Goal: Submit feedback/report problem: Submit feedback/report problem

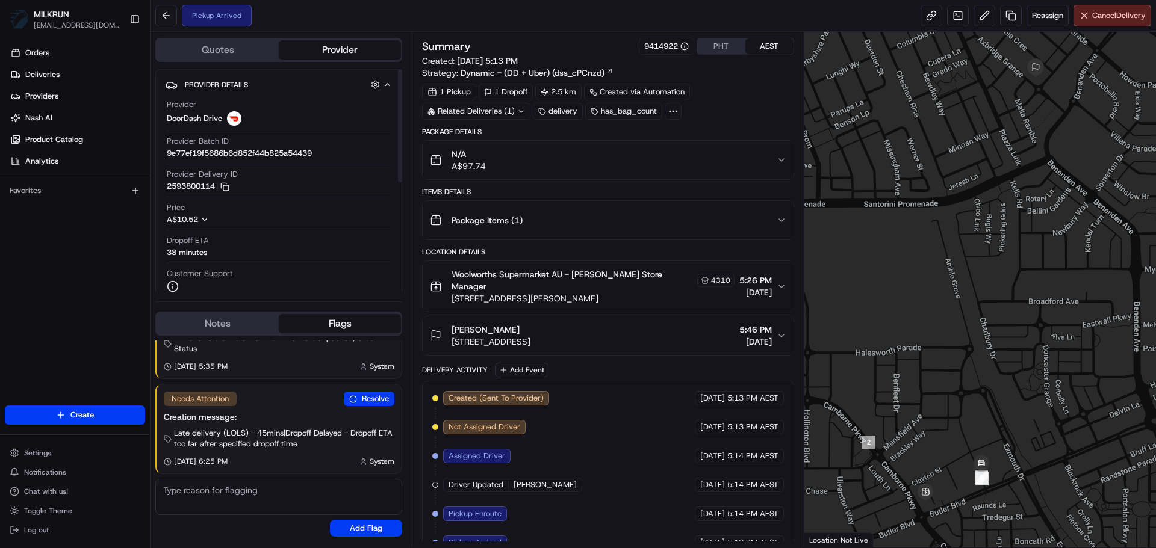
scroll to position [66, 0]
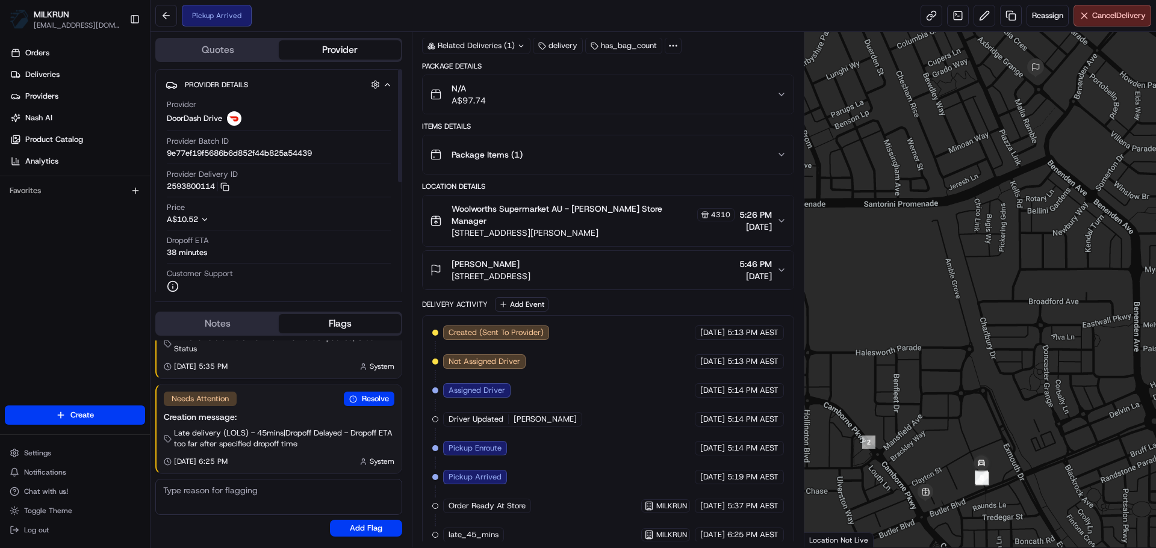
drag, startPoint x: 598, startPoint y: 440, endPoint x: 595, endPoint y: 482, distance: 41.7
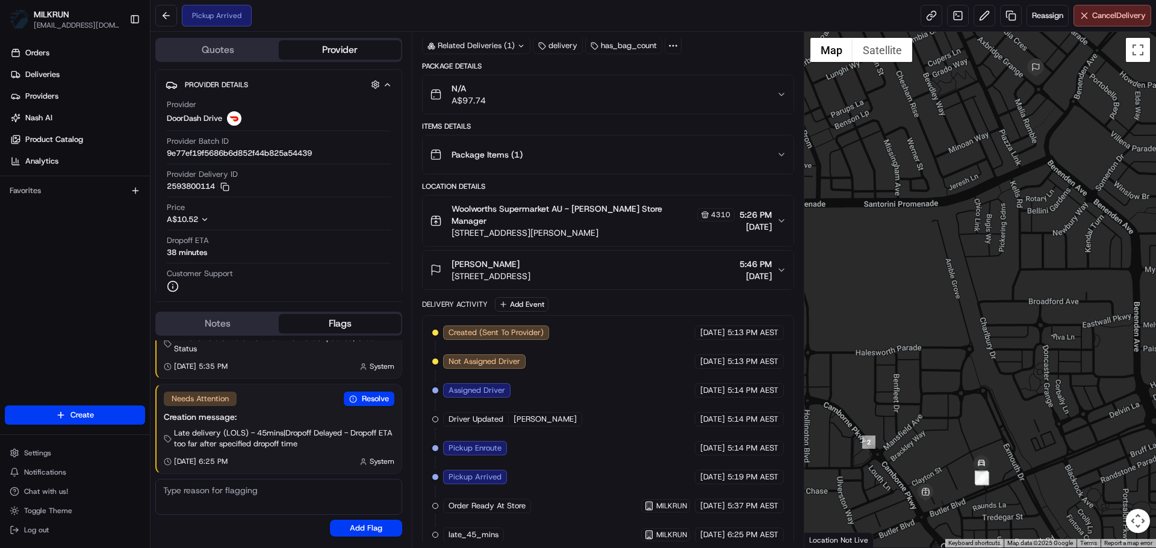
drag, startPoint x: 621, startPoint y: 380, endPoint x: 622, endPoint y: 468, distance: 87.9
click at [510, 339] on div "Created (Sent To Provider) DoorDash Drive [DATE] 5:13 PM AEST Not Assigned Driv…" at bounding box center [607, 434] width 351 height 217
click at [743, 371] on div "Created (Sent To Provider) DoorDash Drive 19/08/2025 5:13 PM AEST Not Assigned …" at bounding box center [607, 434] width 351 height 217
click at [658, 272] on button "John shea 22 Axbridge Grange, Alkimos, WA 6038, AU 5:46 PM 19/08/2025" at bounding box center [608, 270] width 370 height 39
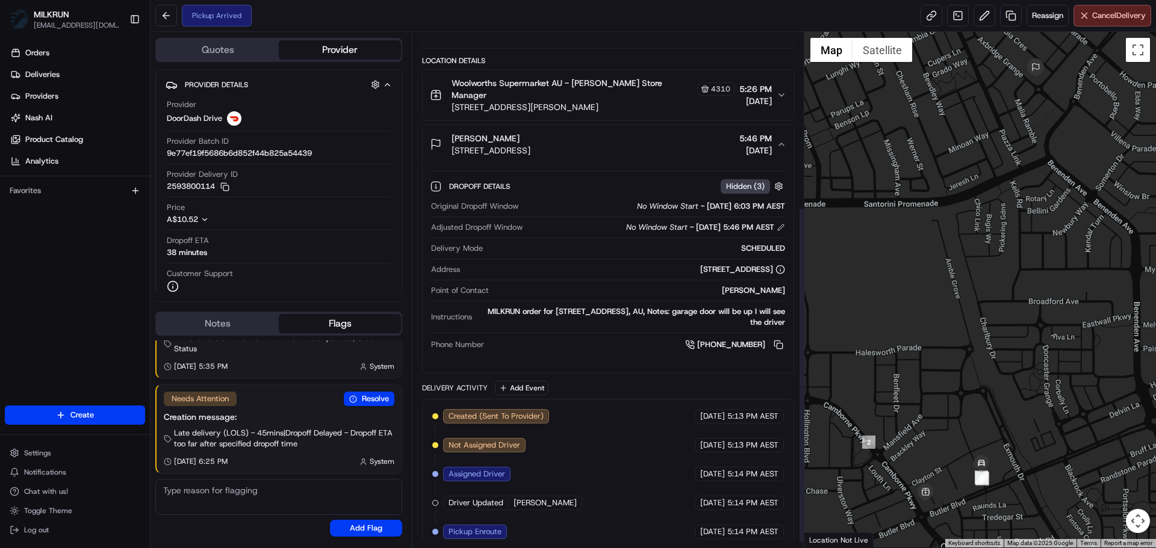
scroll to position [275, 0]
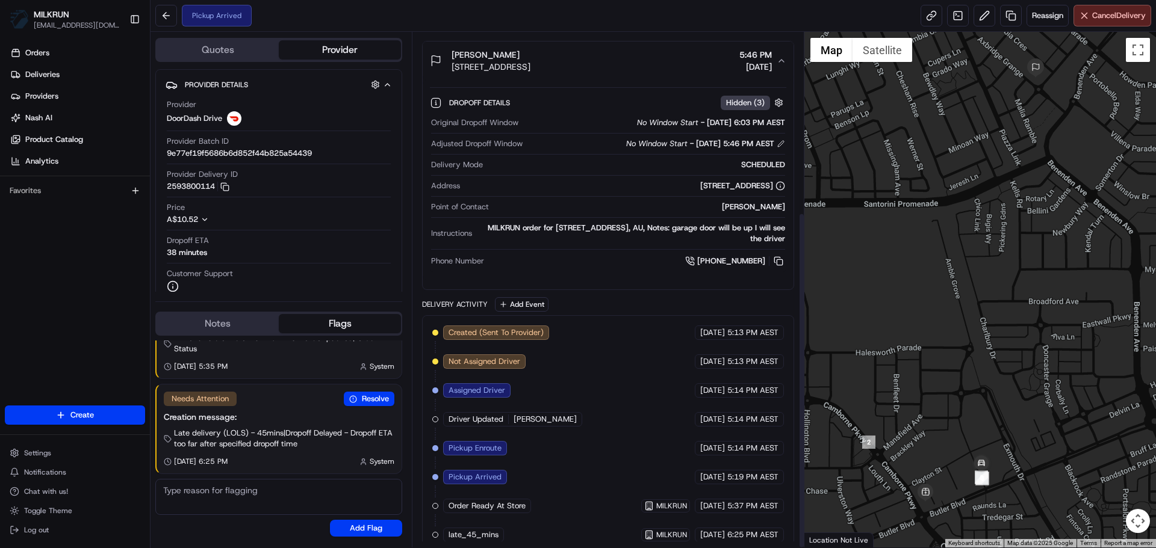
click at [550, 181] on div "Address 22 Axbridge Grange, Alkimos, WA 6038, AU" at bounding box center [607, 189] width 353 height 16
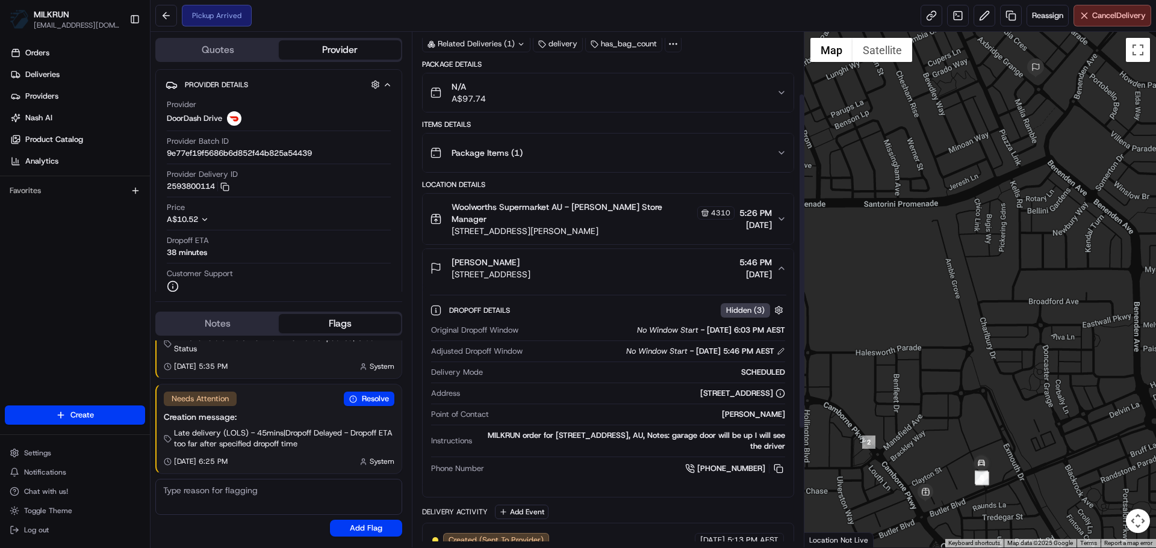
scroll to position [94, 0]
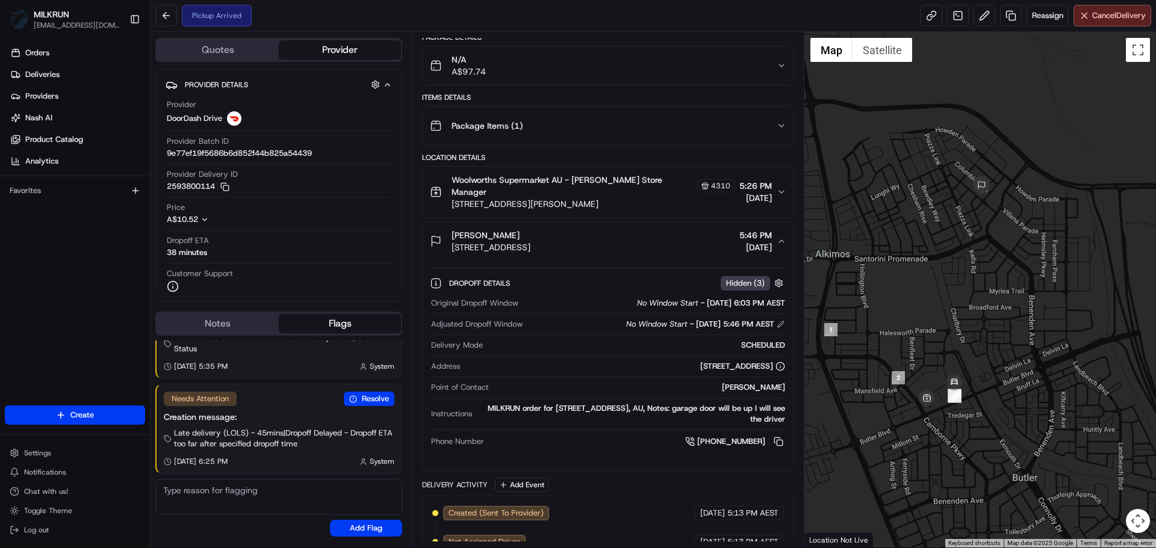
click at [839, 392] on div at bounding box center [980, 290] width 352 height 516
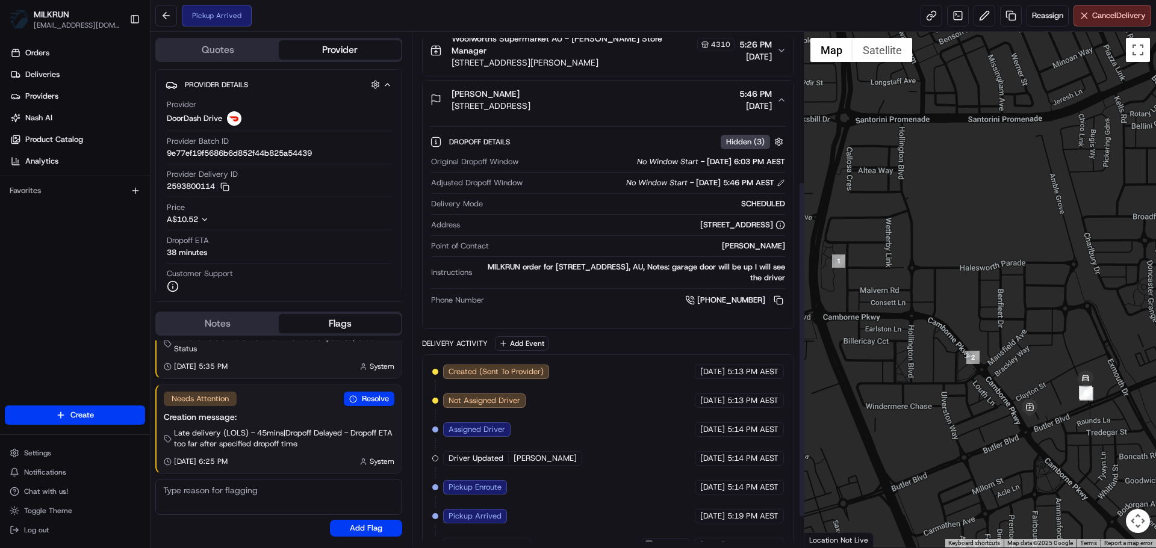
scroll to position [215, 0]
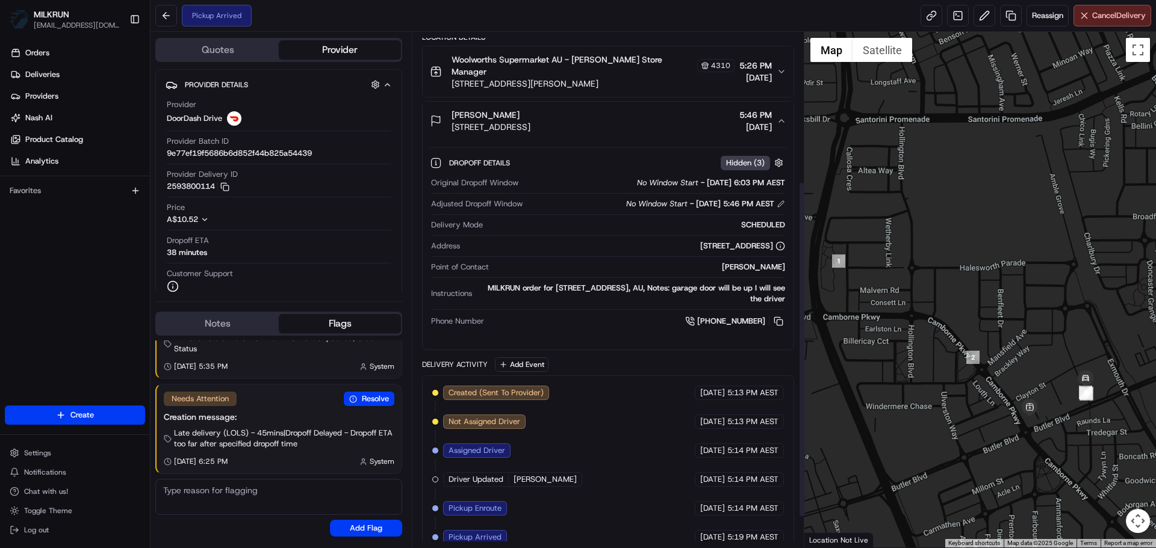
click at [568, 421] on div "Created (Sent To Provider) DoorDash Drive 19/08/2025 5:13 PM AEST Not Assigned …" at bounding box center [607, 494] width 351 height 217
click at [592, 297] on div "Instructions MILKRUN order for 22 Axbridge Grange, Alkimos, WA 6038, AU, Notes:…" at bounding box center [607, 296] width 353 height 27
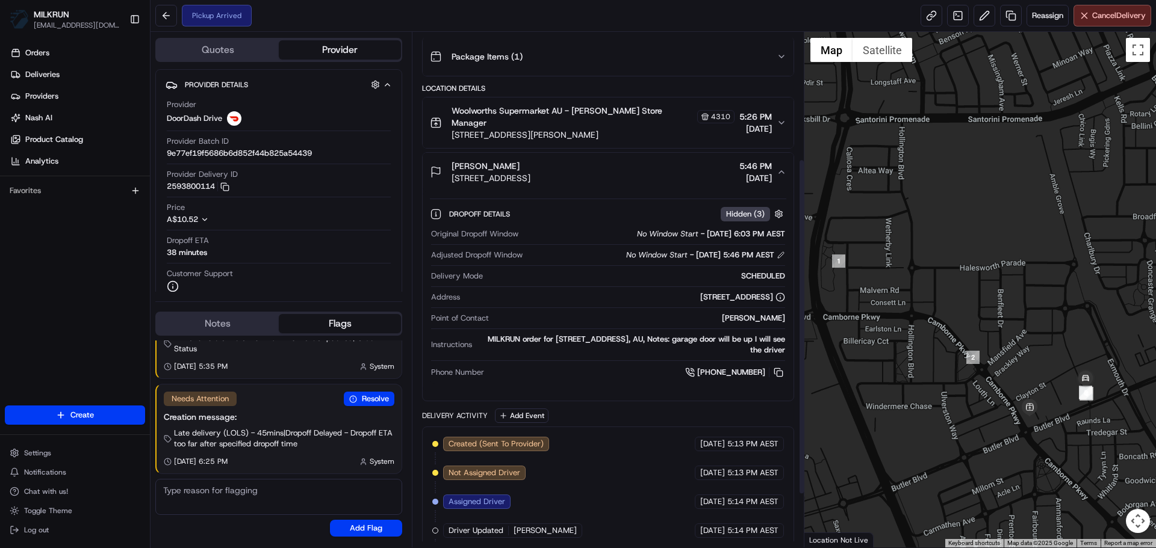
scroll to position [155, 0]
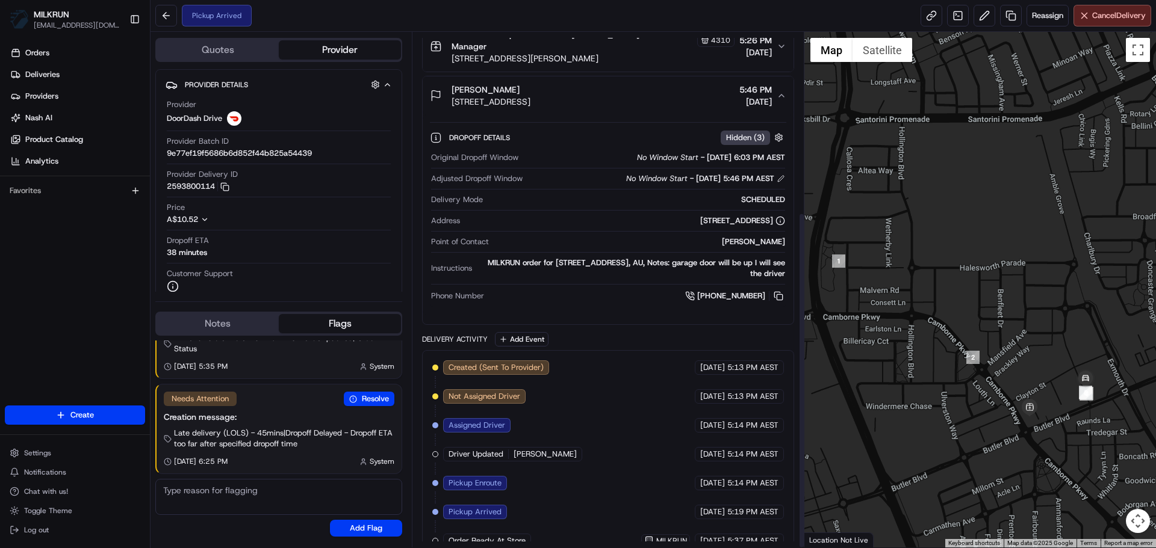
drag, startPoint x: 598, startPoint y: 223, endPoint x: 601, endPoint y: 332, distance: 108.4
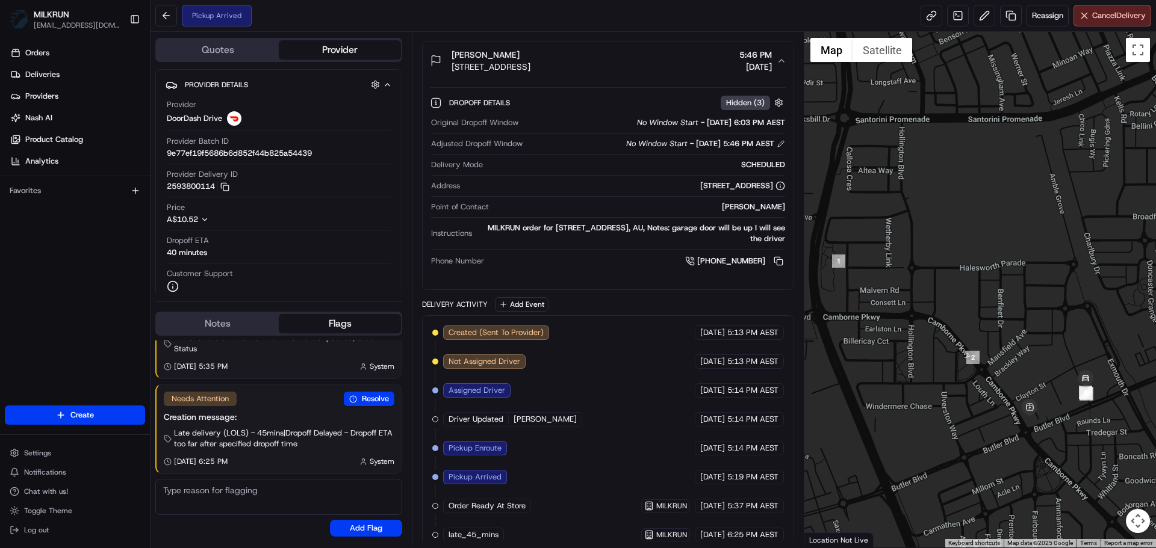
drag, startPoint x: 610, startPoint y: 340, endPoint x: 617, endPoint y: 337, distance: 7.3
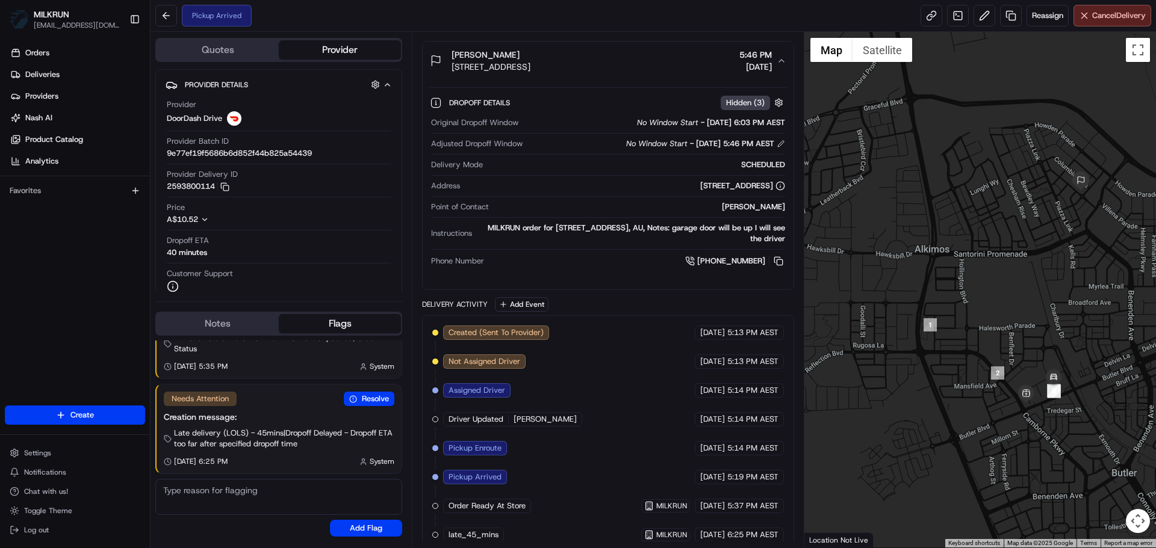
drag, startPoint x: 527, startPoint y: 307, endPoint x: 522, endPoint y: 359, distance: 52.5
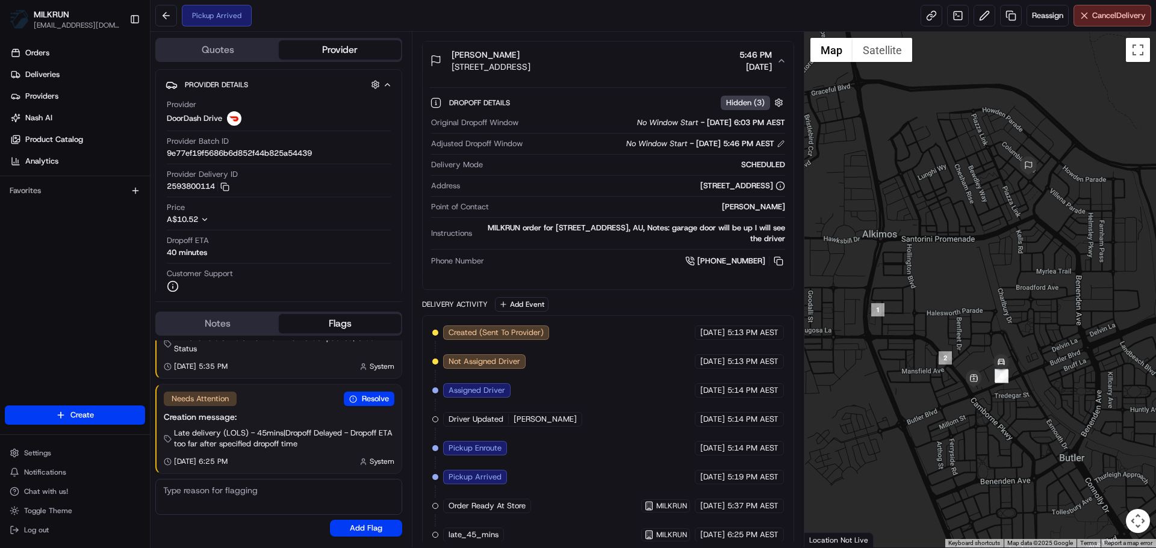
drag, startPoint x: 1005, startPoint y: 383, endPoint x: 953, endPoint y: 368, distance: 53.3
click at [953, 368] on div at bounding box center [980, 290] width 352 height 516
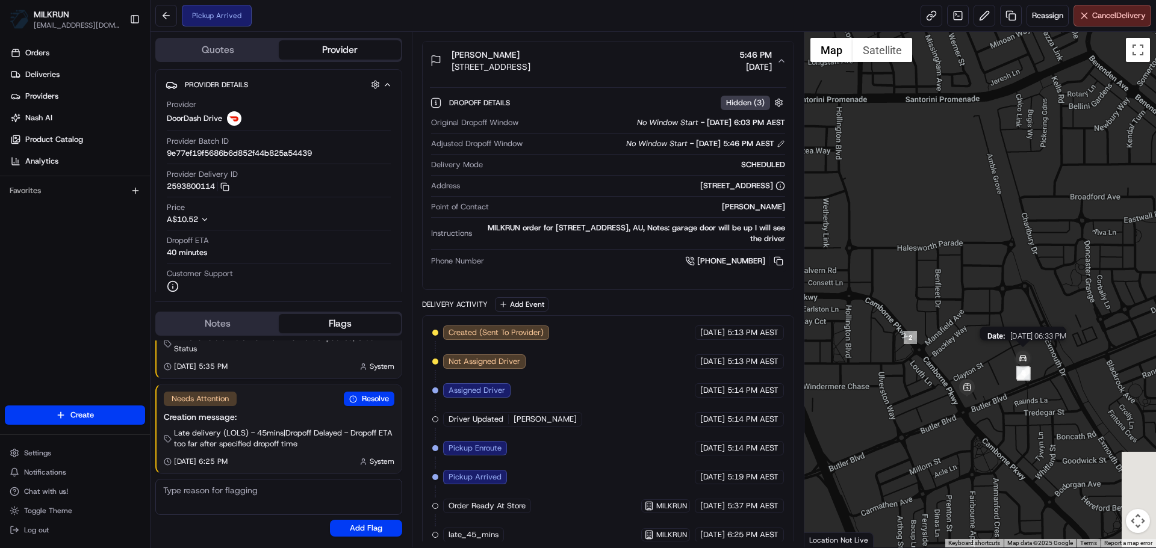
drag, startPoint x: 1086, startPoint y: 353, endPoint x: 1026, endPoint y: 365, distance: 61.5
click at [1026, 365] on img at bounding box center [1023, 359] width 24 height 24
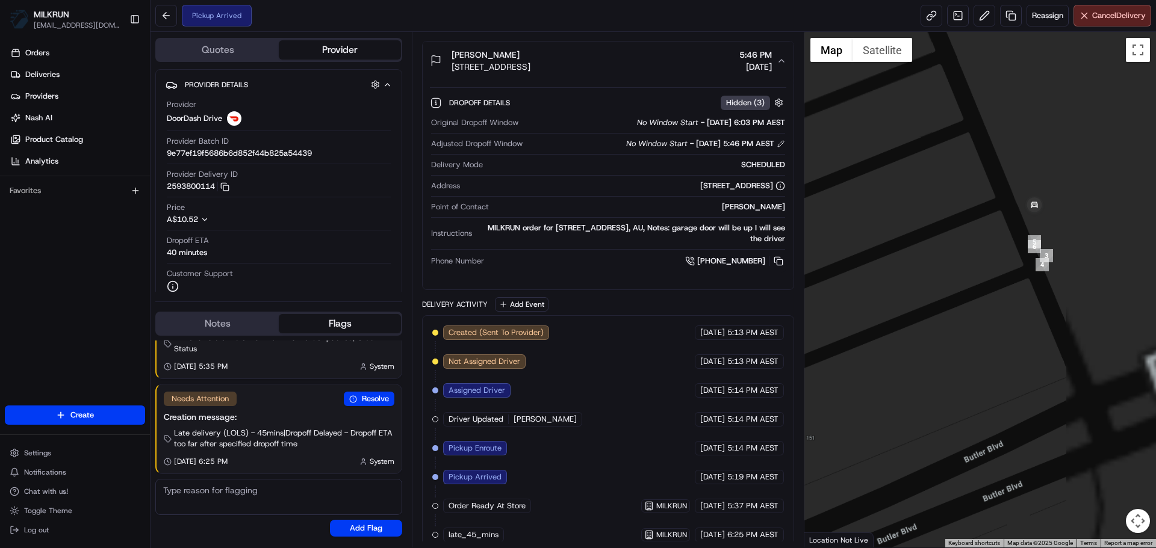
drag, startPoint x: 1059, startPoint y: 327, endPoint x: 841, endPoint y: 414, distance: 234.3
click at [841, 414] on div "To navigate, press the arrow keys." at bounding box center [980, 290] width 352 height 516
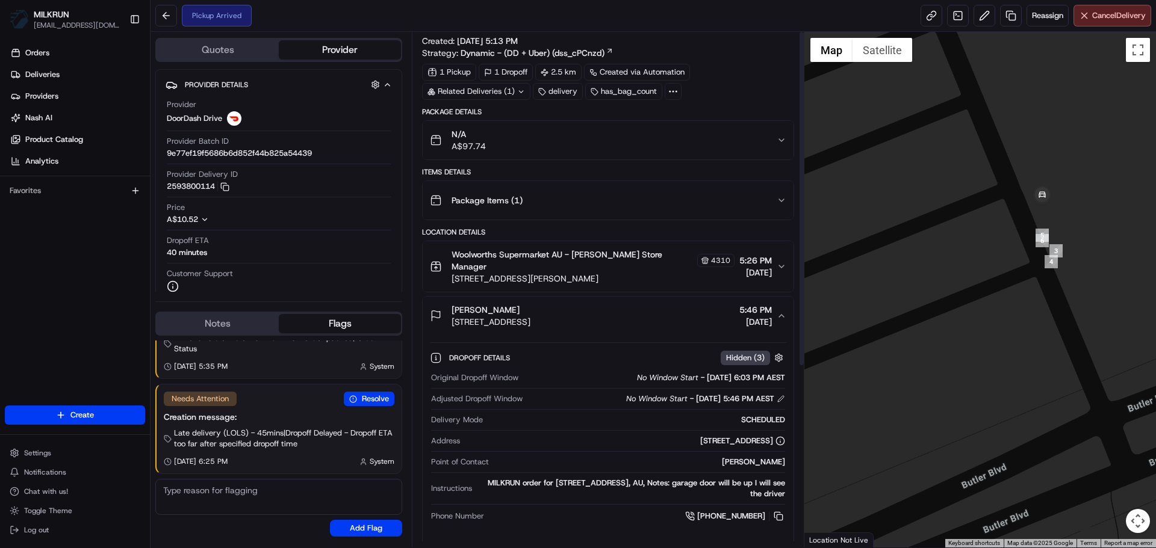
scroll to position [0, 0]
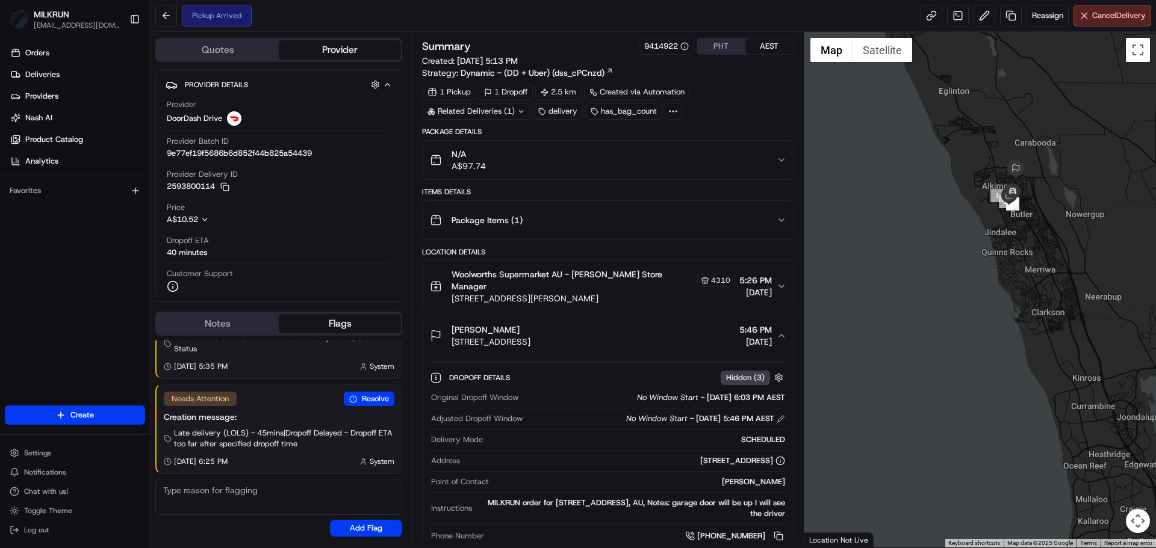
drag, startPoint x: 1030, startPoint y: 253, endPoint x: 961, endPoint y: 285, distance: 76.2
click at [961, 285] on div "To navigate, press the arrow keys." at bounding box center [980, 290] width 352 height 516
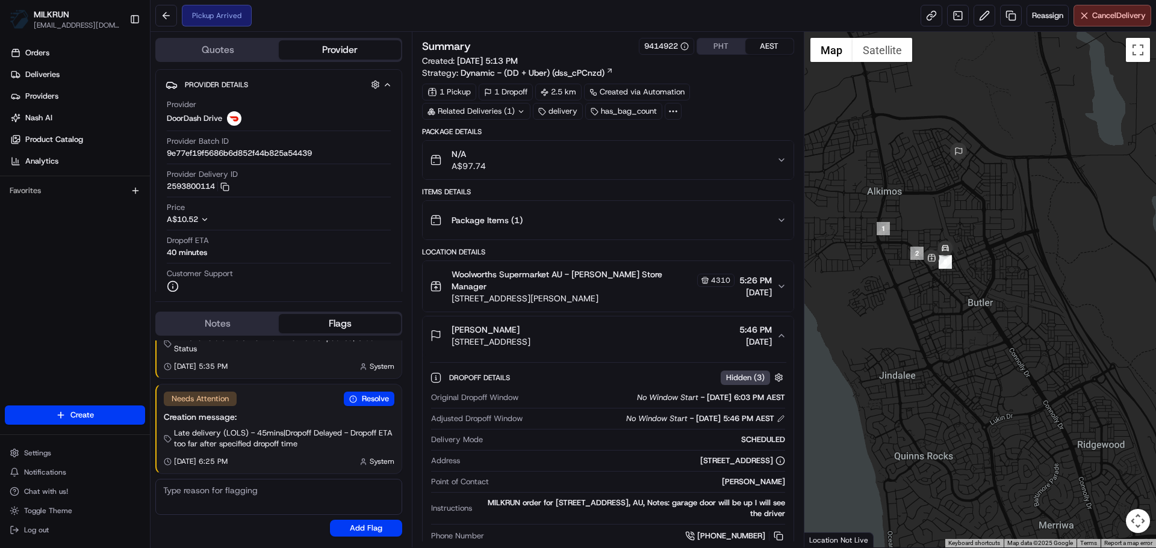
drag, startPoint x: 870, startPoint y: 312, endPoint x: 869, endPoint y: 322, distance: 10.4
click at [869, 322] on div "To navigate, press the arrow keys." at bounding box center [980, 290] width 352 height 516
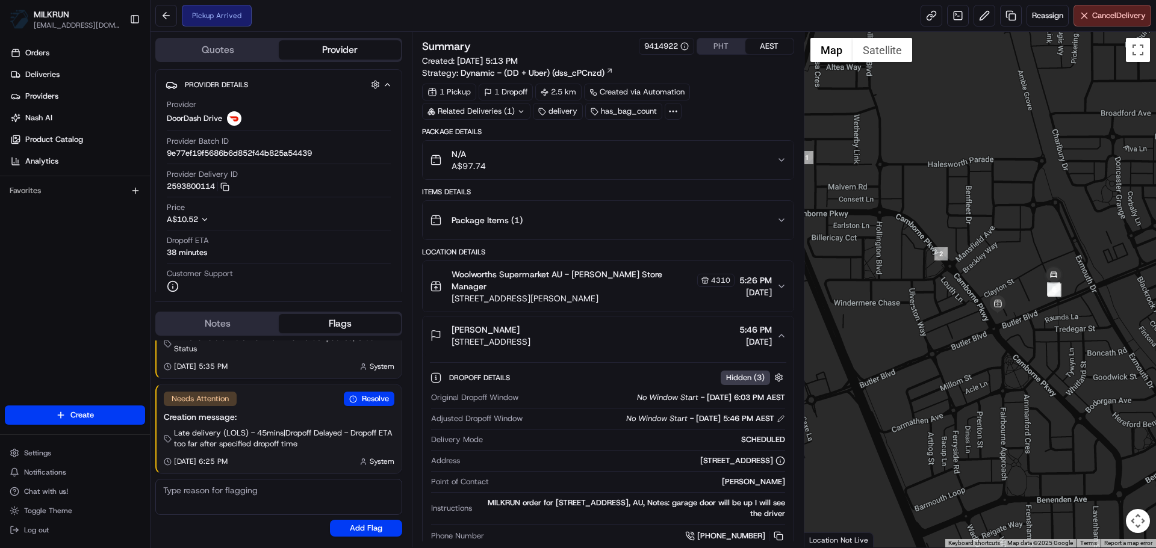
scroll to position [275, 0]
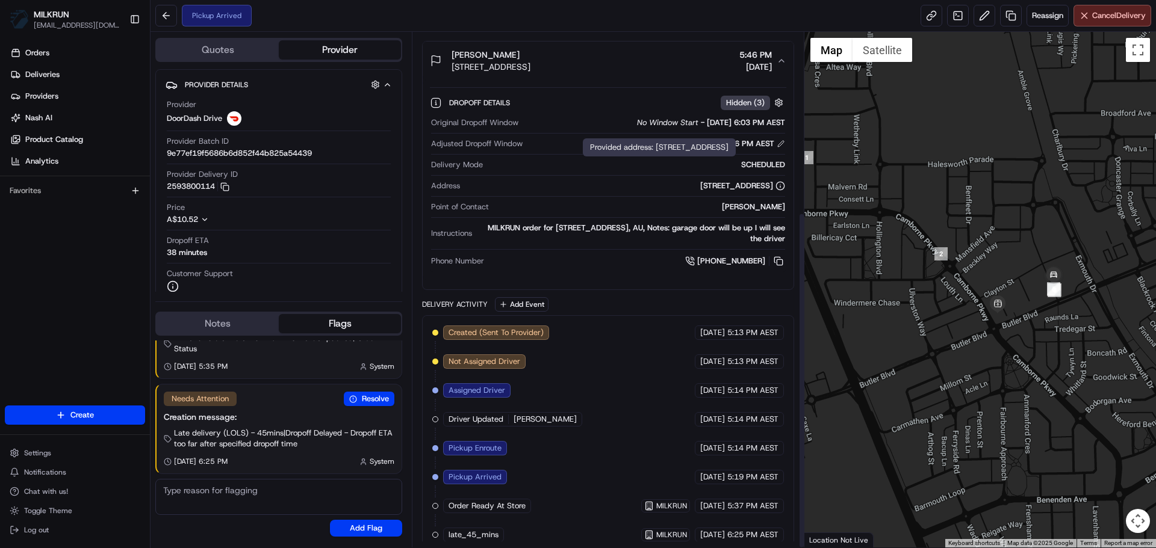
drag, startPoint x: 634, startPoint y: 240, endPoint x: 664, endPoint y: 362, distance: 125.8
drag, startPoint x: 648, startPoint y: 335, endPoint x: 645, endPoint y: 365, distance: 30.8
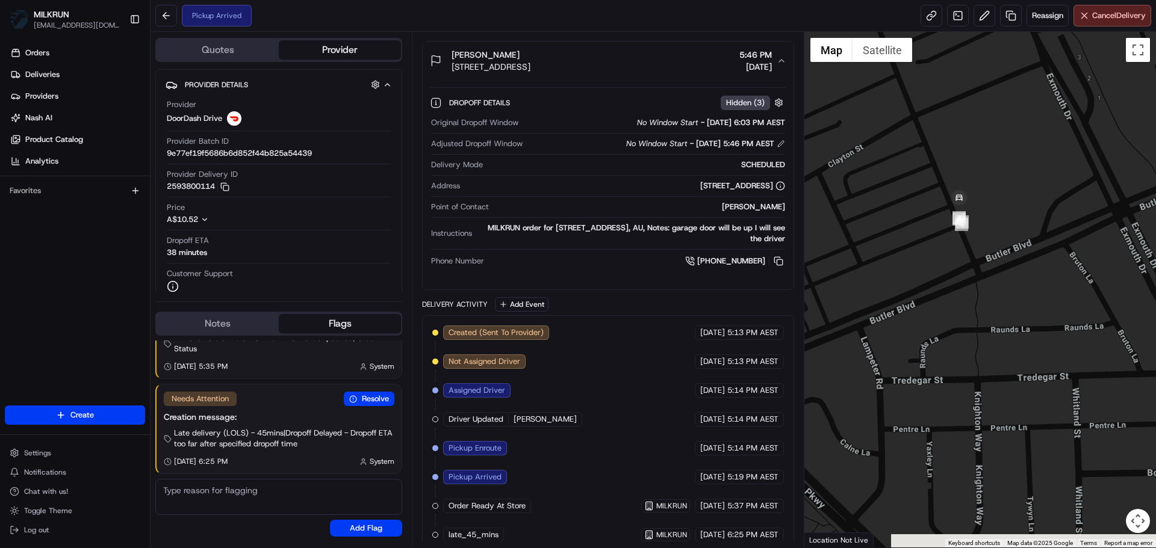
drag, startPoint x: 1042, startPoint y: 333, endPoint x: 776, endPoint y: 338, distance: 266.7
click at [776, 338] on div "Quotes Provider Provider Details Hidden ( 2 ) Provider DoorDash Drive Provider …" at bounding box center [652, 290] width 1005 height 516
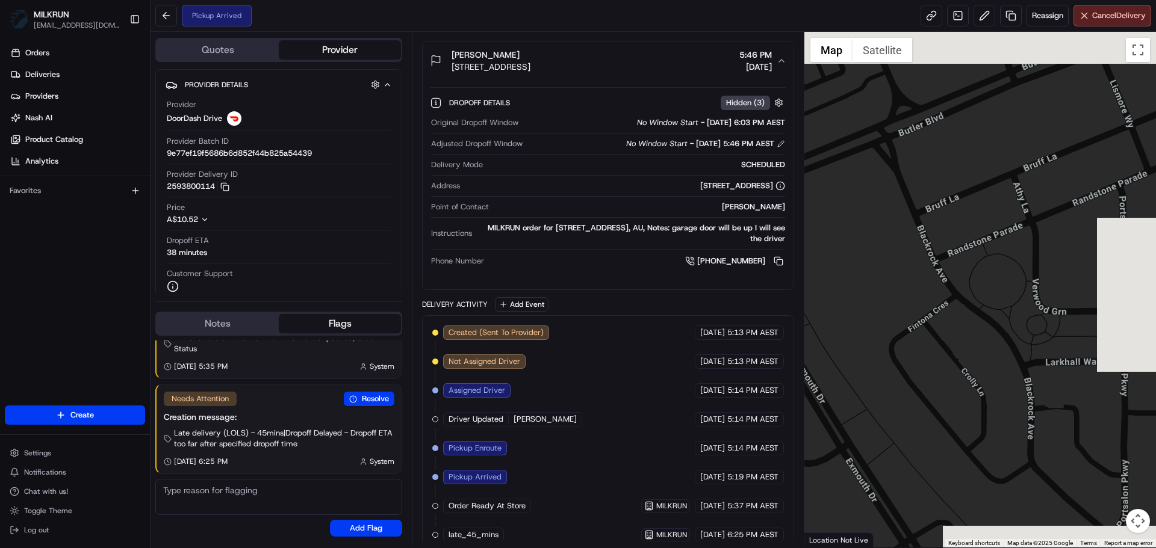
drag, startPoint x: 887, startPoint y: 341, endPoint x: 981, endPoint y: 414, distance: 119.7
click at [981, 414] on div "To navigate, press the arrow keys." at bounding box center [980, 290] width 352 height 516
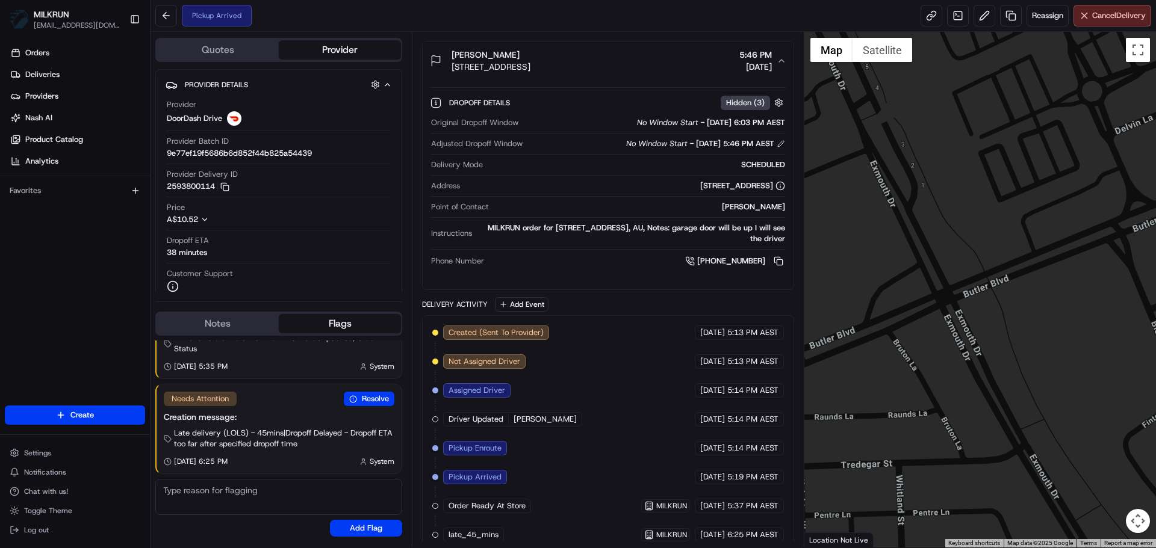
drag, startPoint x: 892, startPoint y: 206, endPoint x: 1055, endPoint y: 215, distance: 162.8
click at [1055, 215] on div "To navigate, press the arrow keys." at bounding box center [980, 290] width 352 height 516
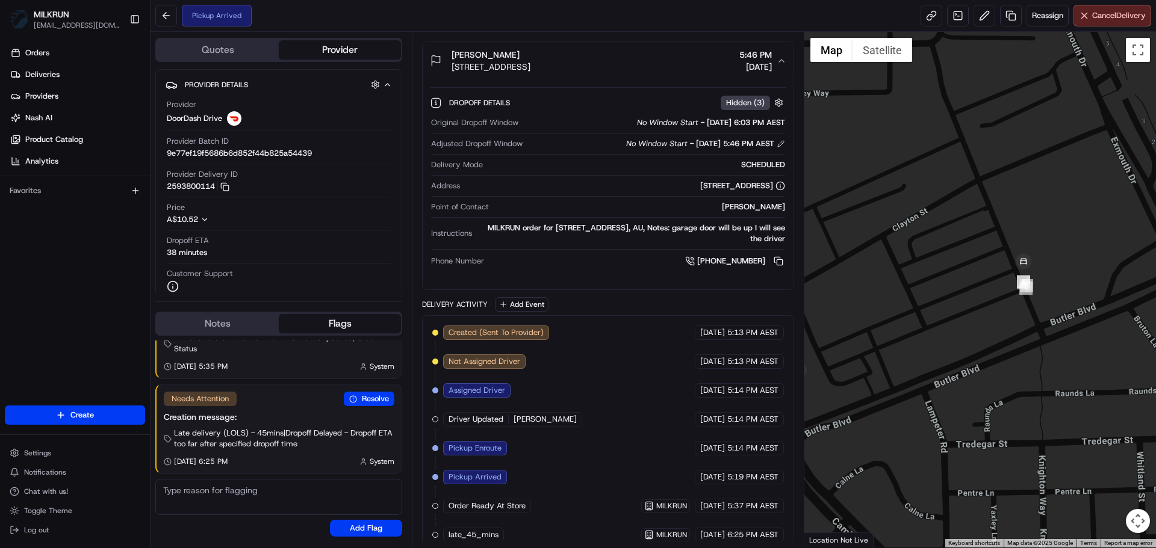
drag, startPoint x: 848, startPoint y: 335, endPoint x: 1091, endPoint y: 311, distance: 244.3
click at [1091, 311] on div "To navigate, press the arrow keys." at bounding box center [980, 290] width 352 height 516
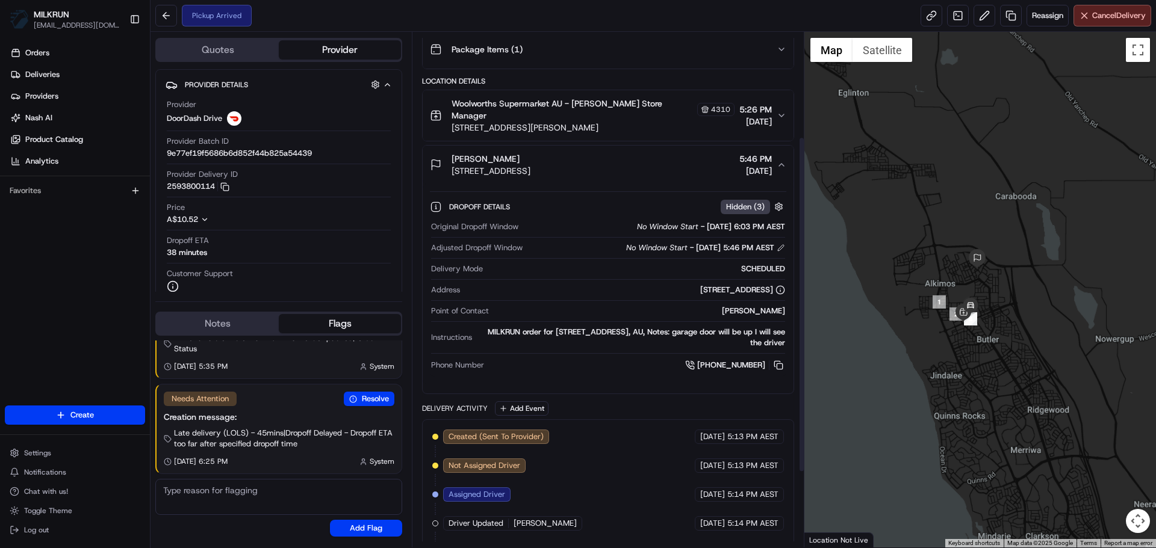
scroll to position [0, 0]
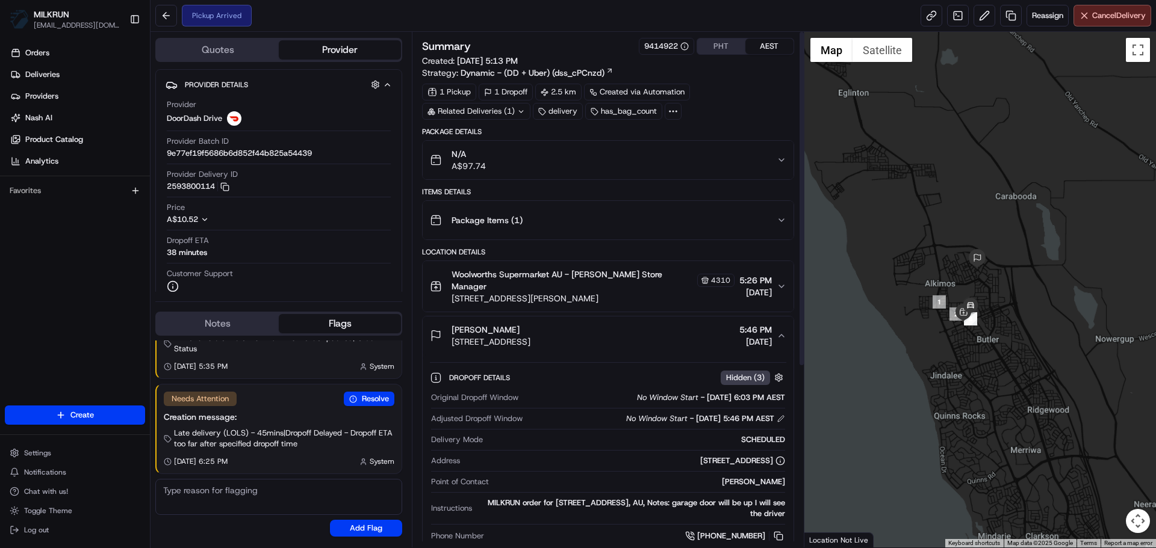
drag, startPoint x: 781, startPoint y: 380, endPoint x: 863, endPoint y: 282, distance: 127.7
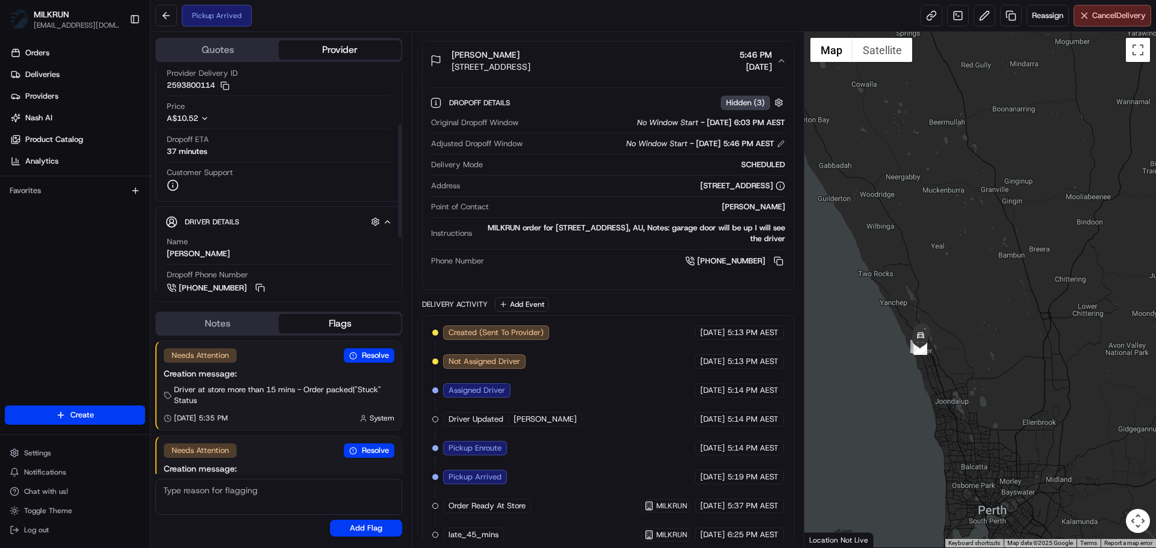
scroll to position [120, 0]
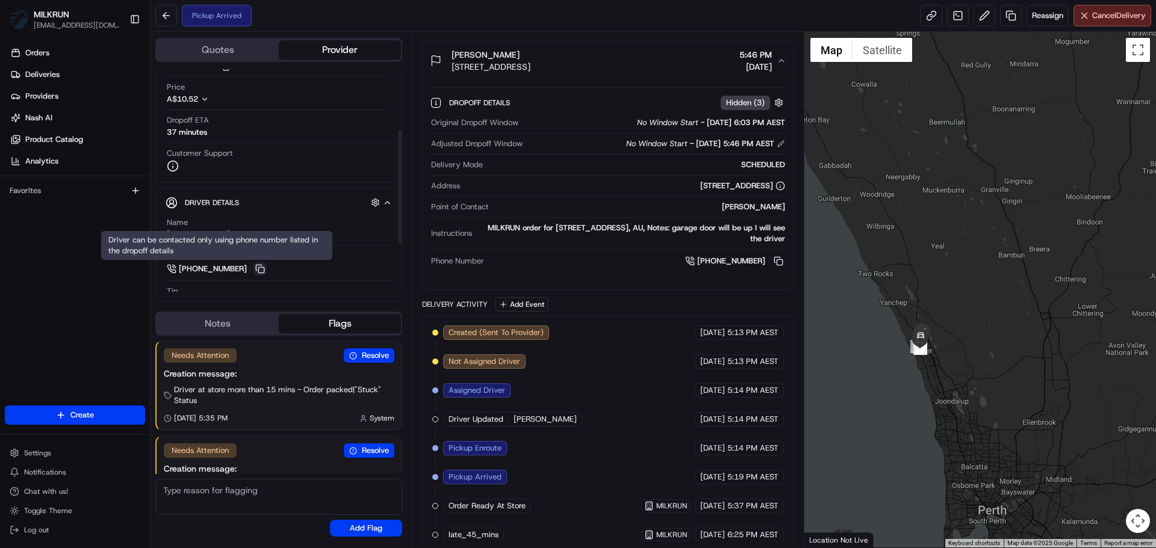
click at [258, 267] on button at bounding box center [259, 268] width 13 height 13
drag, startPoint x: 756, startPoint y: 435, endPoint x: 749, endPoint y: 518, distance: 83.4
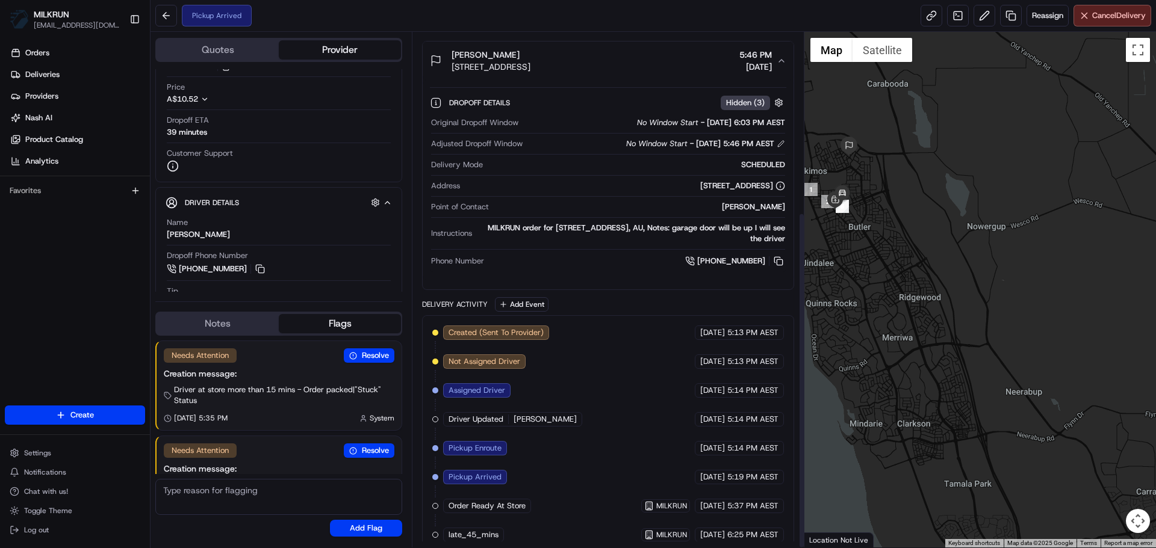
scroll to position [0, 0]
drag, startPoint x: 669, startPoint y: 427, endPoint x: 1001, endPoint y: 71, distance: 486.8
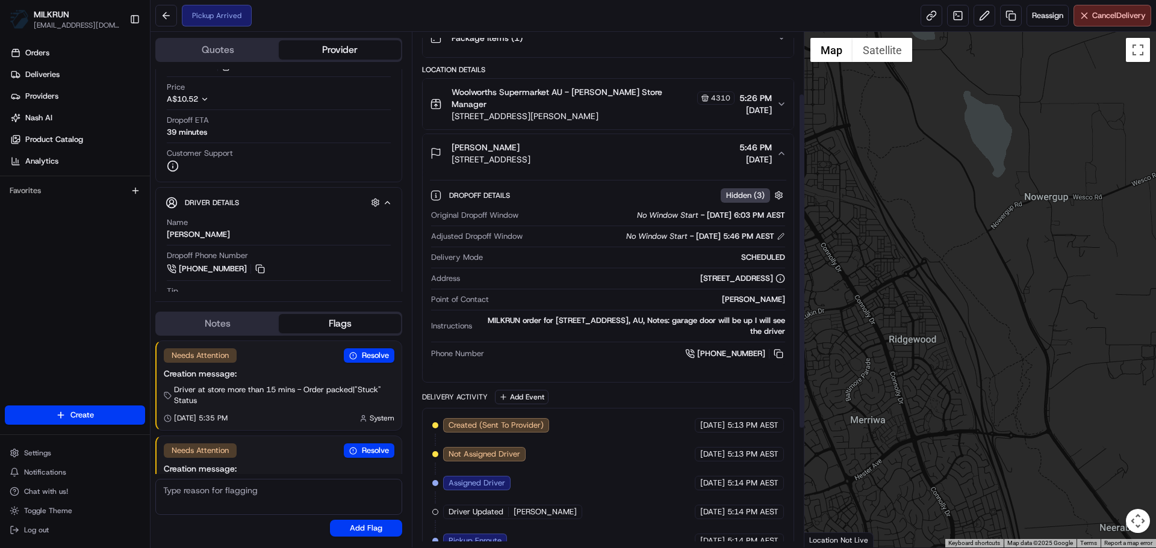
scroll to position [94, 0]
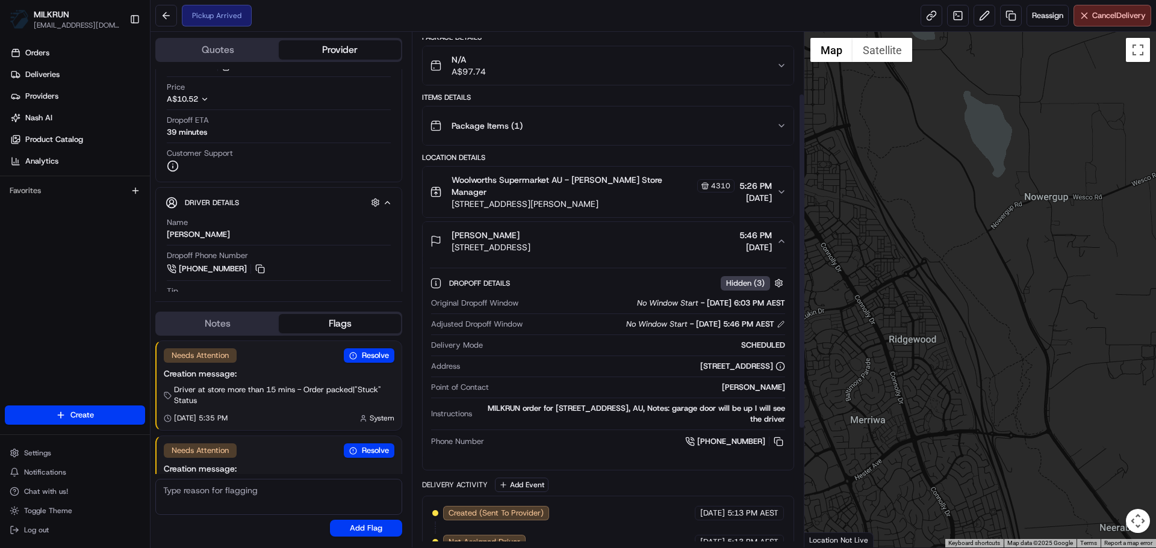
drag, startPoint x: 922, startPoint y: 211, endPoint x: 950, endPoint y: 223, distance: 30.2
click at [950, 223] on div "To navigate, press the arrow keys." at bounding box center [980, 290] width 352 height 516
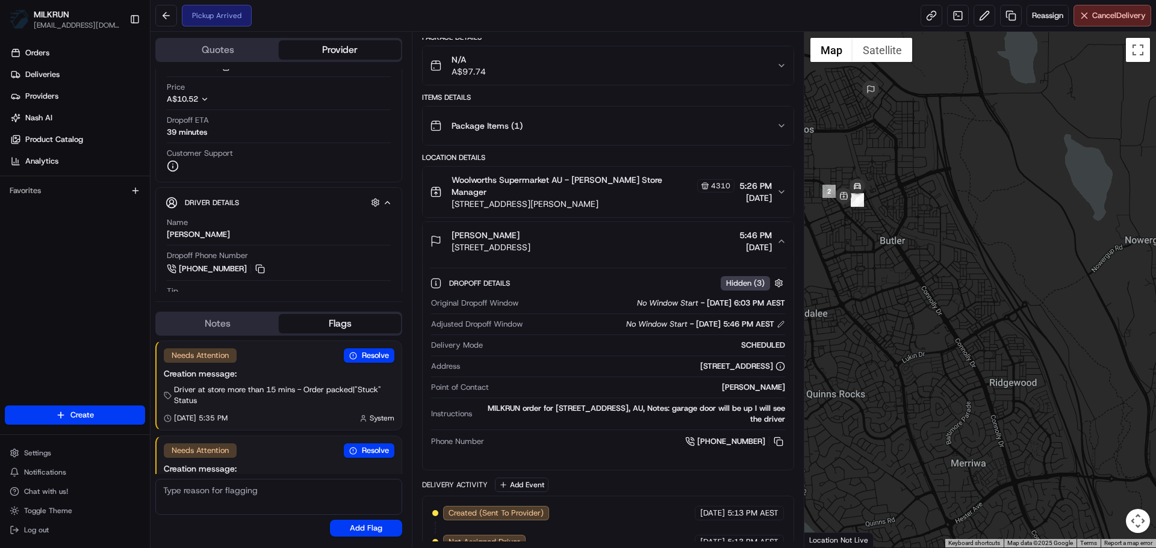
drag, startPoint x: 860, startPoint y: 185, endPoint x: 960, endPoint y: 232, distance: 110.1
click at [960, 232] on div "To navigate, press the arrow keys." at bounding box center [980, 290] width 352 height 516
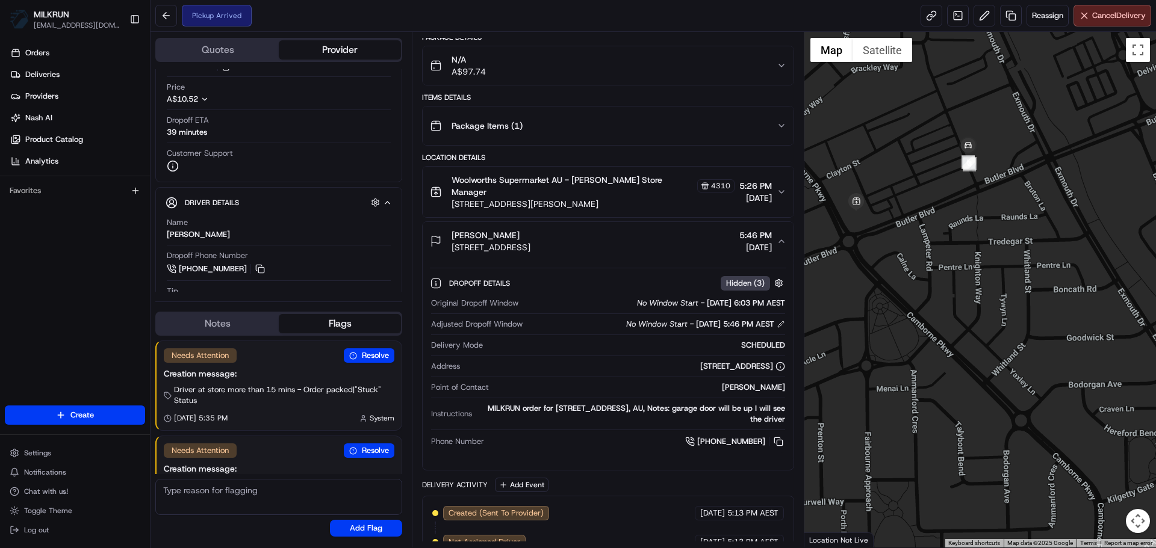
drag, startPoint x: 872, startPoint y: 220, endPoint x: 902, endPoint y: 222, distance: 30.1
click at [902, 222] on div "To navigate, press the arrow keys." at bounding box center [980, 290] width 352 height 516
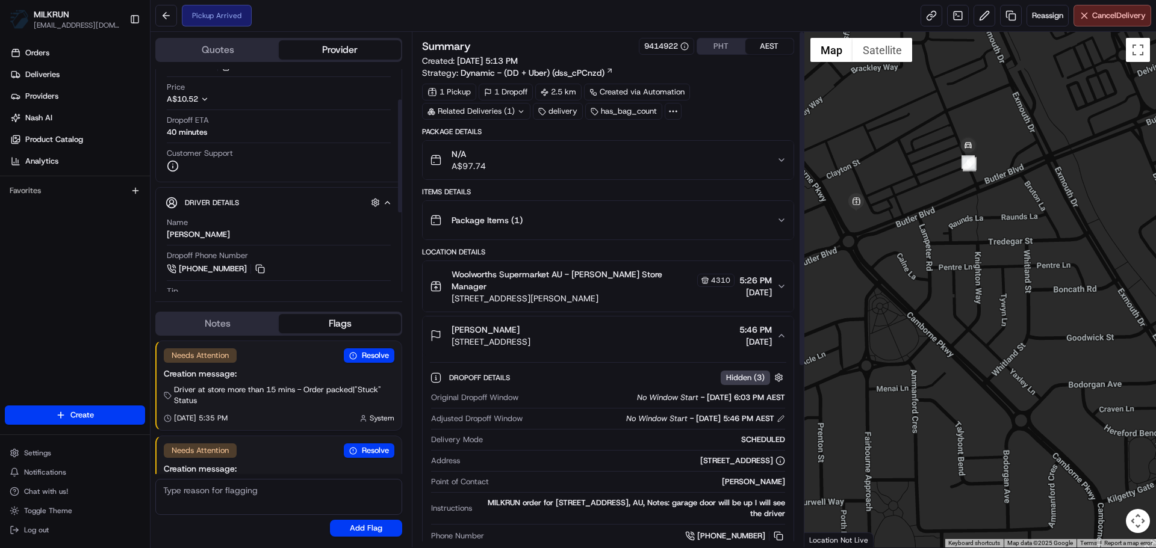
scroll to position [0, 0]
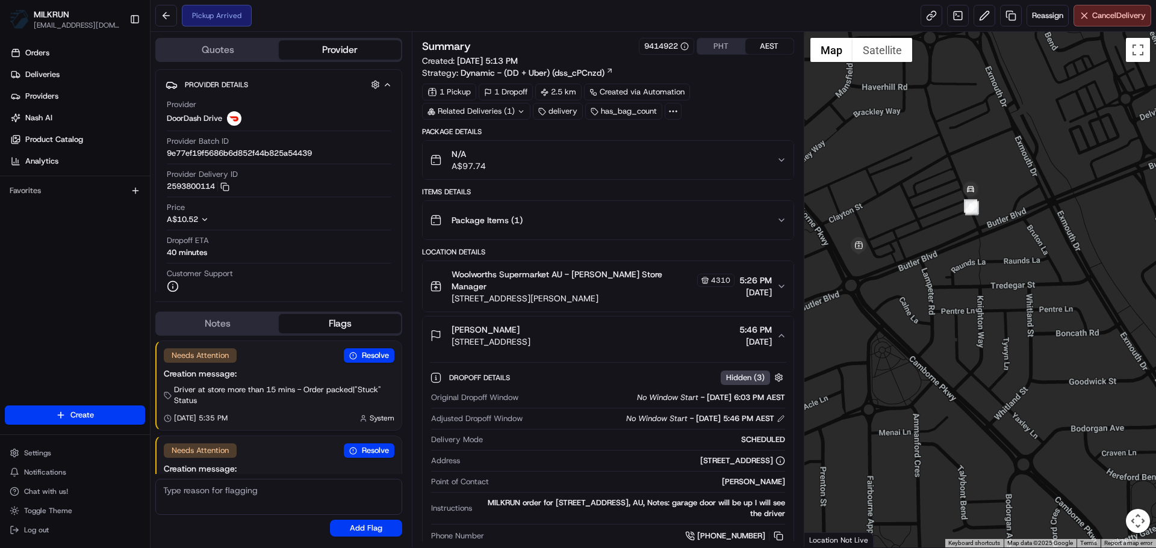
drag, startPoint x: 934, startPoint y: 223, endPoint x: 936, endPoint y: 268, distance: 45.2
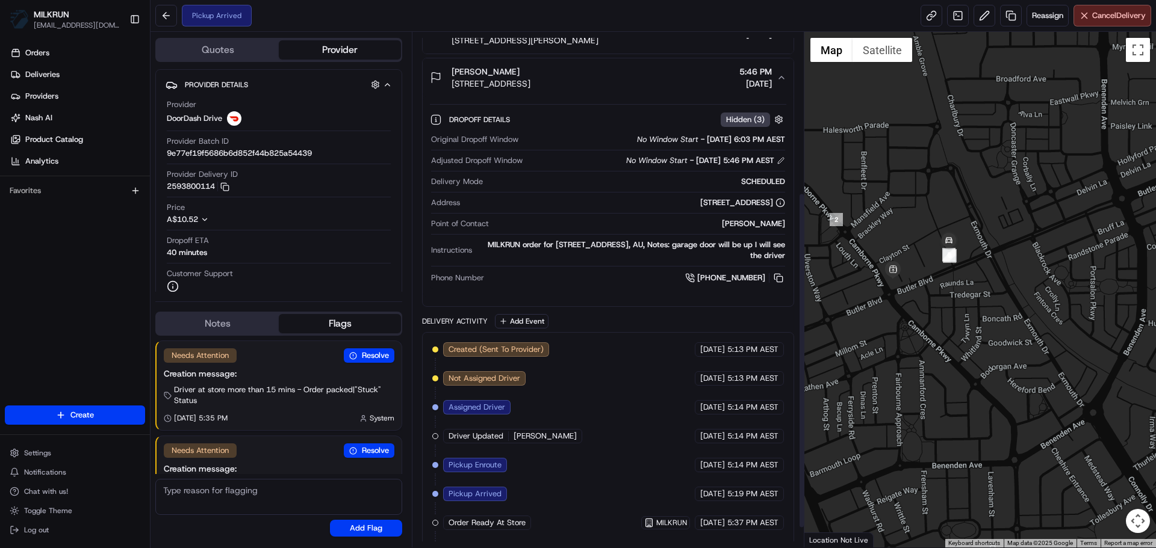
scroll to position [275, 0]
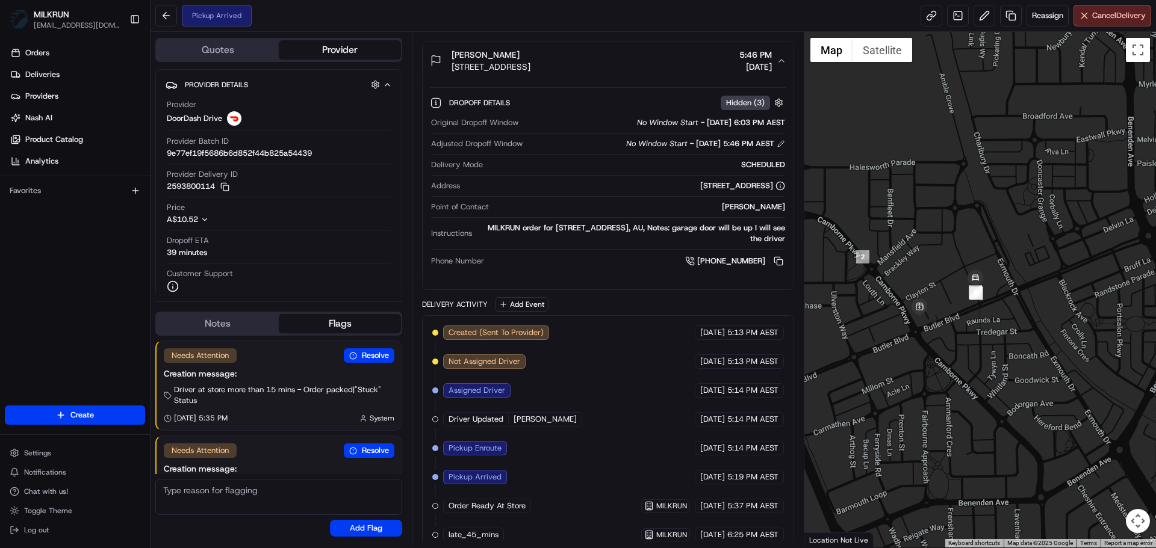
drag, startPoint x: 905, startPoint y: 267, endPoint x: 935, endPoint y: 308, distance: 50.9
click at [935, 308] on div "To navigate, press the arrow keys." at bounding box center [980, 290] width 352 height 516
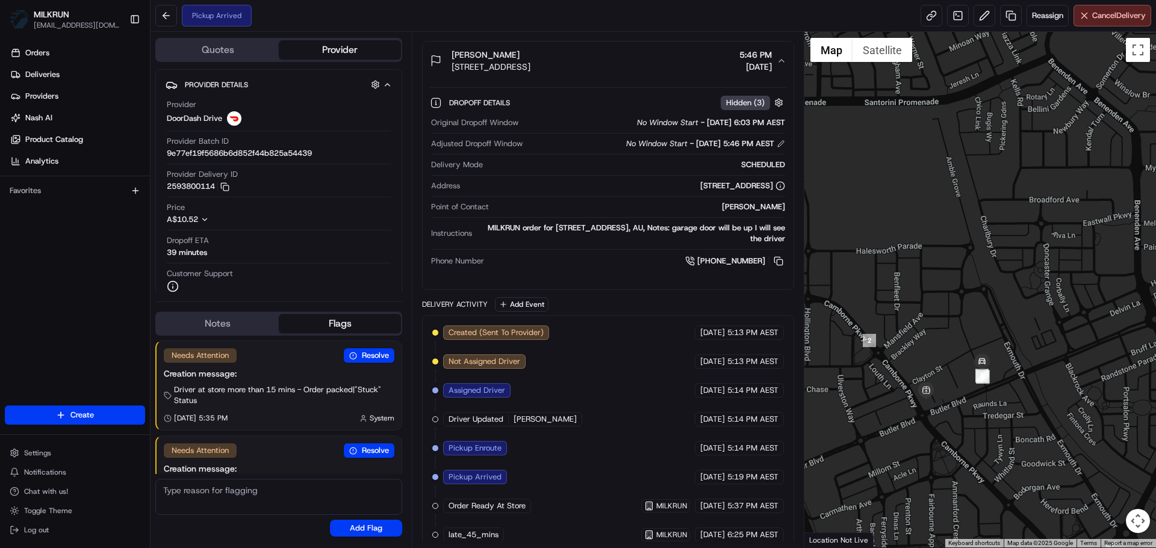
drag, startPoint x: 935, startPoint y: 308, endPoint x: 941, endPoint y: 395, distance: 87.5
click at [941, 395] on div "To navigate, press the arrow keys." at bounding box center [980, 290] width 352 height 516
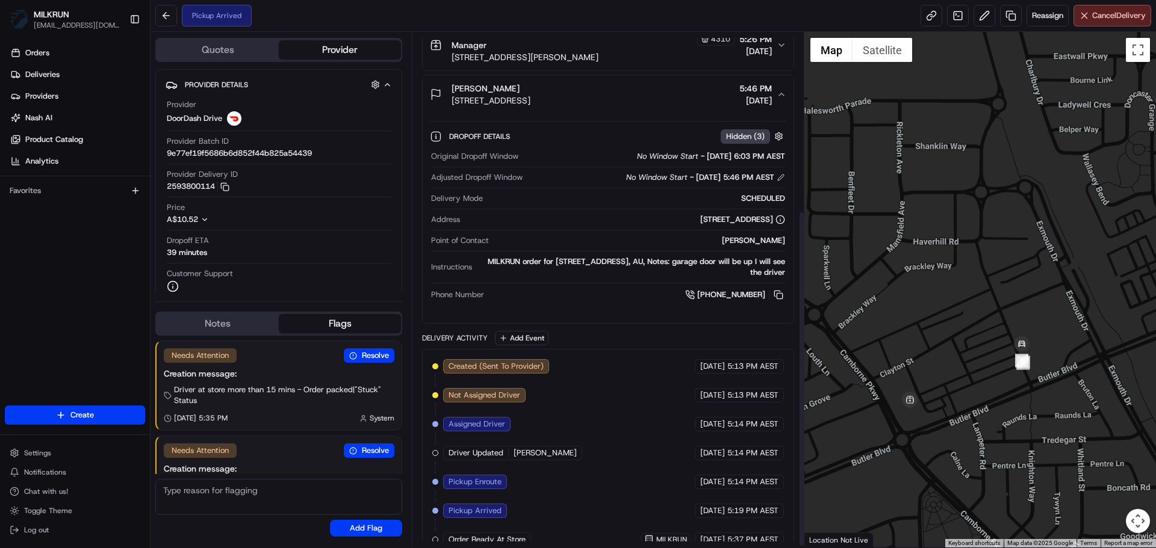
drag, startPoint x: 642, startPoint y: 419, endPoint x: 579, endPoint y: 346, distance: 96.4
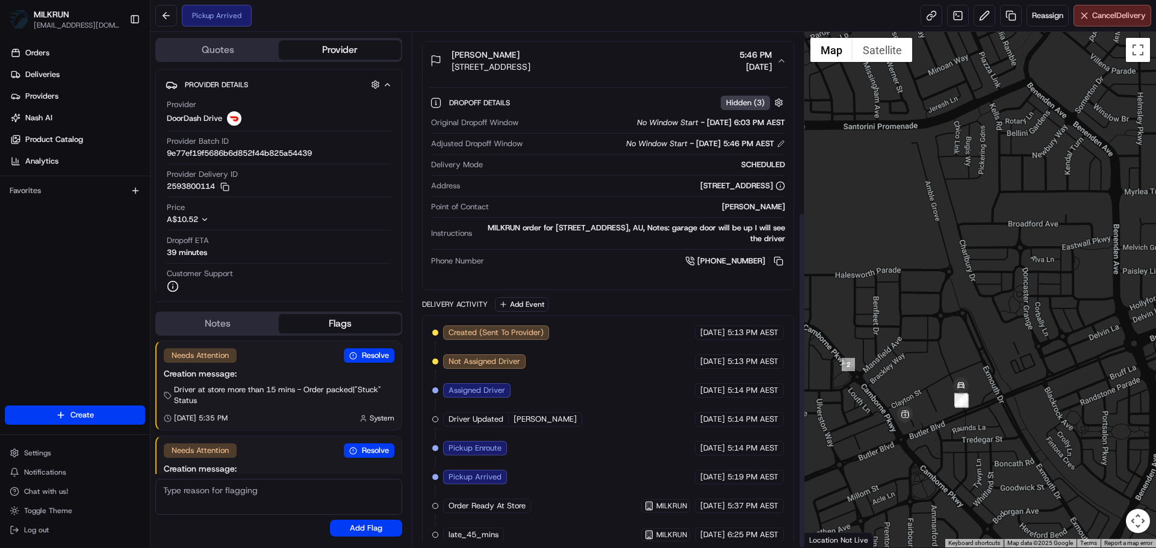
drag, startPoint x: 697, startPoint y: 426, endPoint x: 686, endPoint y: 476, distance: 51.2
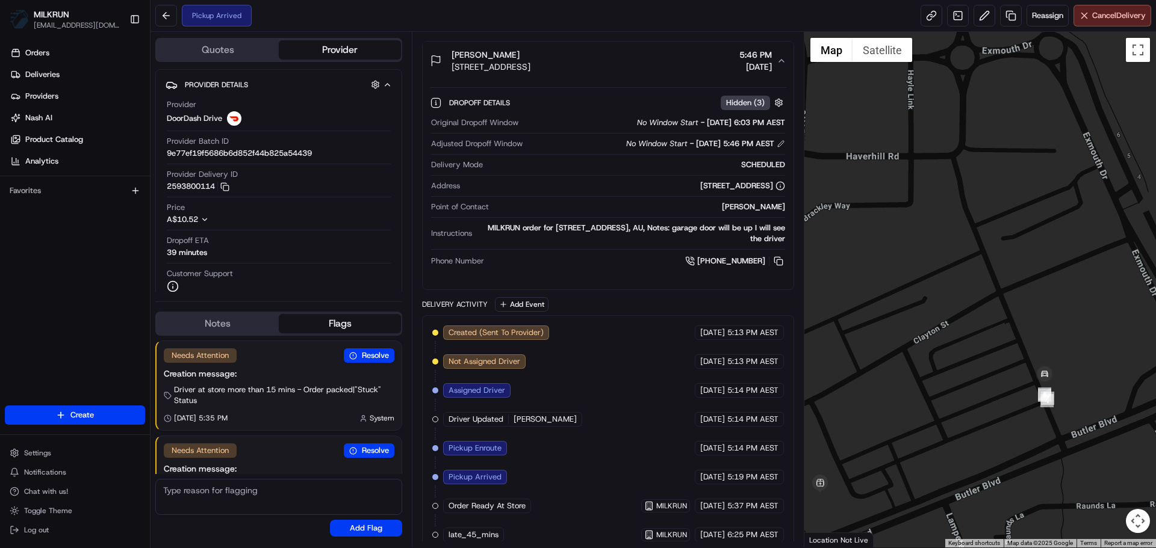
drag, startPoint x: 1026, startPoint y: 389, endPoint x: 977, endPoint y: 417, distance: 55.8
click at [977, 417] on div "To navigate, press the arrow keys." at bounding box center [980, 290] width 352 height 516
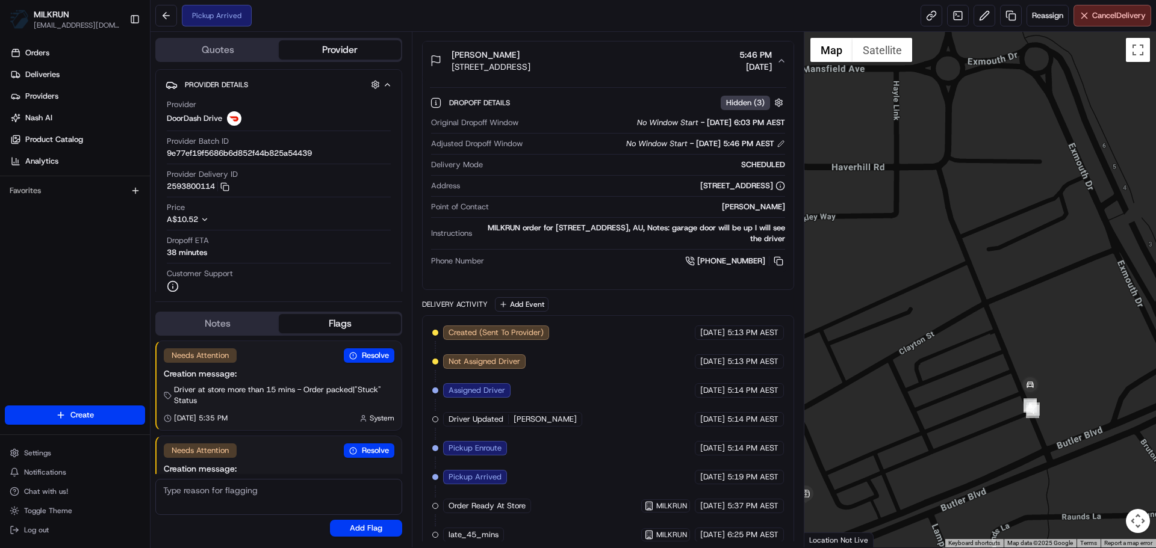
drag, startPoint x: 701, startPoint y: 407, endPoint x: 716, endPoint y: 454, distance: 49.3
click at [716, 454] on div "Created (Sent To Provider) DoorDash Drive 19/08/2025 5:13 PM AEST Not Assigned …" at bounding box center [607, 434] width 351 height 217
drag, startPoint x: 701, startPoint y: 433, endPoint x: 730, endPoint y: 480, distance: 55.4
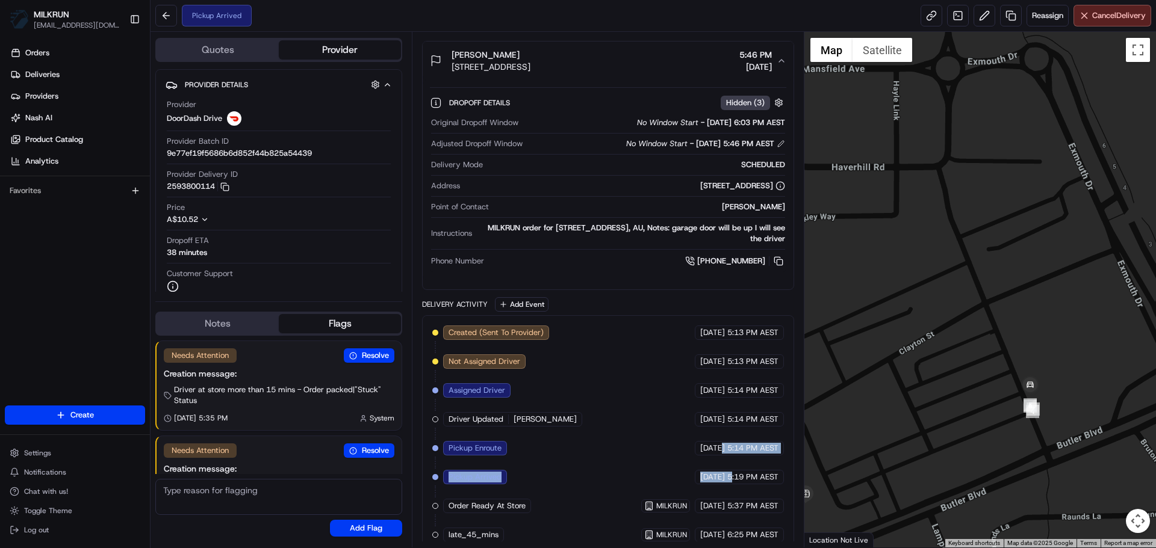
click at [730, 480] on div "Created (Sent To Provider) DoorDash Drive 19/08/2025 5:13 PM AEST Not Assigned …" at bounding box center [607, 434] width 351 height 217
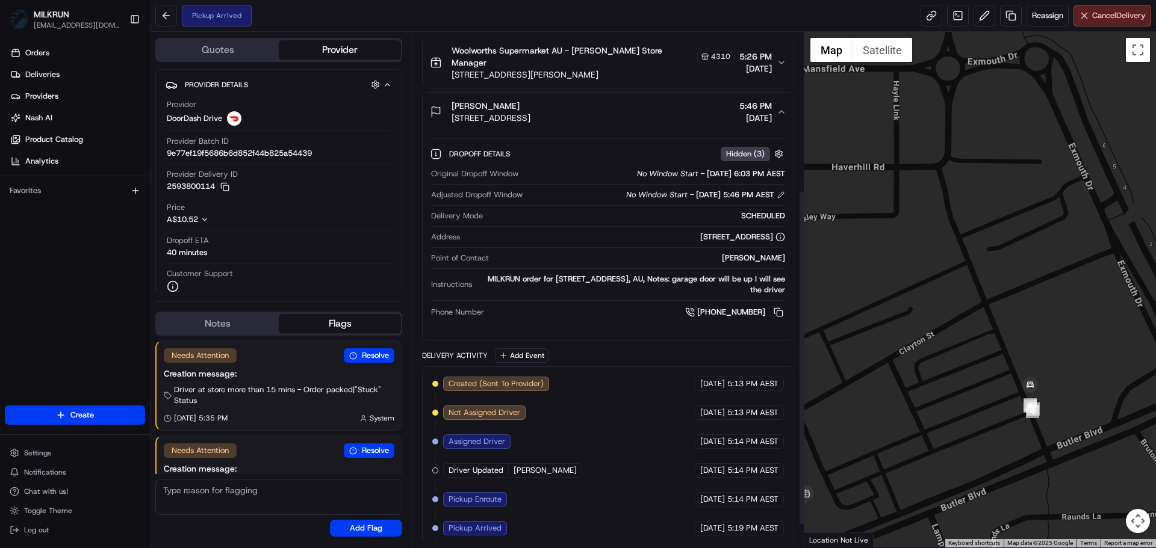
scroll to position [78, 0]
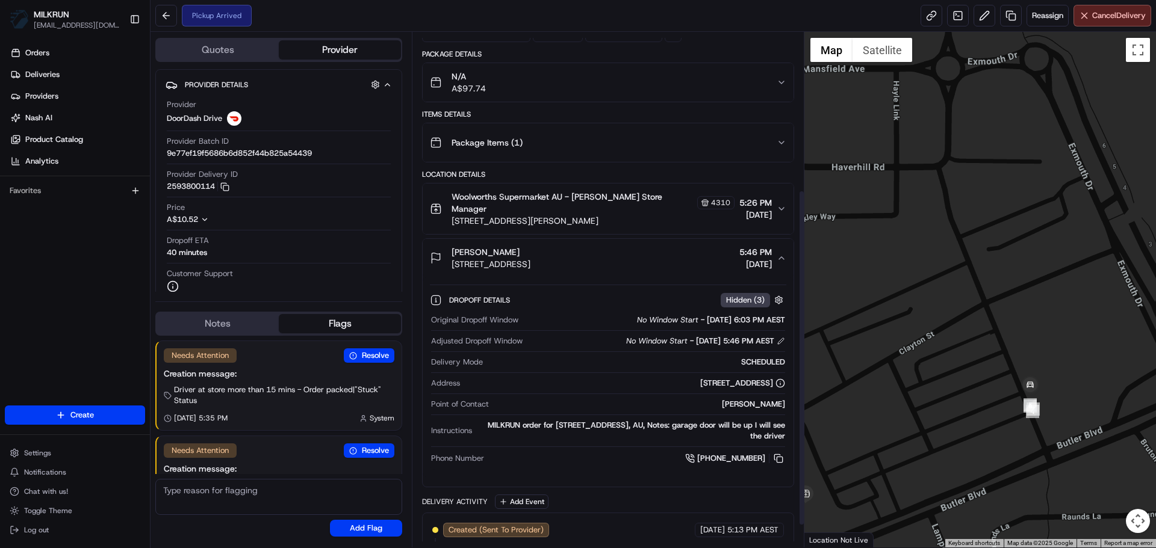
drag, startPoint x: 665, startPoint y: 341, endPoint x: 663, endPoint y: 244, distance: 96.9
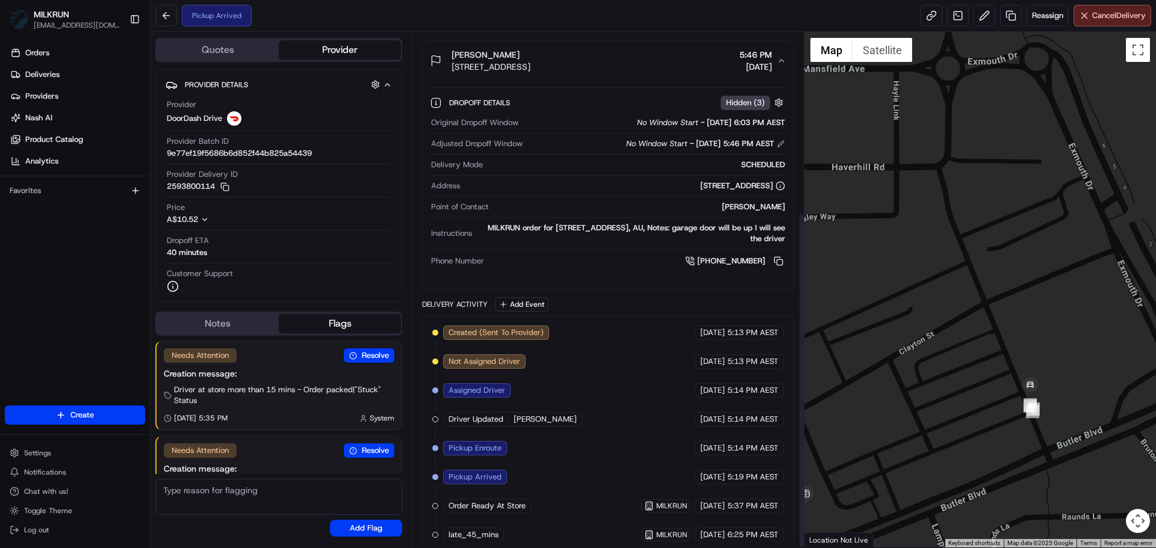
drag, startPoint x: 631, startPoint y: 327, endPoint x: 632, endPoint y: 338, distance: 10.9
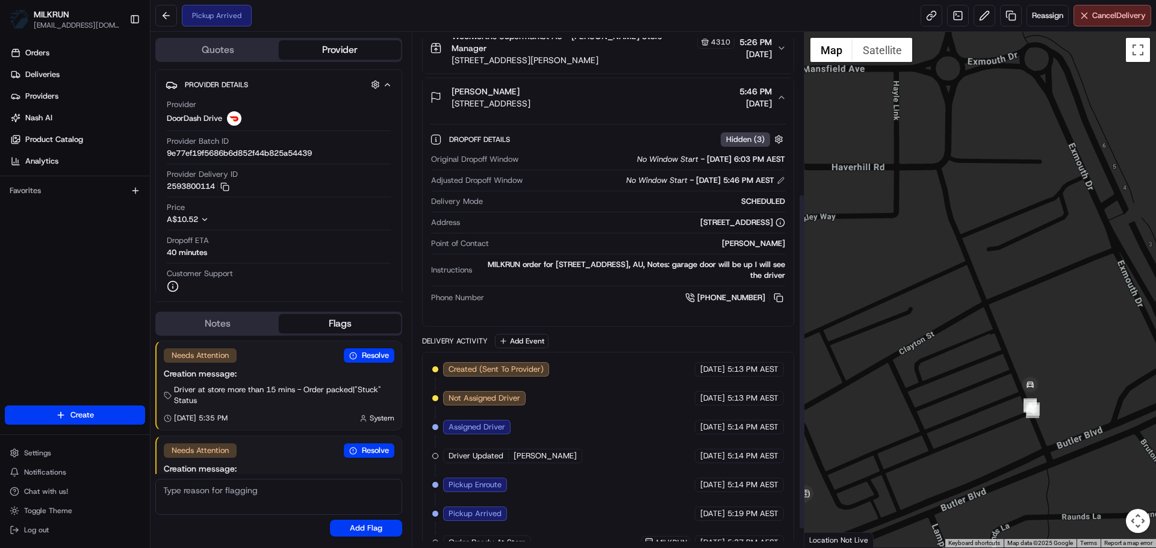
scroll to position [214, 0]
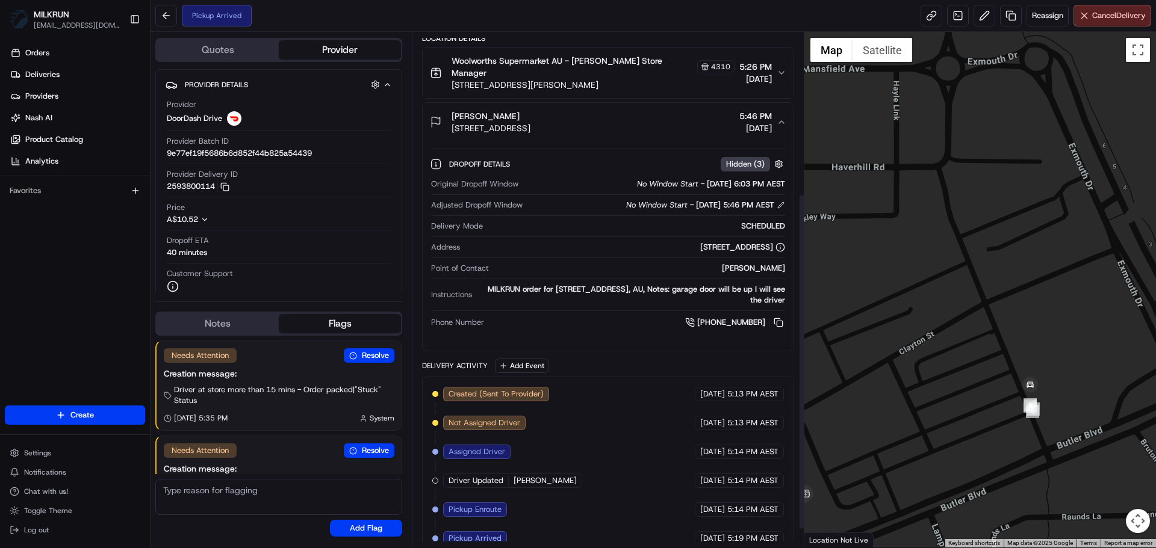
drag, startPoint x: 632, startPoint y: 338, endPoint x: 680, endPoint y: 314, distance: 53.3
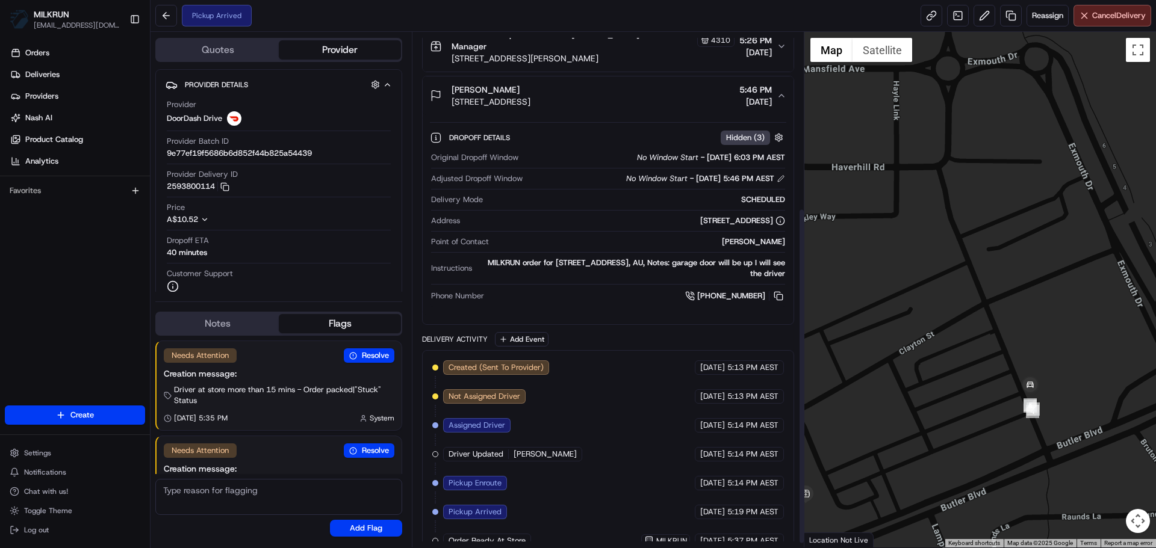
scroll to position [275, 0]
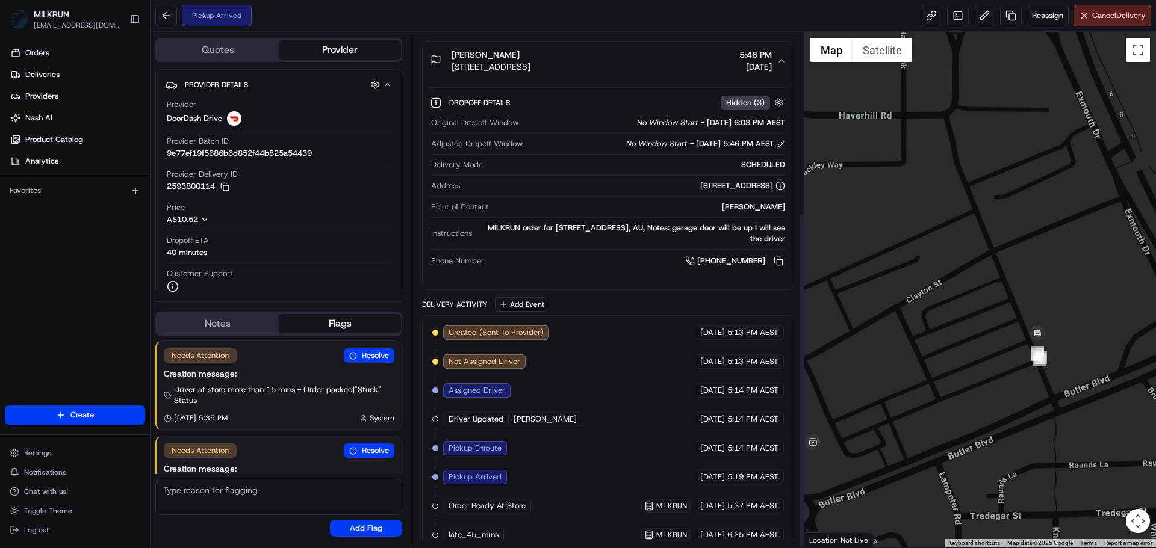
drag, startPoint x: 887, startPoint y: 414, endPoint x: 890, endPoint y: 382, distance: 31.4
click at [890, 382] on div "To navigate, press the arrow keys." at bounding box center [980, 290] width 352 height 516
drag, startPoint x: 677, startPoint y: 345, endPoint x: 655, endPoint y: 362, distance: 27.0
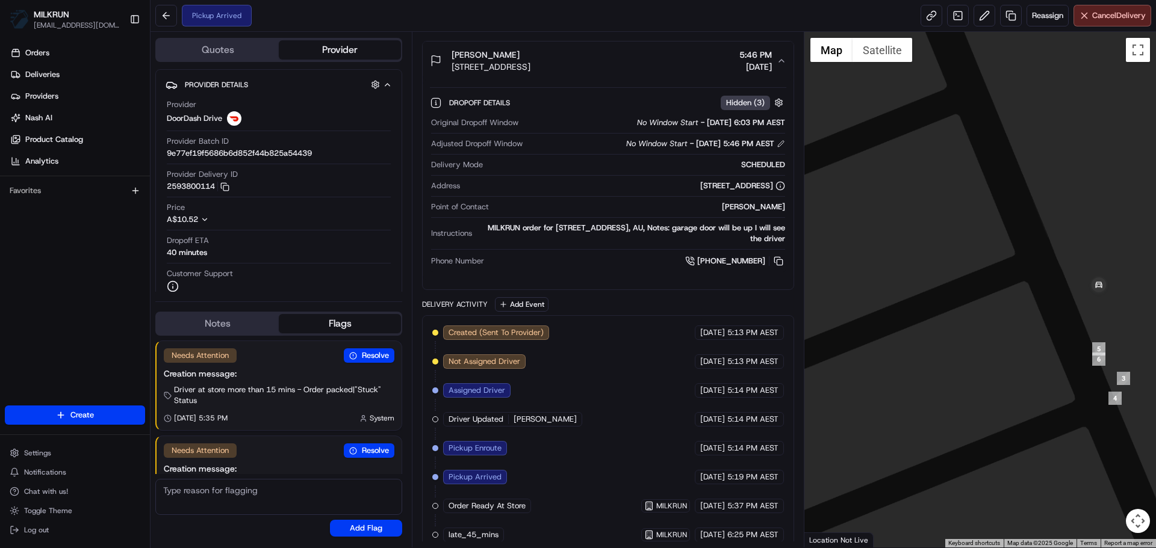
drag, startPoint x: 1026, startPoint y: 387, endPoint x: 1009, endPoint y: 365, distance: 27.9
click at [1010, 366] on div "To navigate, press the arrow keys." at bounding box center [980, 290] width 352 height 516
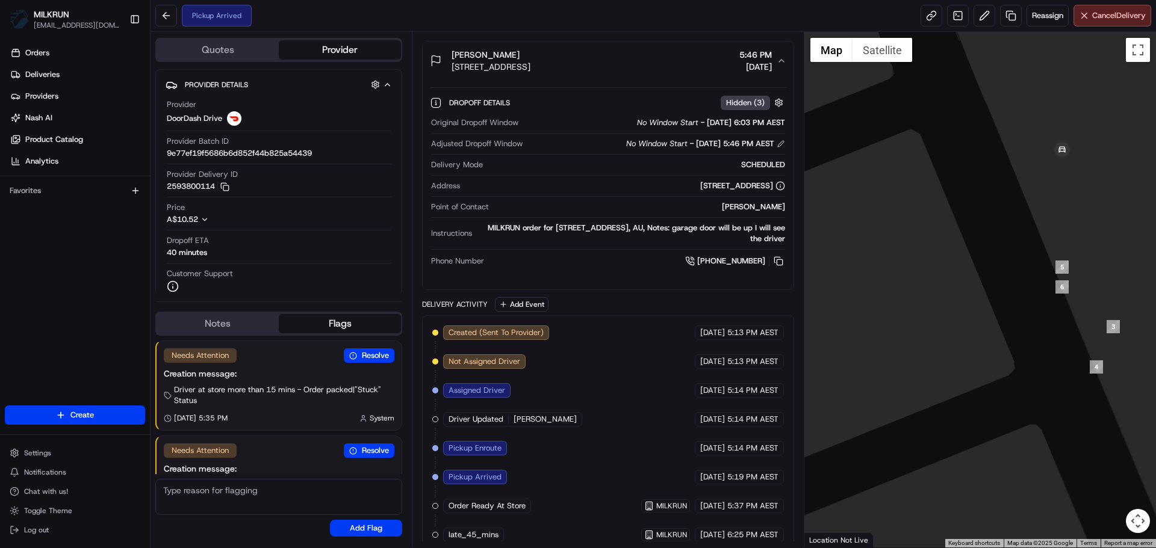
click at [927, 338] on div "To navigate, press the arrow keys." at bounding box center [980, 290] width 352 height 516
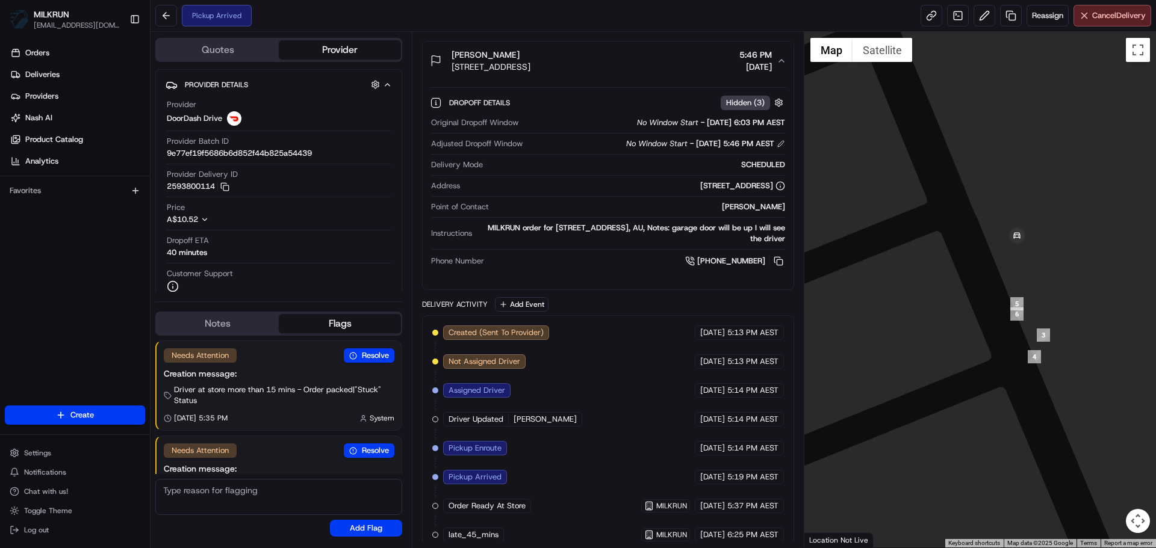
drag, startPoint x: 707, startPoint y: 394, endPoint x: 686, endPoint y: 471, distance: 79.5
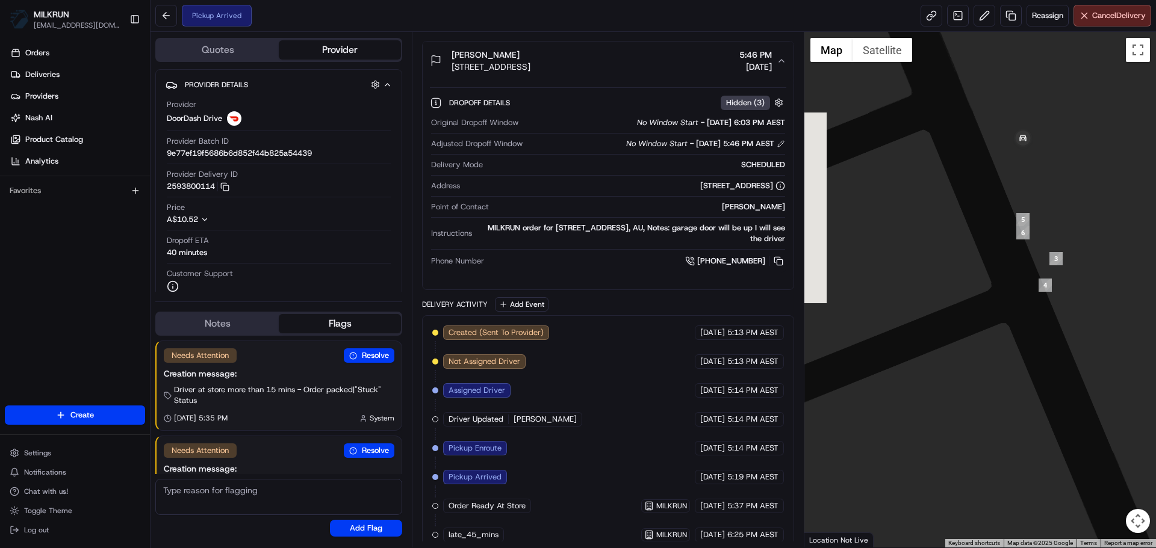
drag, startPoint x: 983, startPoint y: 444, endPoint x: 980, endPoint y: 369, distance: 74.7
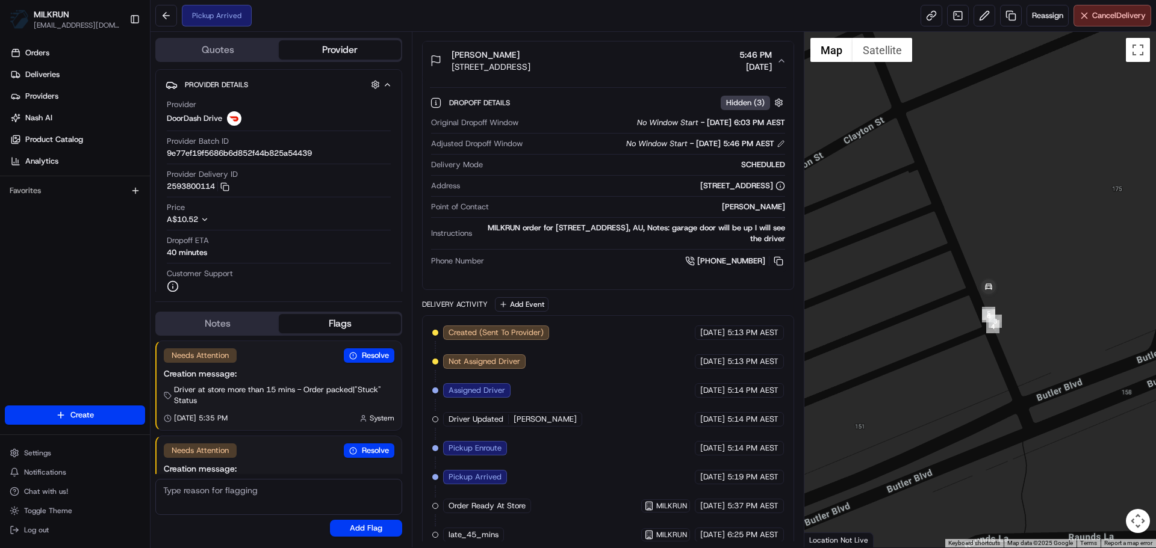
drag, startPoint x: 630, startPoint y: 218, endPoint x: 929, endPoint y: 337, distance: 321.8
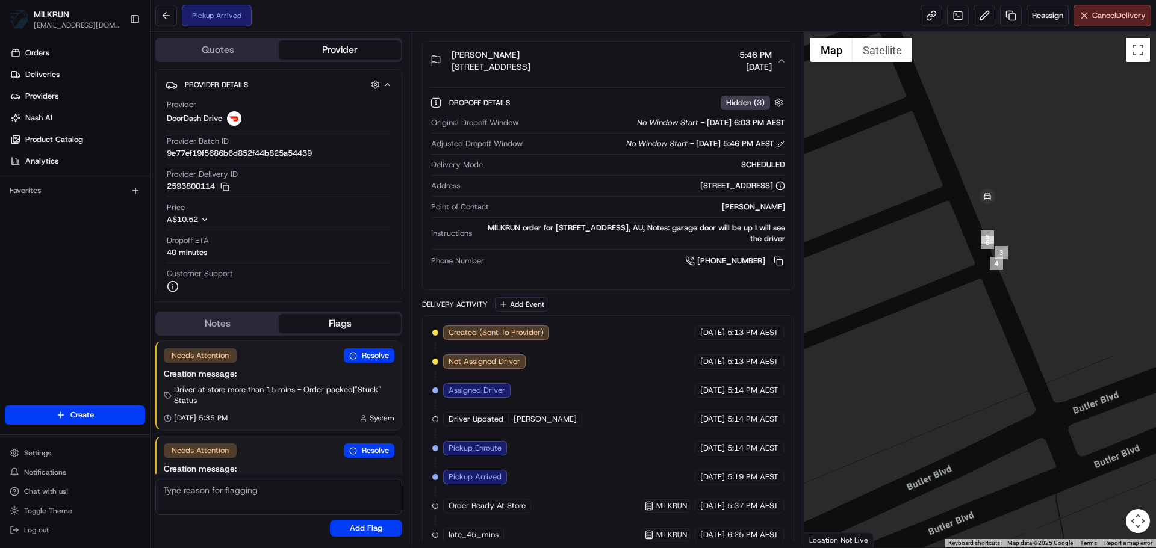
click at [1017, 303] on div "To navigate, press the arrow keys." at bounding box center [980, 290] width 352 height 516
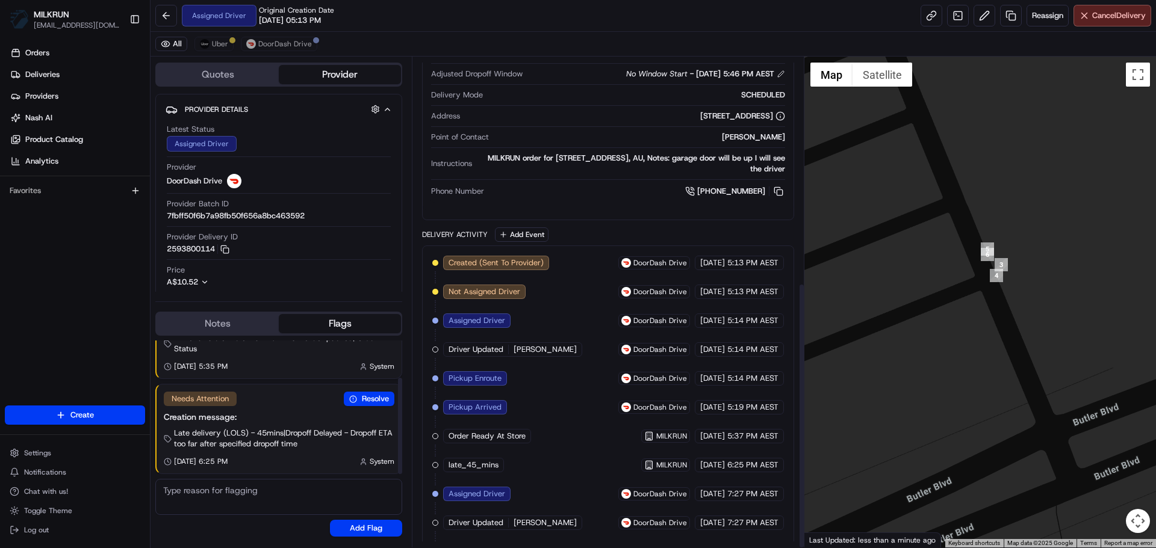
scroll to position [415, 0]
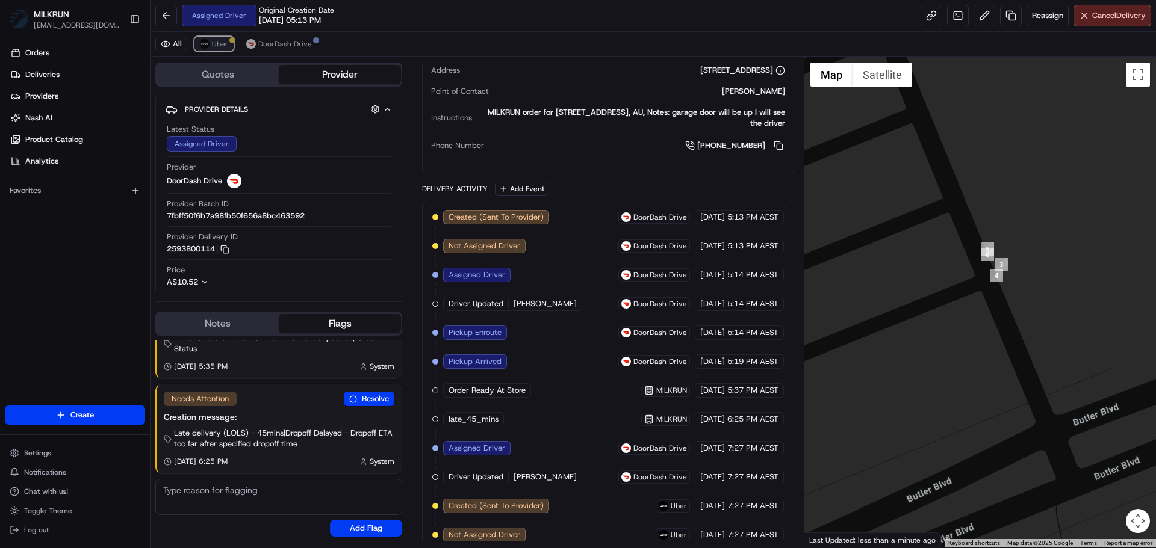
click at [215, 44] on span "Uber" at bounding box center [220, 44] width 16 height 10
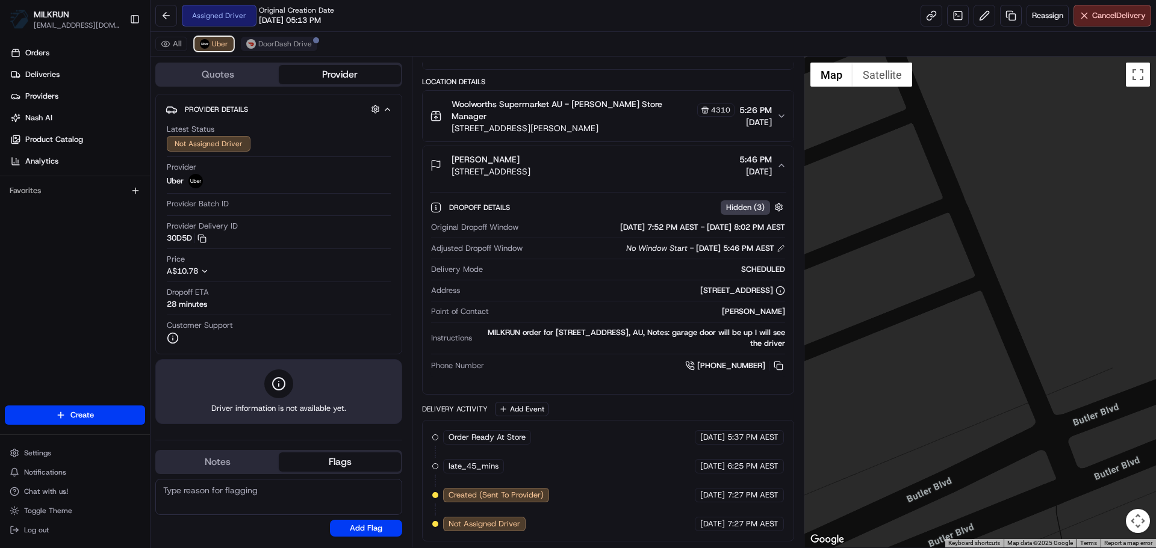
scroll to position [184, 0]
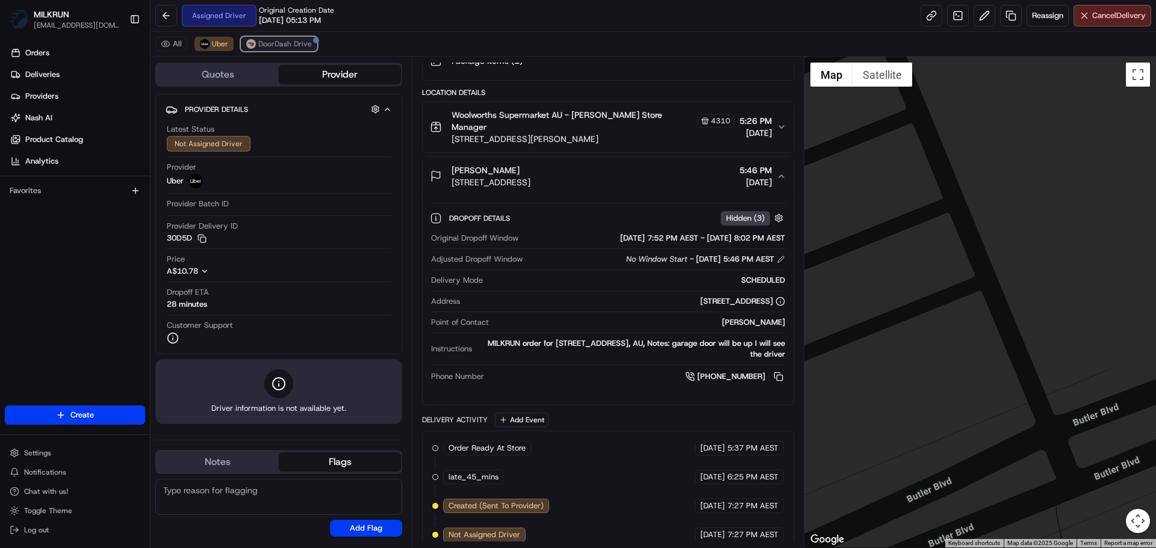
click at [305, 43] on span "DoorDash Drive" at bounding box center [285, 44] width 54 height 10
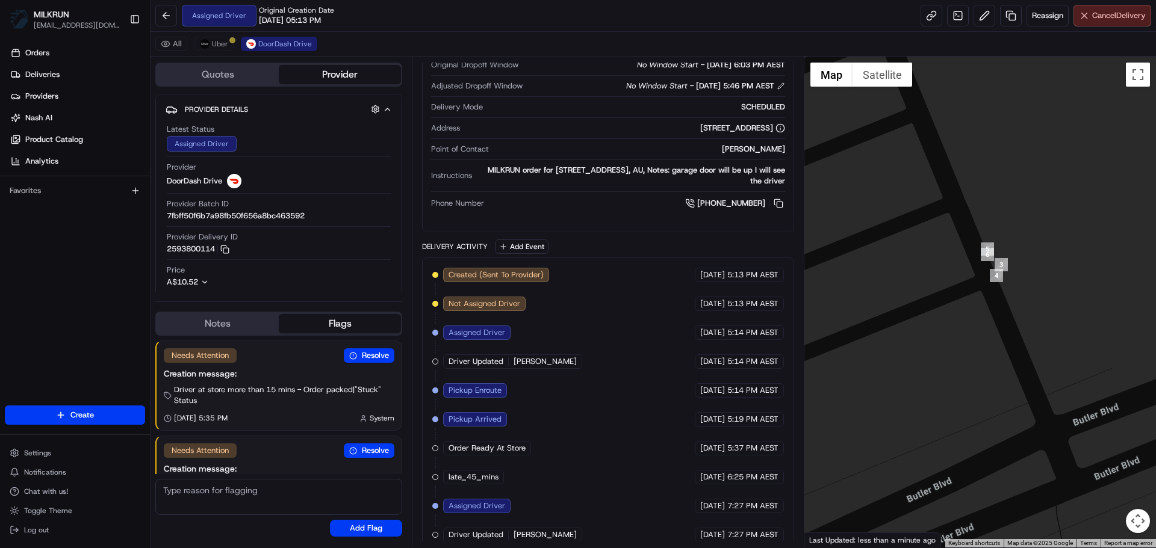
click at [1126, 6] on button "Cancel Delivery" at bounding box center [1112, 16] width 78 height 22
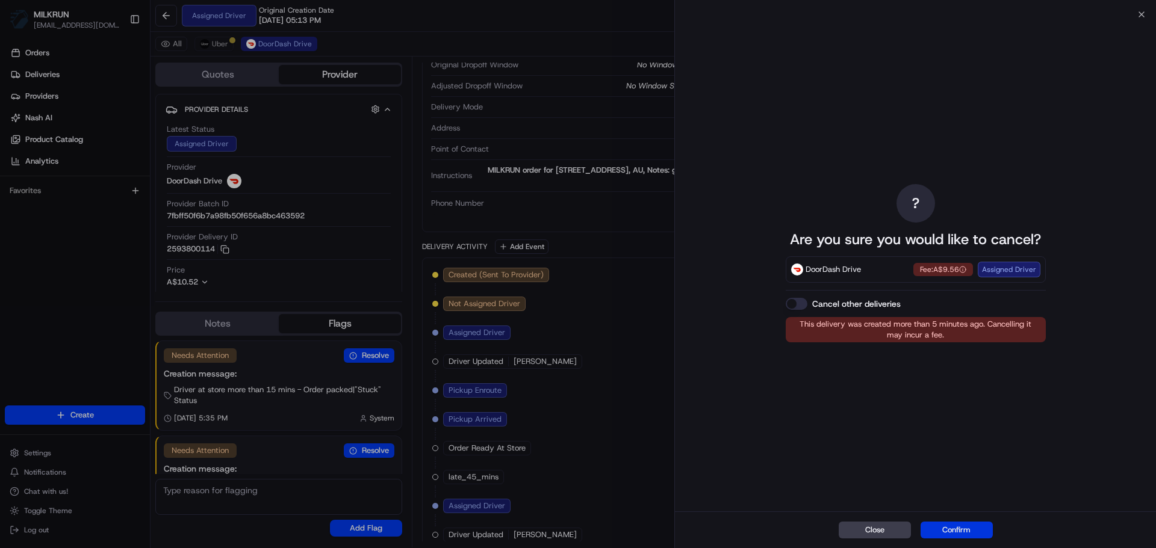
click at [939, 523] on button "Confirm" at bounding box center [956, 530] width 72 height 17
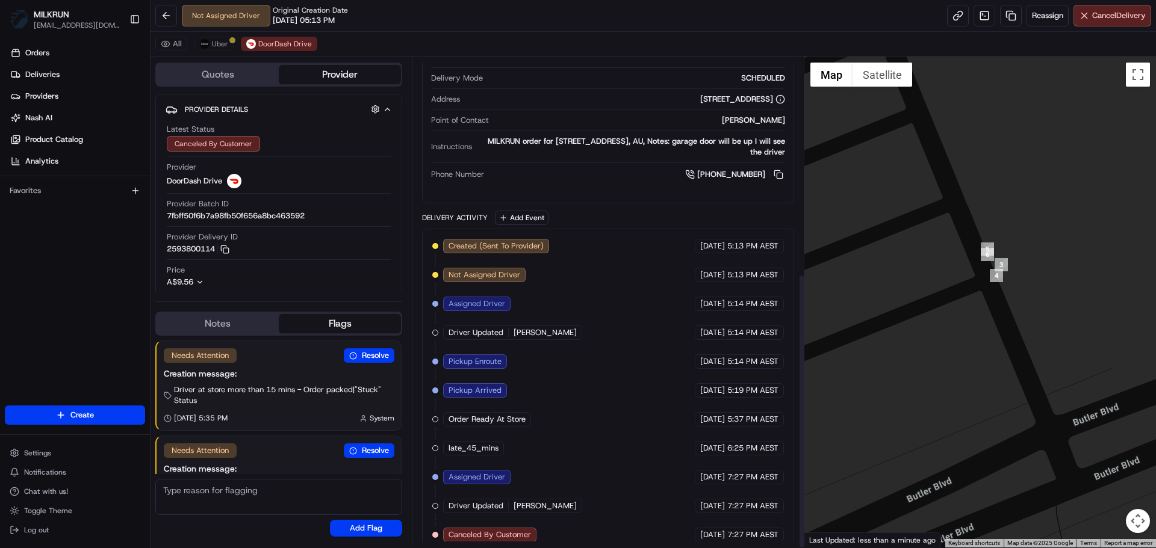
drag, startPoint x: 657, startPoint y: 347, endPoint x: 651, endPoint y: 550, distance: 202.9
click at [227, 45] on span "Uber" at bounding box center [220, 44] width 16 height 10
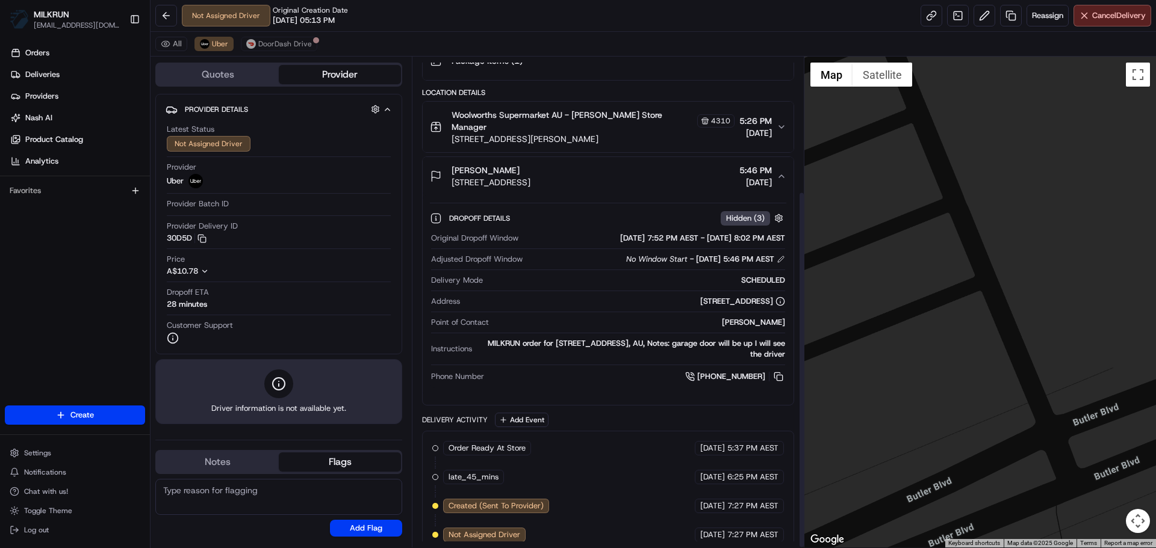
drag, startPoint x: 502, startPoint y: 345, endPoint x: 499, endPoint y: 420, distance: 74.7
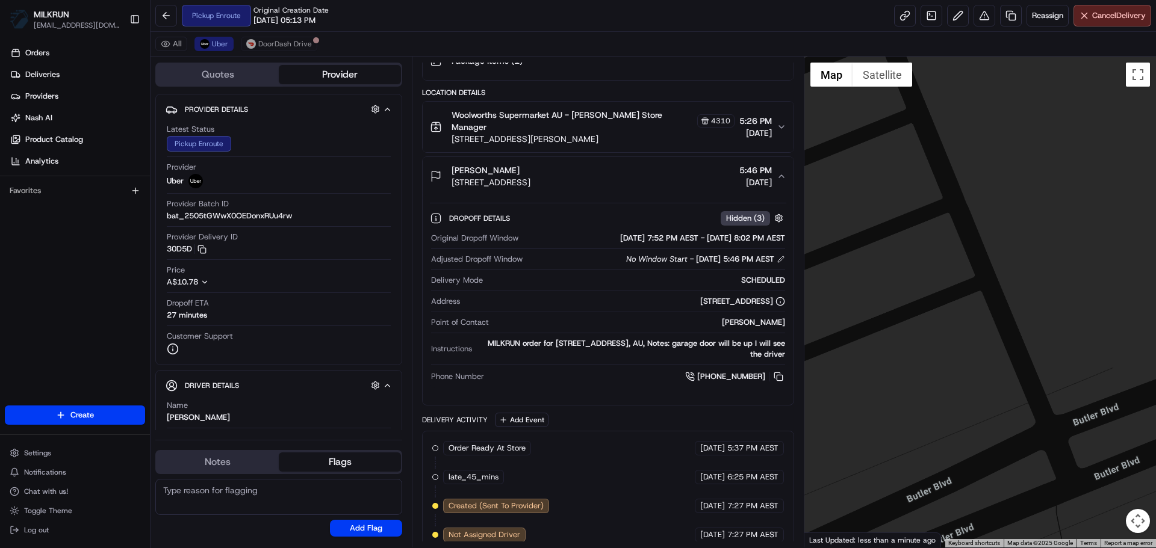
scroll to position [300, 0]
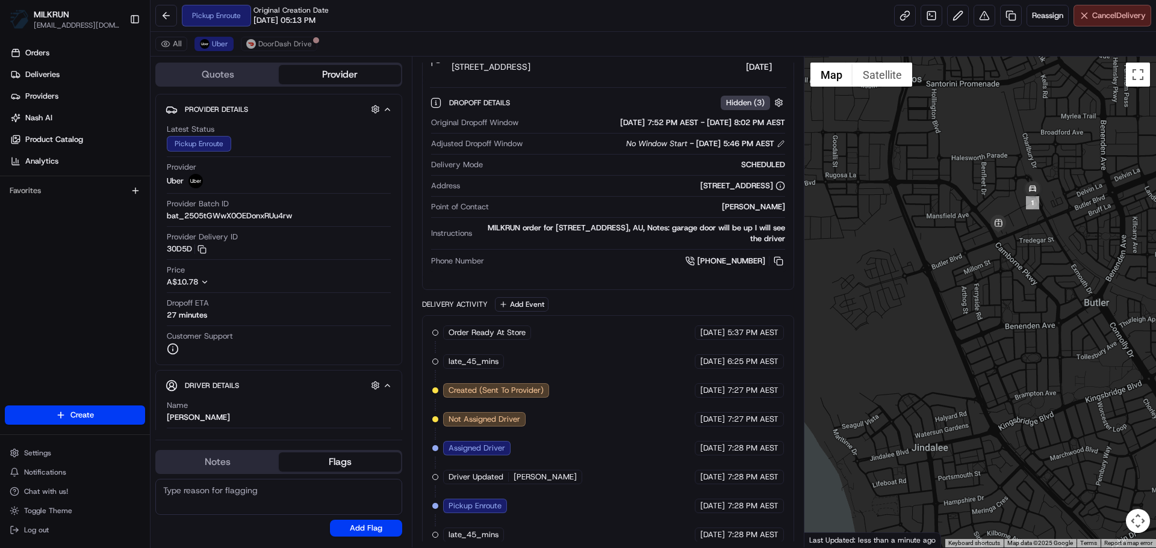
click at [1094, 16] on span "Cancel Delivery" at bounding box center [1119, 15] width 54 height 11
click at [1106, 23] on button "Cancel Delivery" at bounding box center [1112, 16] width 78 height 22
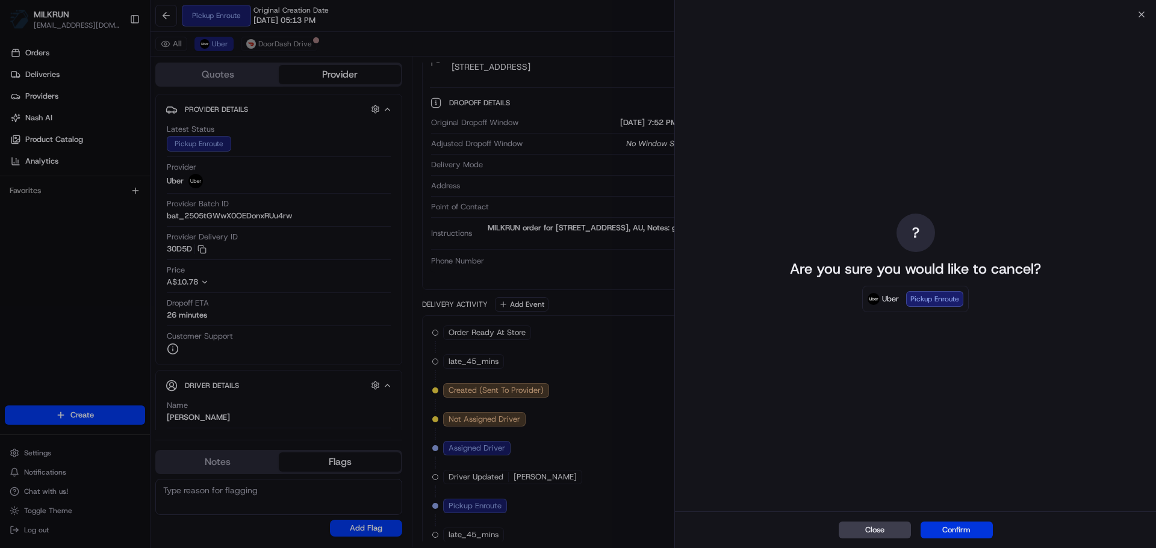
click at [934, 530] on button "Confirm" at bounding box center [956, 530] width 72 height 17
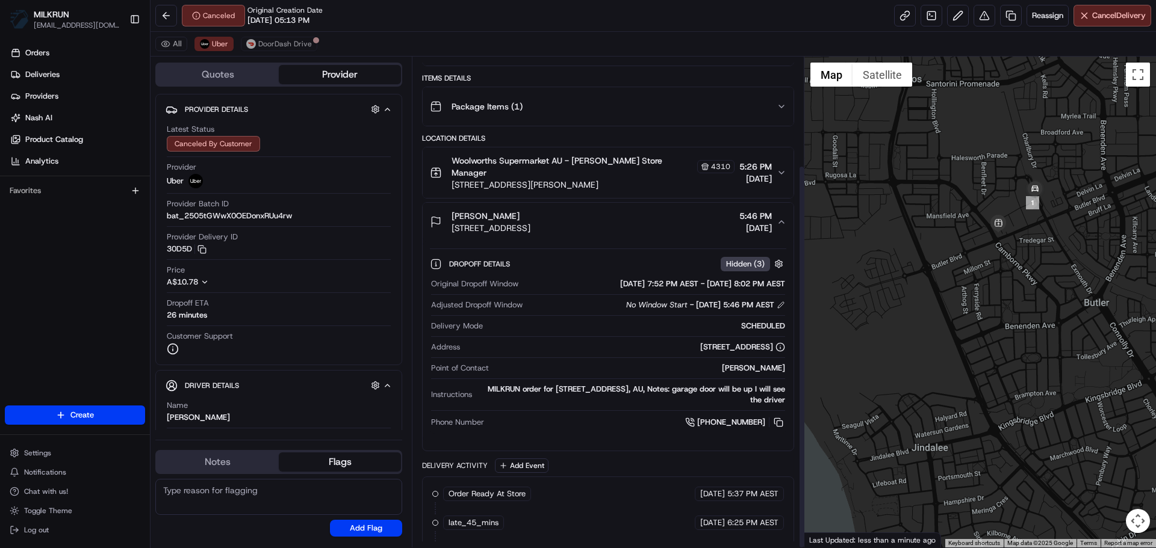
scroll to position [329, 0]
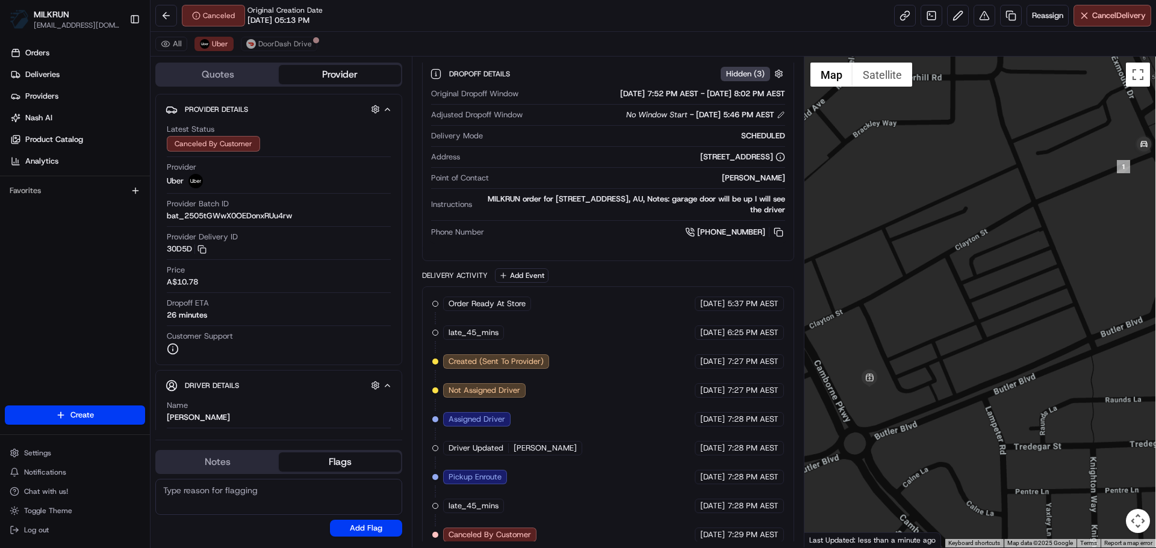
click at [1005, 300] on div "To navigate, press the arrow keys." at bounding box center [980, 302] width 352 height 491
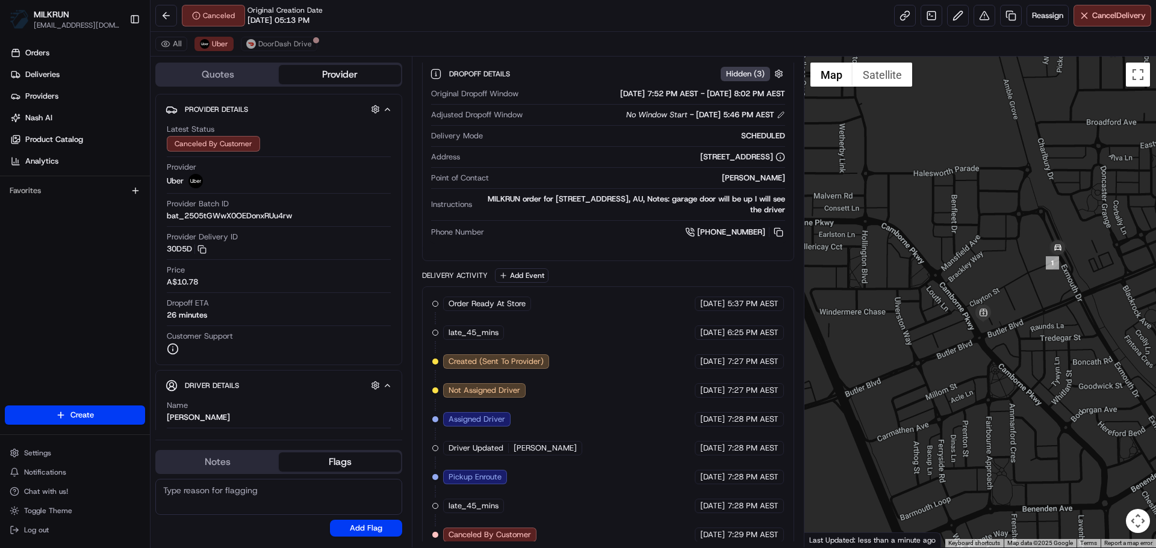
drag, startPoint x: 126, startPoint y: 180, endPoint x: 188, endPoint y: 116, distance: 89.4
click at [131, 172] on div "Orders Deliveries Providers Nash AI Product Catalog Analytics Favorites" at bounding box center [75, 226] width 150 height 374
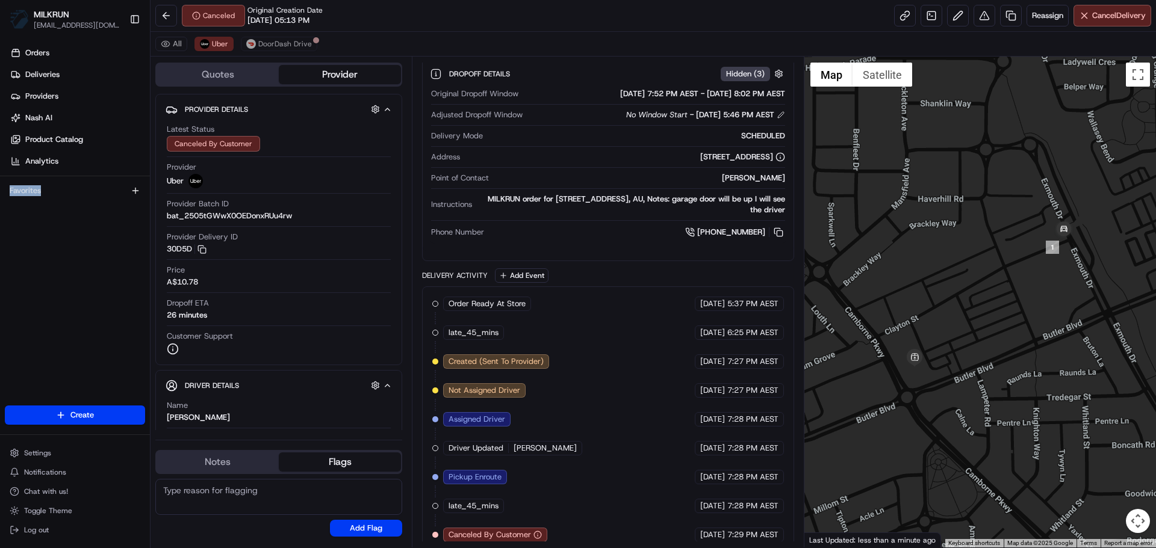
drag, startPoint x: 935, startPoint y: 342, endPoint x: 984, endPoint y: 329, distance: 49.9
click at [984, 329] on div "To navigate, press the arrow keys." at bounding box center [980, 302] width 352 height 491
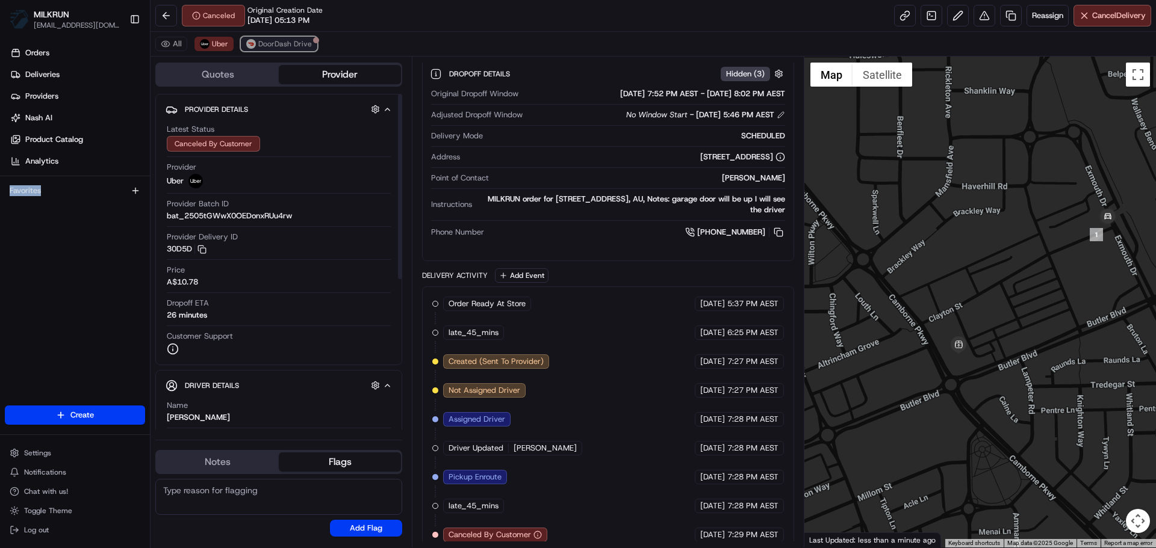
click at [271, 43] on span "DoorDash Drive" at bounding box center [285, 44] width 54 height 10
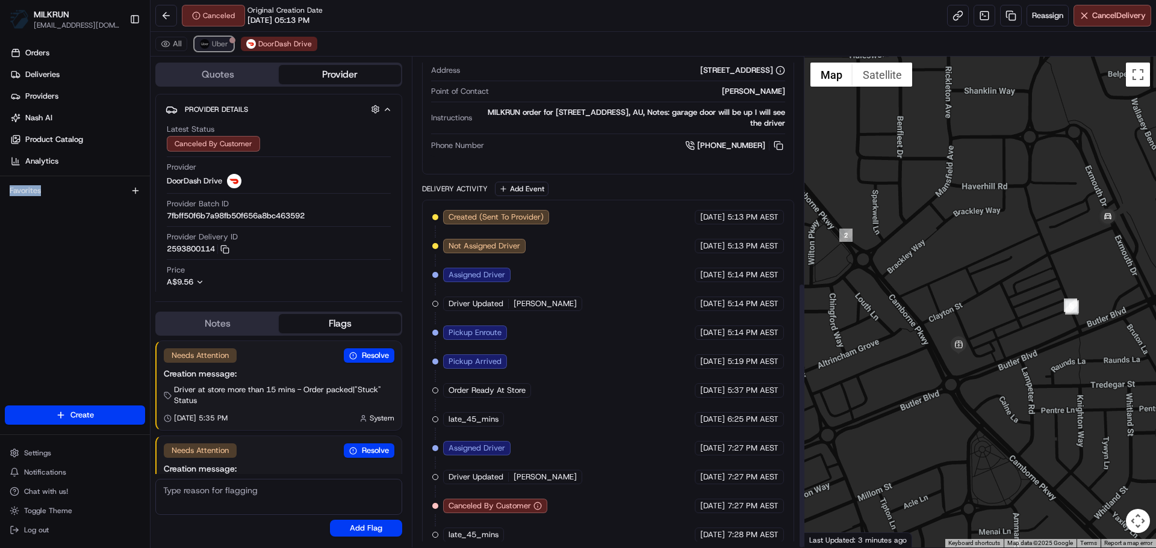
click at [231, 47] on button "Uber" at bounding box center [213, 44] width 39 height 14
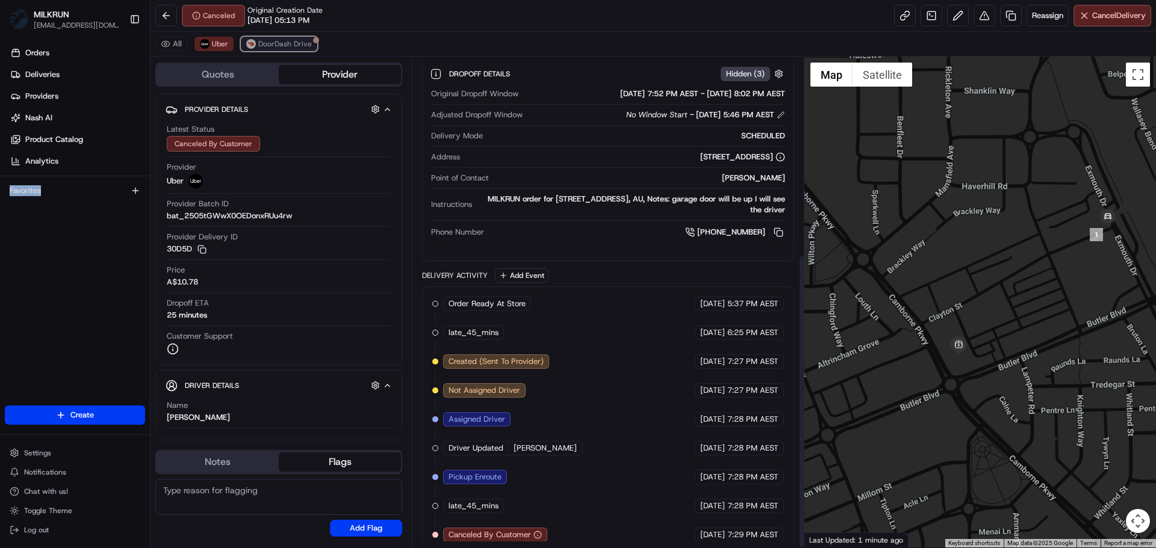
click at [267, 48] on span "DoorDash Drive" at bounding box center [285, 44] width 54 height 10
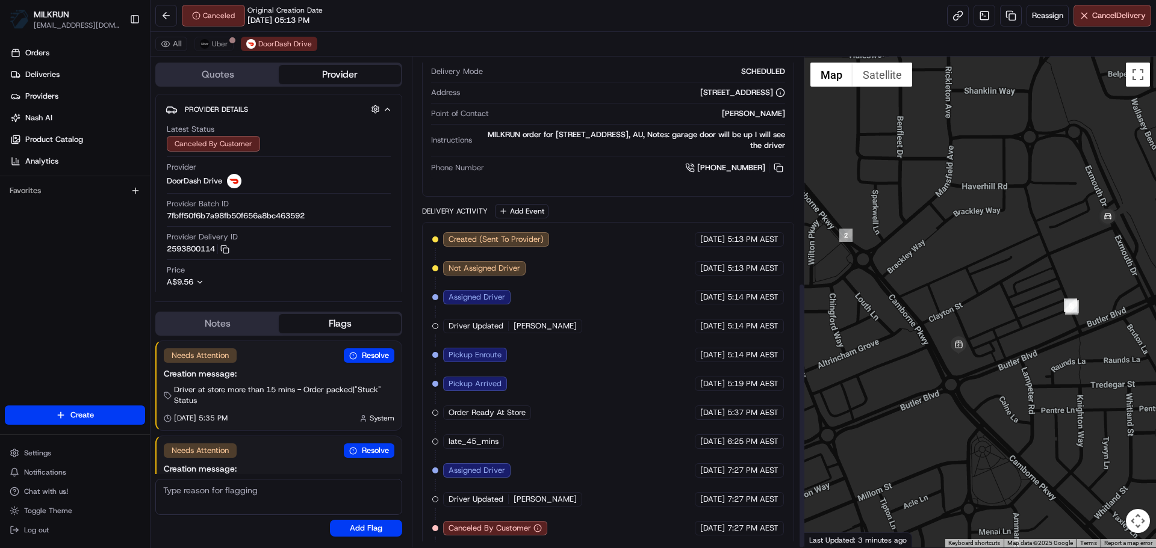
scroll to position [415, 0]
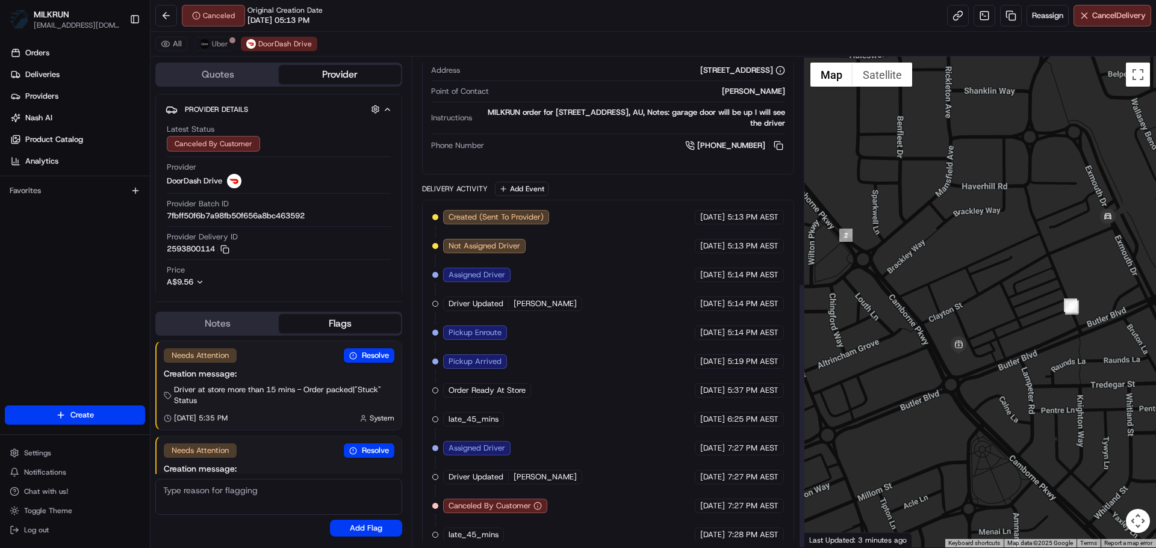
drag, startPoint x: 675, startPoint y: 254, endPoint x: 661, endPoint y: 322, distance: 69.3
click at [227, 39] on span "Uber" at bounding box center [220, 44] width 16 height 10
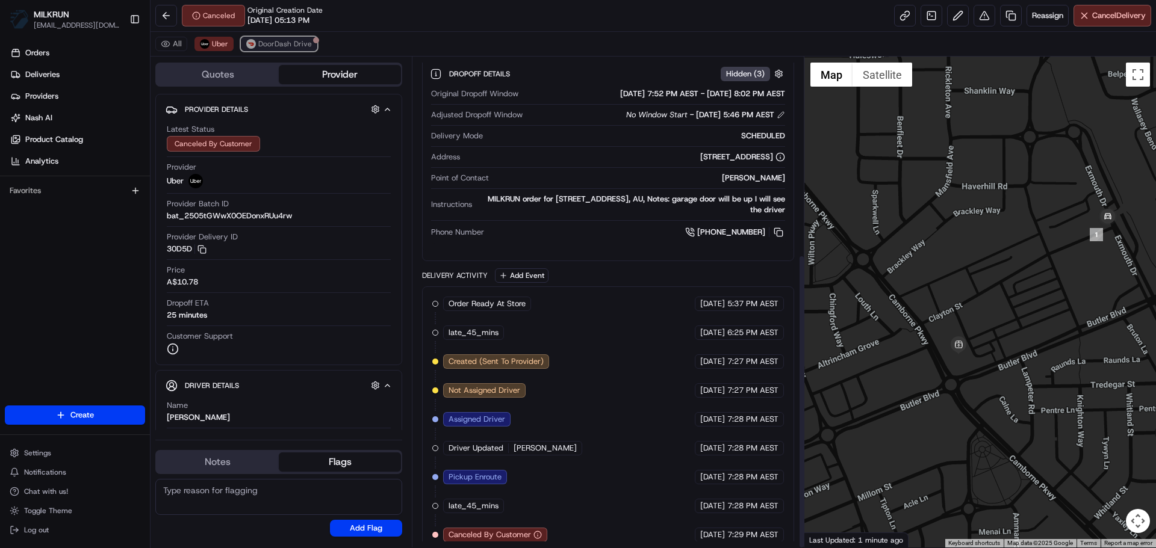
click at [264, 43] on span "DoorDash Drive" at bounding box center [285, 44] width 54 height 10
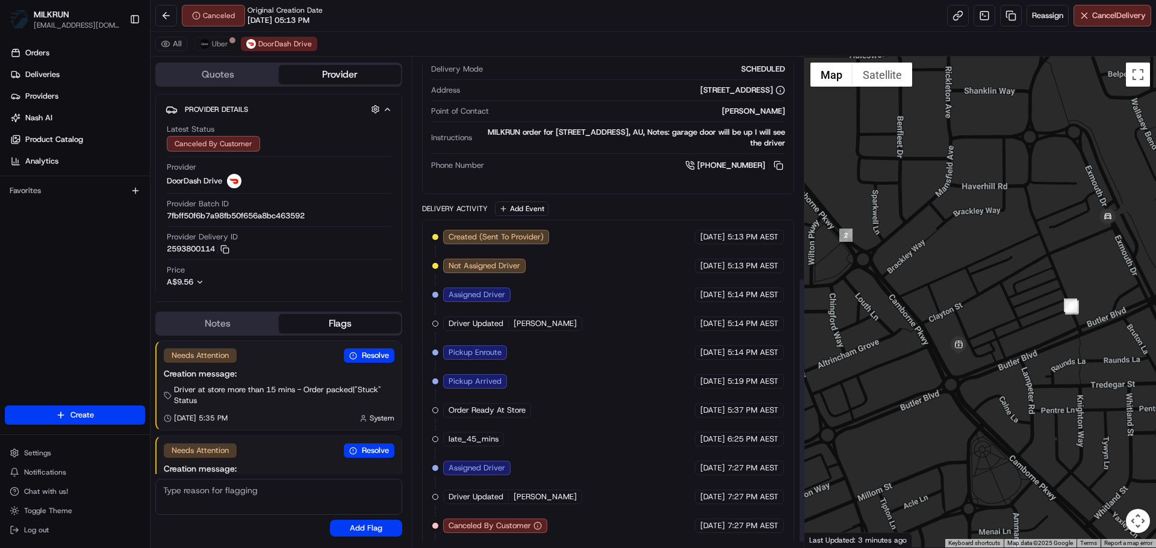
drag, startPoint x: 628, startPoint y: 283, endPoint x: 795, endPoint y: 220, distance: 178.3
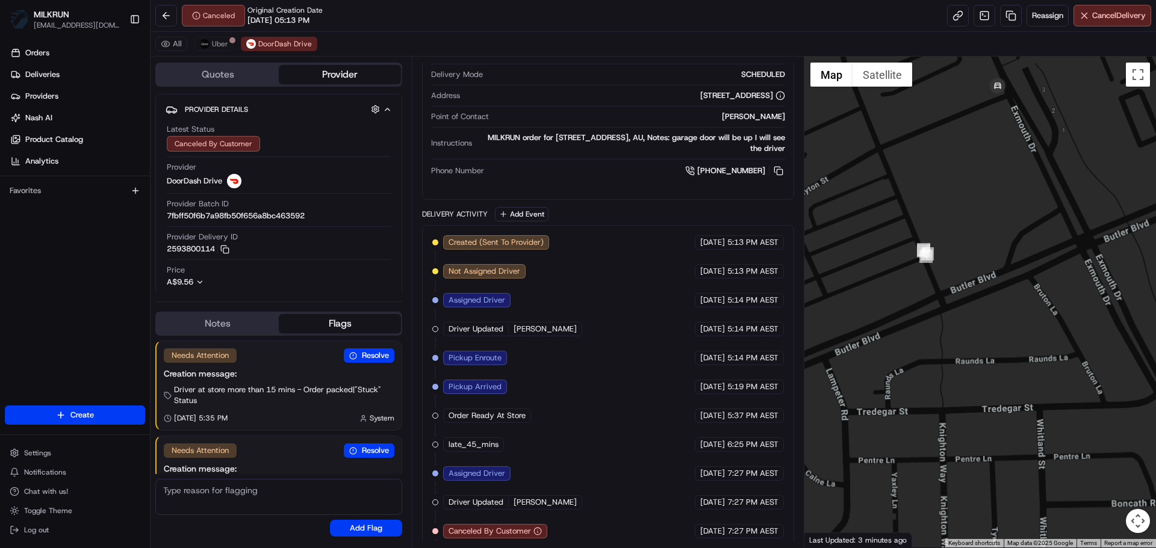
drag, startPoint x: 924, startPoint y: 274, endPoint x: 955, endPoint y: 348, distance: 80.4
click at [955, 348] on div "To navigate, press the arrow keys." at bounding box center [980, 302] width 352 height 491
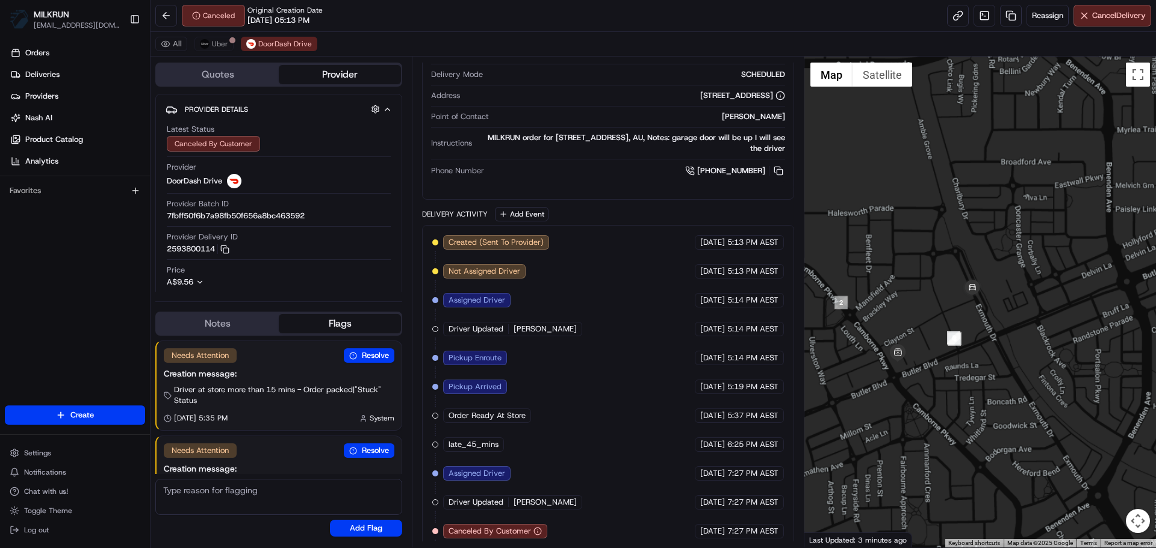
click at [926, 374] on div "To navigate, press the arrow keys." at bounding box center [980, 302] width 352 height 491
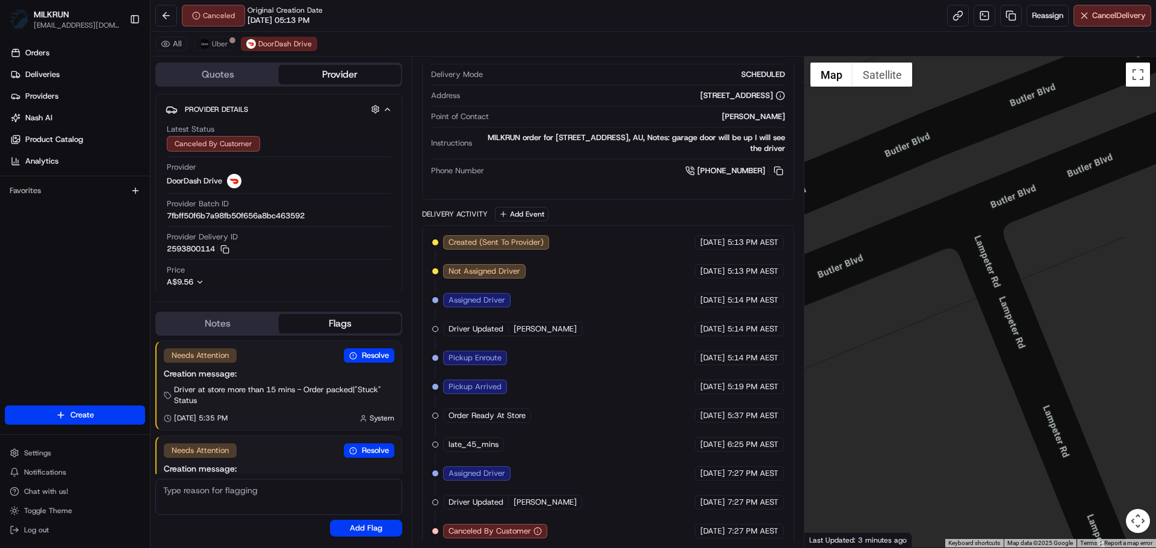
drag, startPoint x: 958, startPoint y: 259, endPoint x: 956, endPoint y: 385, distance: 125.8
click at [956, 385] on div "To navigate, press the arrow keys." at bounding box center [980, 302] width 352 height 491
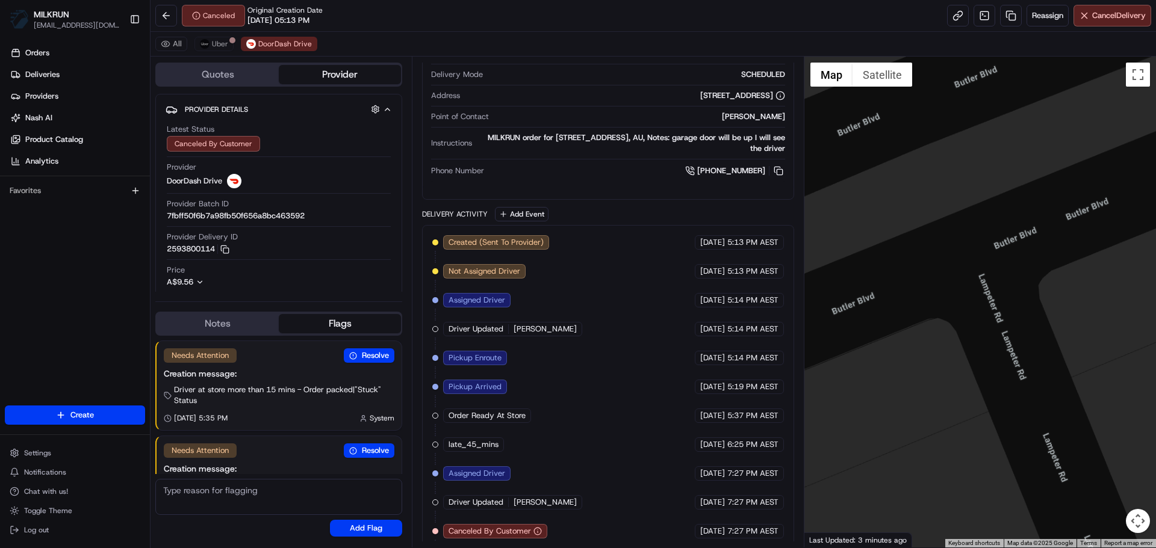
drag, startPoint x: 987, startPoint y: 225, endPoint x: 997, endPoint y: 352, distance: 126.8
click at [997, 352] on div "To navigate, press the arrow keys." at bounding box center [980, 302] width 352 height 491
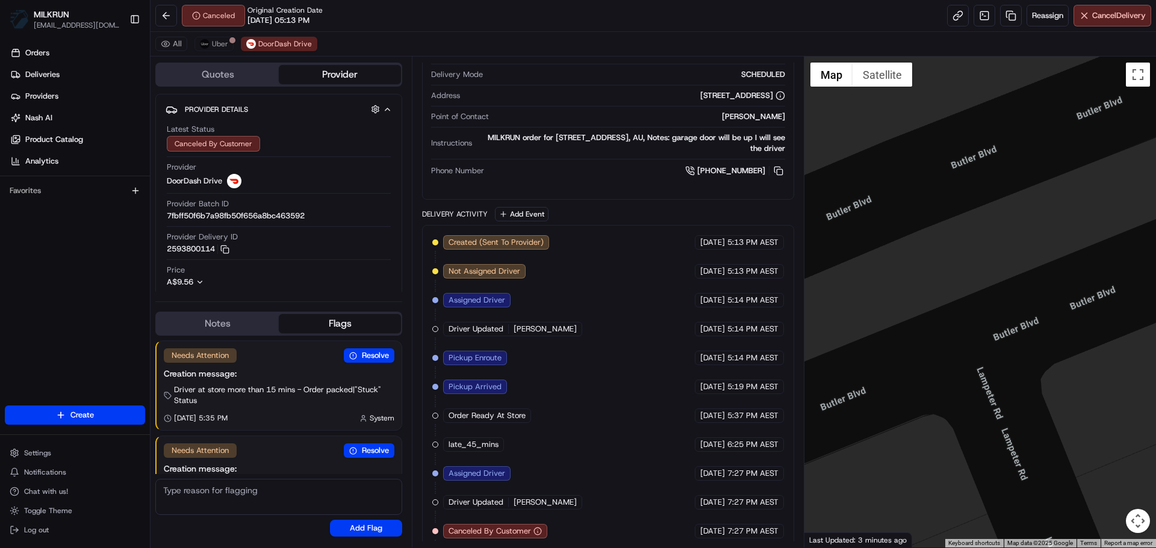
drag, startPoint x: 990, startPoint y: 270, endPoint x: 988, endPoint y: 365, distance: 95.1
click at [988, 365] on div "To navigate, press the arrow keys." at bounding box center [980, 302] width 352 height 491
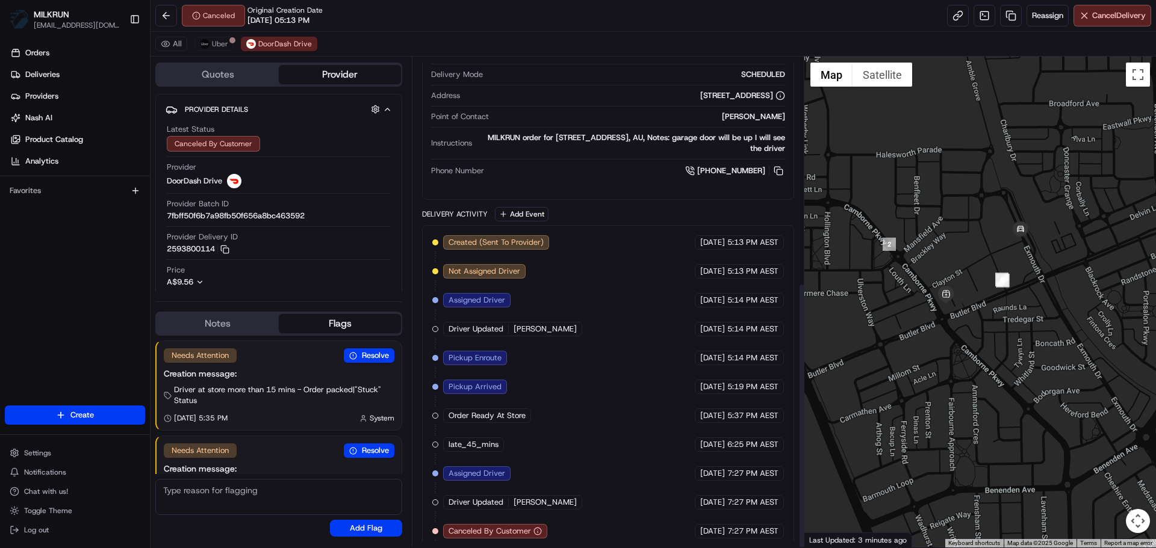
scroll to position [415, 0]
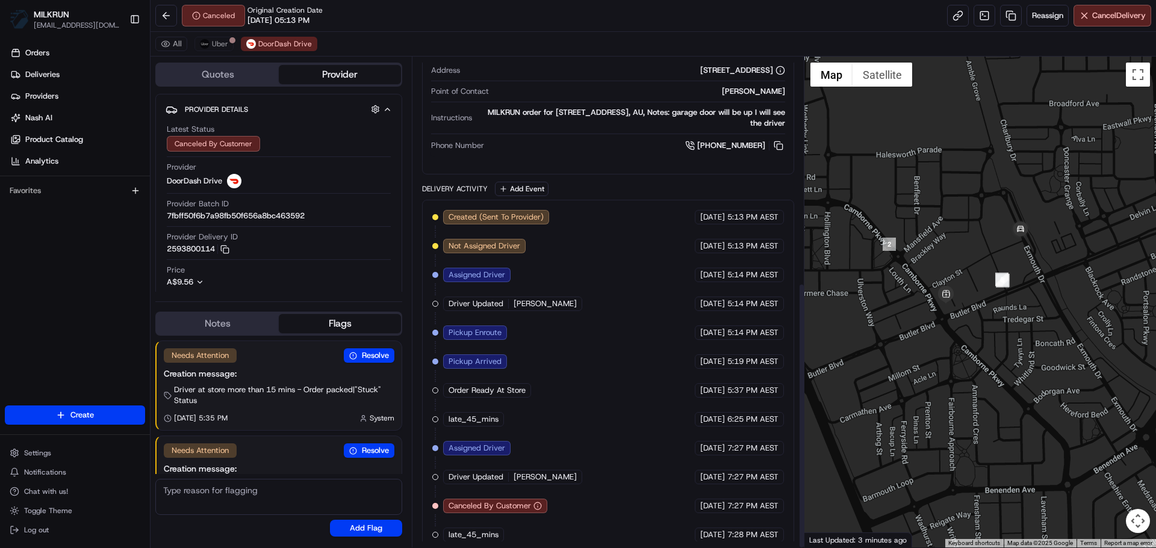
drag, startPoint x: 633, startPoint y: 205, endPoint x: 634, endPoint y: 329, distance: 124.0
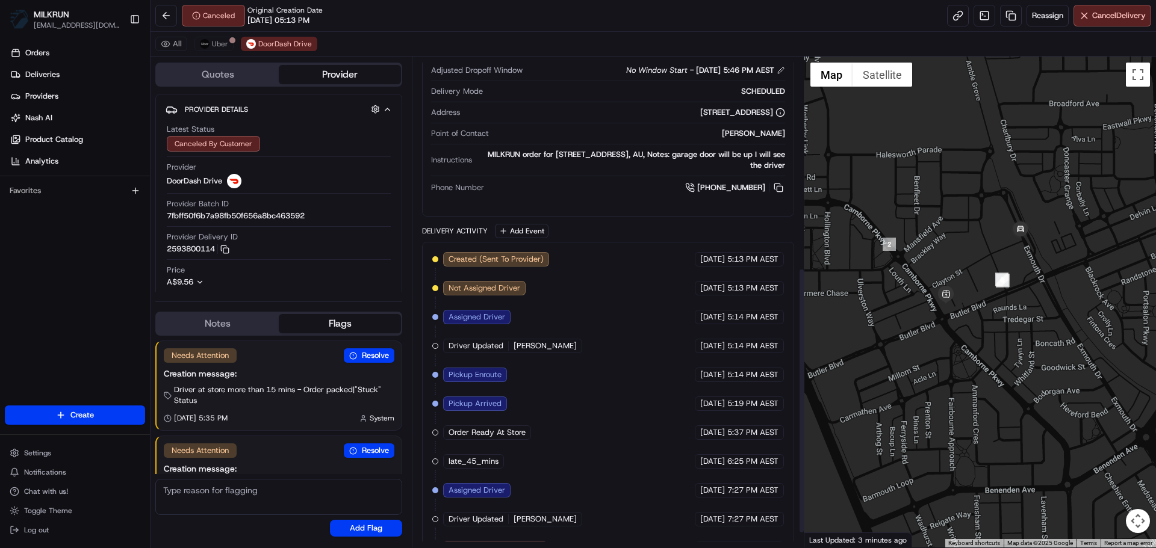
scroll to position [237, 0]
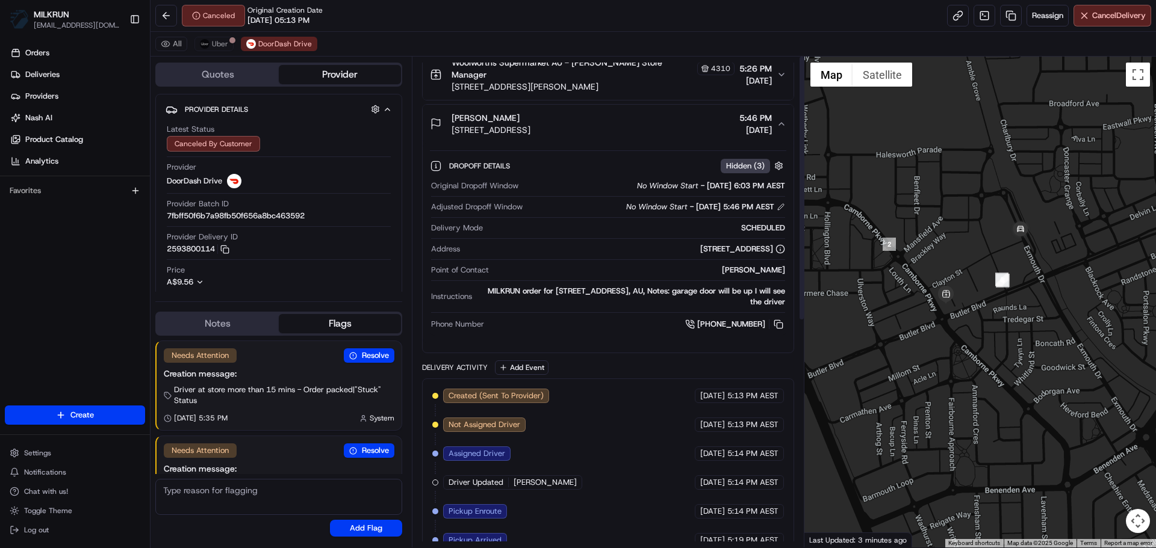
drag, startPoint x: 654, startPoint y: 504, endPoint x: 417, endPoint y: 185, distance: 397.5
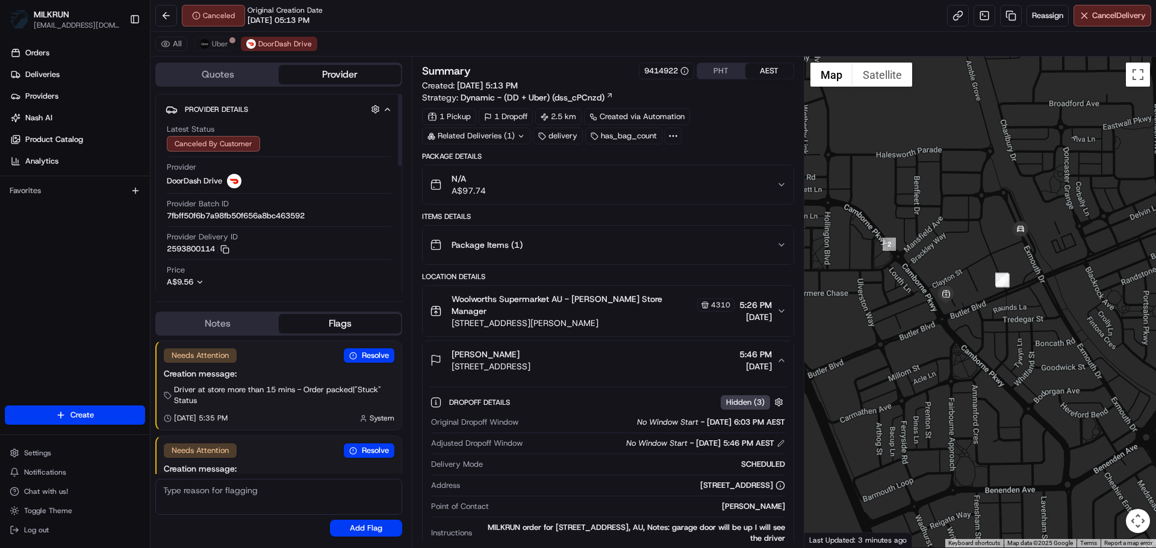
click at [238, 46] on div "All Uber DoorDash Drive" at bounding box center [652, 44] width 1005 height 25
click at [220, 46] on span "Uber" at bounding box center [220, 44] width 16 height 10
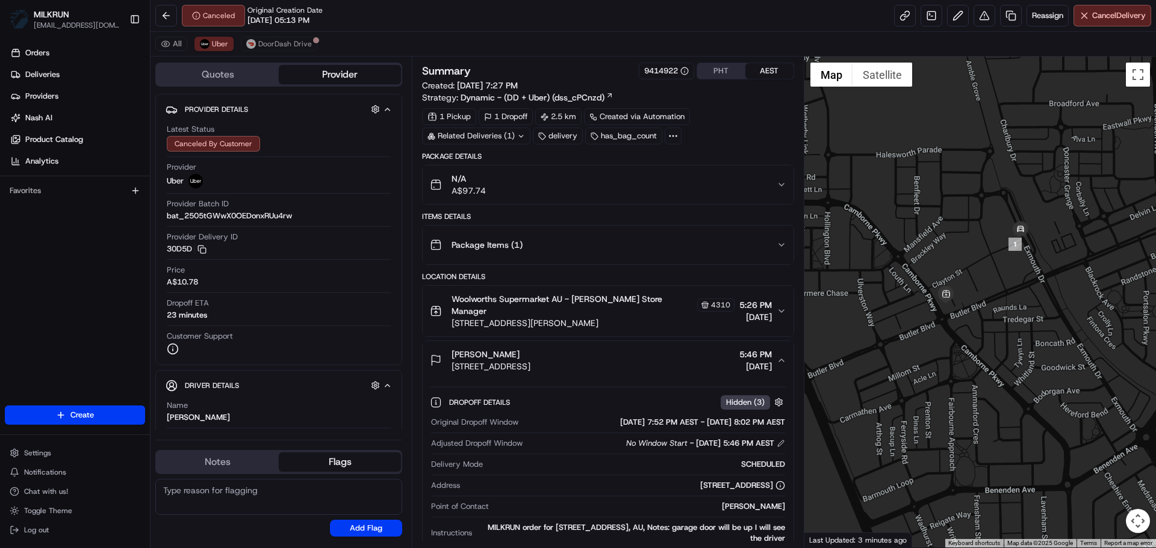
click at [235, 46] on div "All Uber DoorDash Drive" at bounding box center [652, 44] width 1005 height 25
click at [243, 46] on button "DoorDash Drive" at bounding box center [279, 44] width 76 height 14
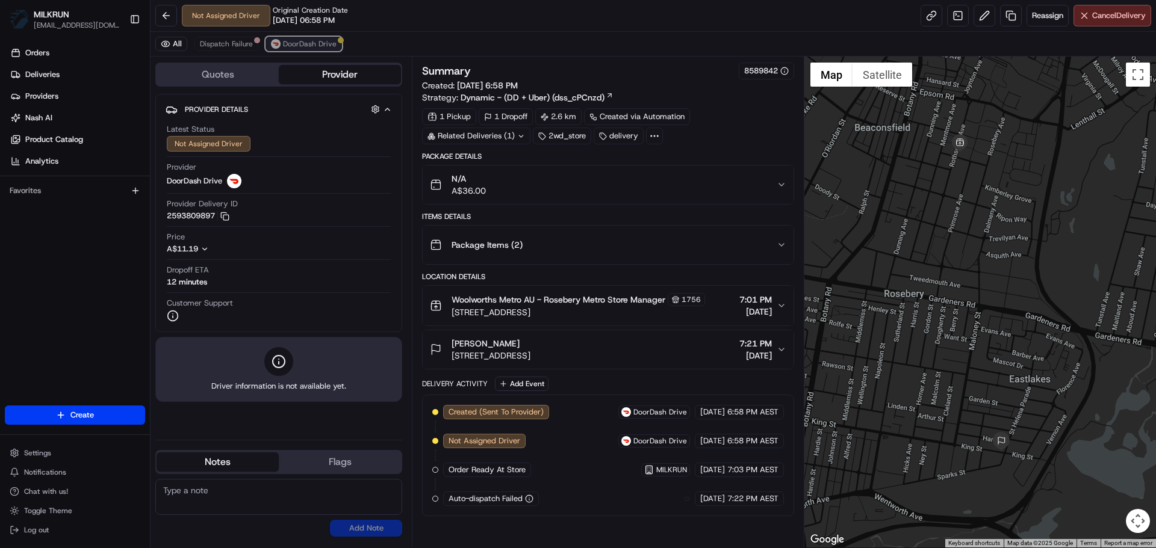
click at [336, 46] on button "DoorDash Drive" at bounding box center [303, 44] width 76 height 14
drag, startPoint x: 658, startPoint y: 285, endPoint x: 647, endPoint y: 435, distance: 149.7
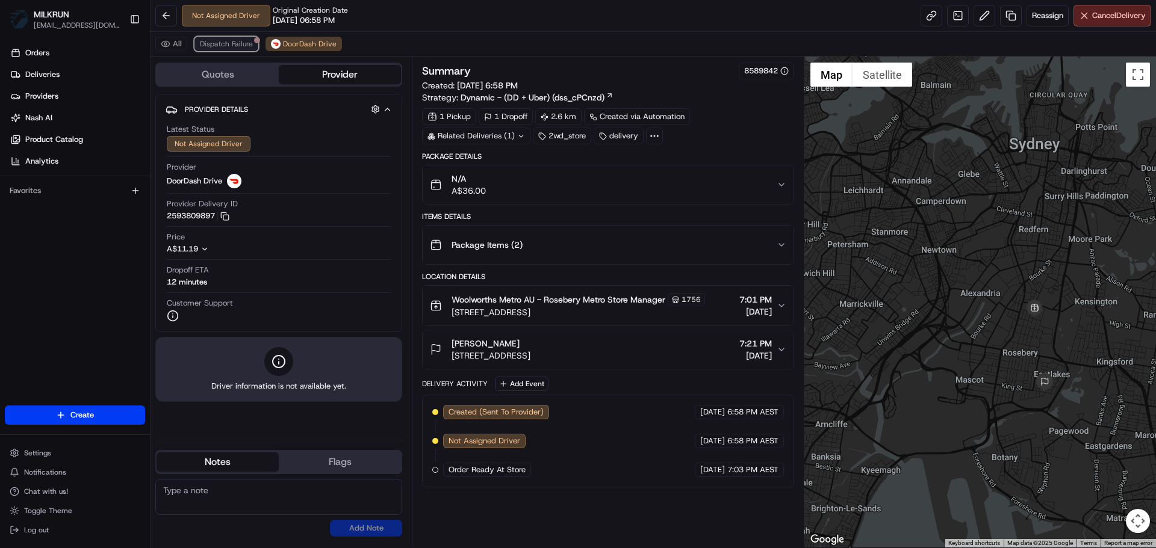
click at [203, 45] on span "Dispatch Failure" at bounding box center [226, 44] width 53 height 10
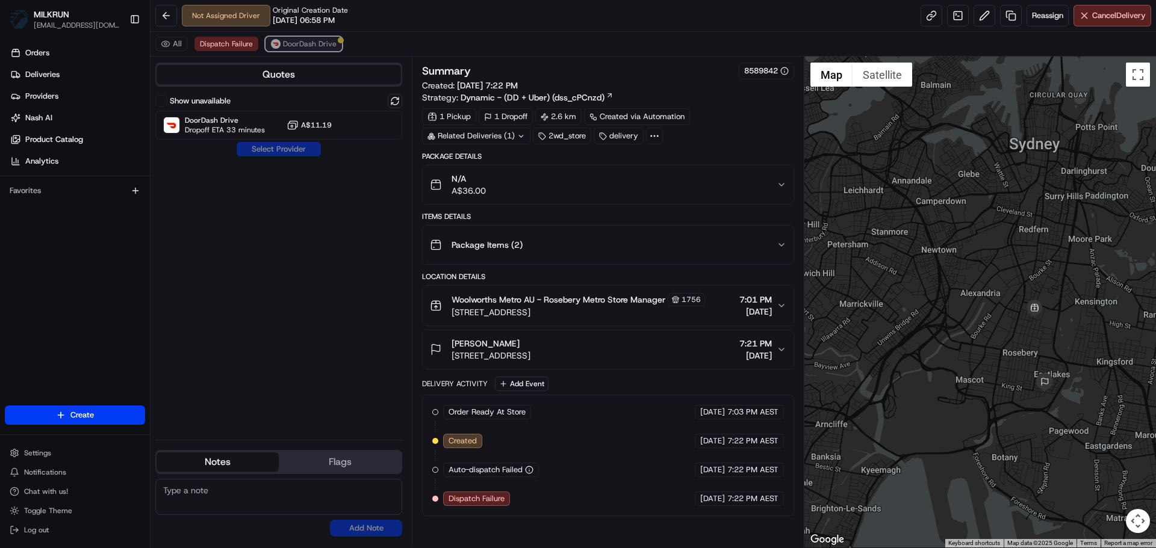
click at [322, 48] on span "DoorDash Drive" at bounding box center [310, 44] width 54 height 10
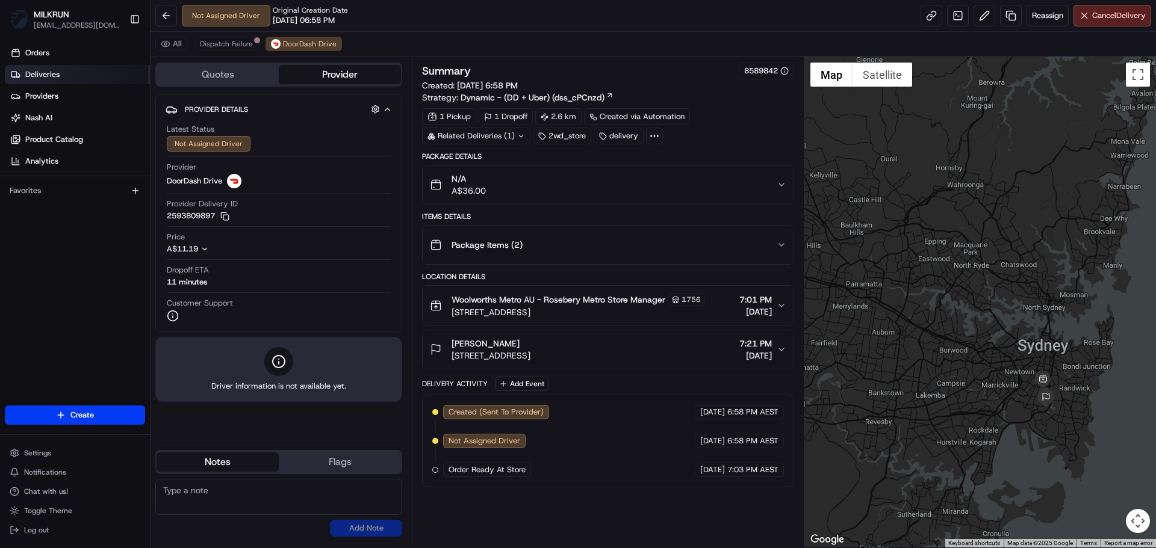
click at [118, 79] on link "Deliveries" at bounding box center [77, 74] width 145 height 19
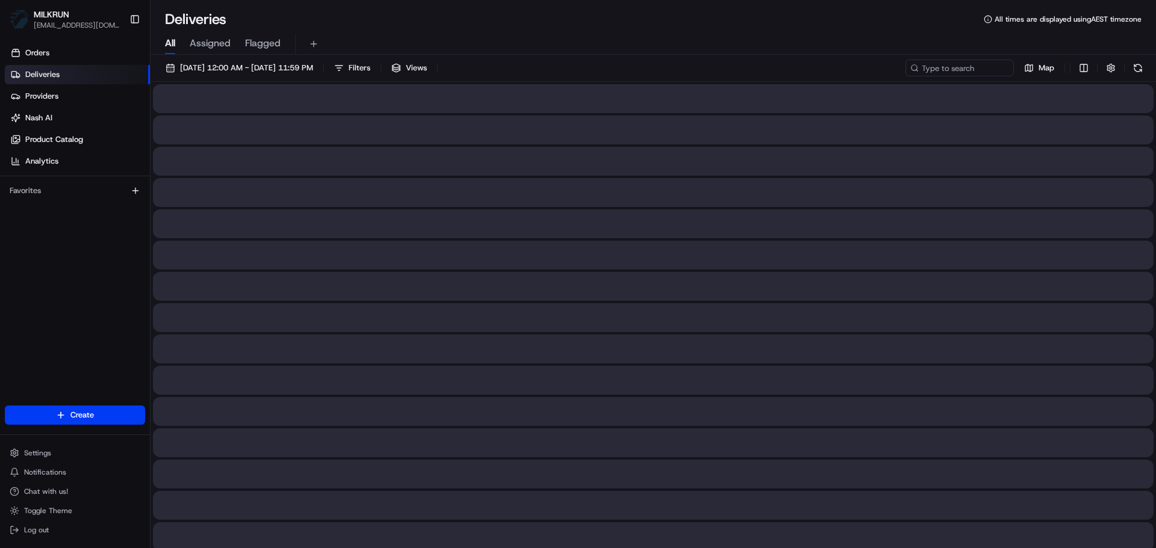
click at [169, 46] on span "All" at bounding box center [170, 43] width 10 height 14
click at [943, 66] on input at bounding box center [941, 68] width 144 height 17
paste input "nataliya Druzhynina"
type input "nataliya Druzhynina"
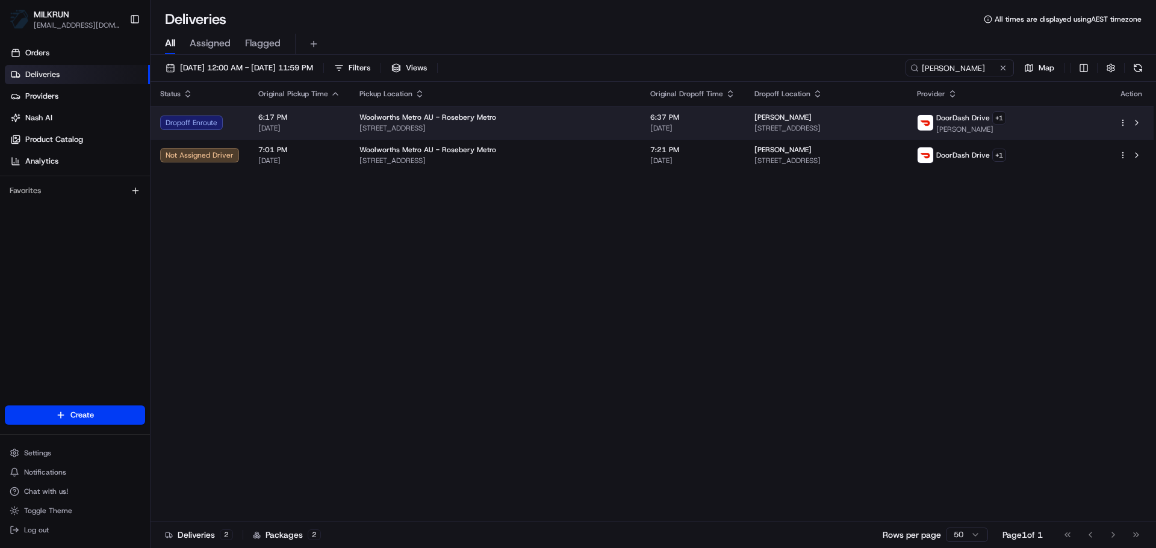
click at [765, 125] on span "33 King St, Eastlakes, NSW 2018, AU" at bounding box center [825, 128] width 143 height 10
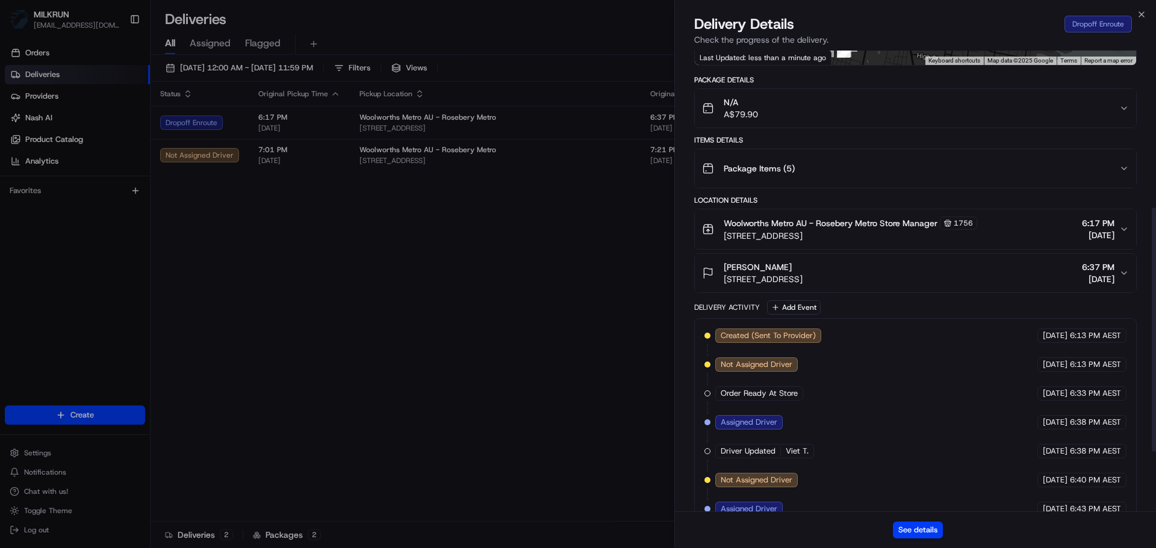
scroll to position [361, 0]
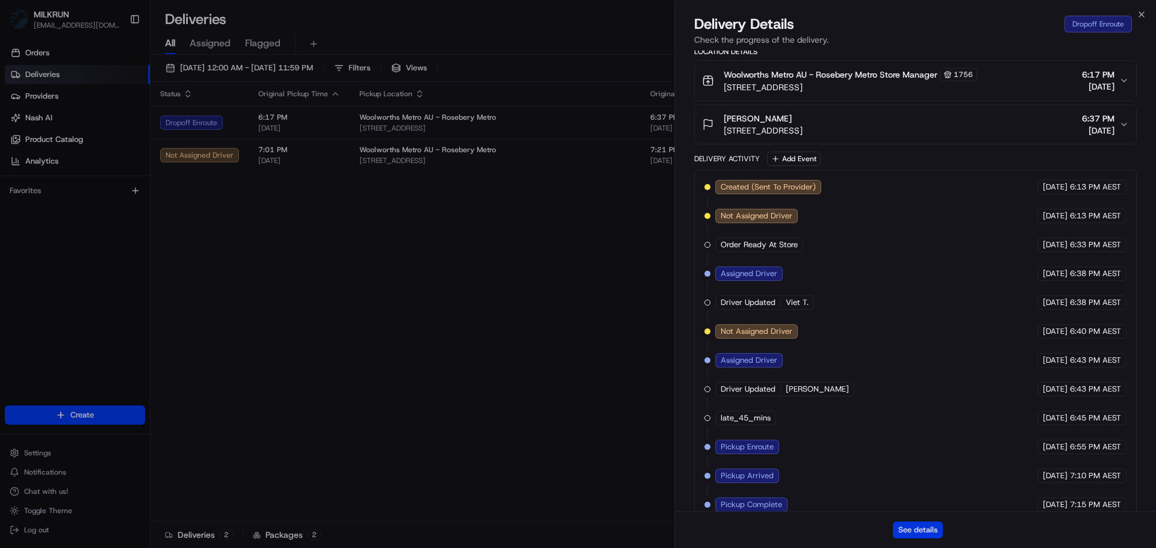
click at [929, 536] on button "See details" at bounding box center [918, 530] width 50 height 17
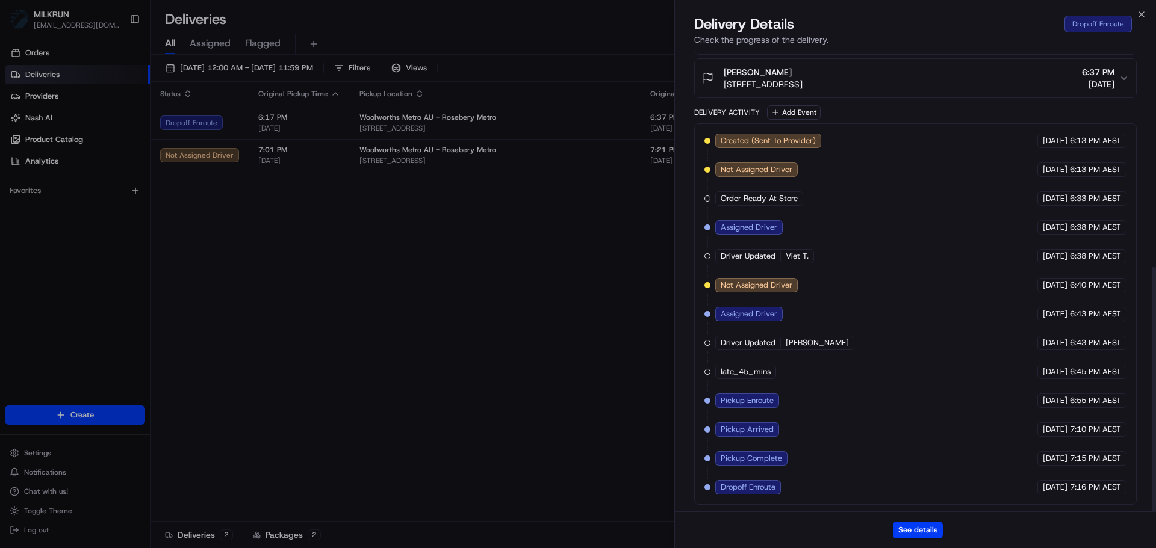
scroll to position [408, 0]
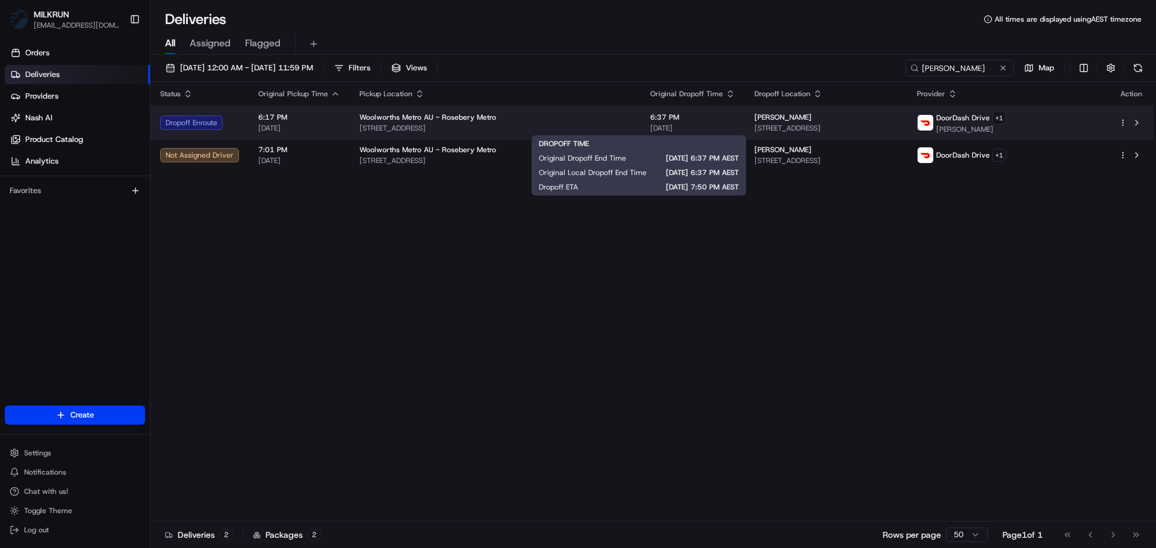
click at [687, 126] on span "[DATE]" at bounding box center [692, 128] width 85 height 10
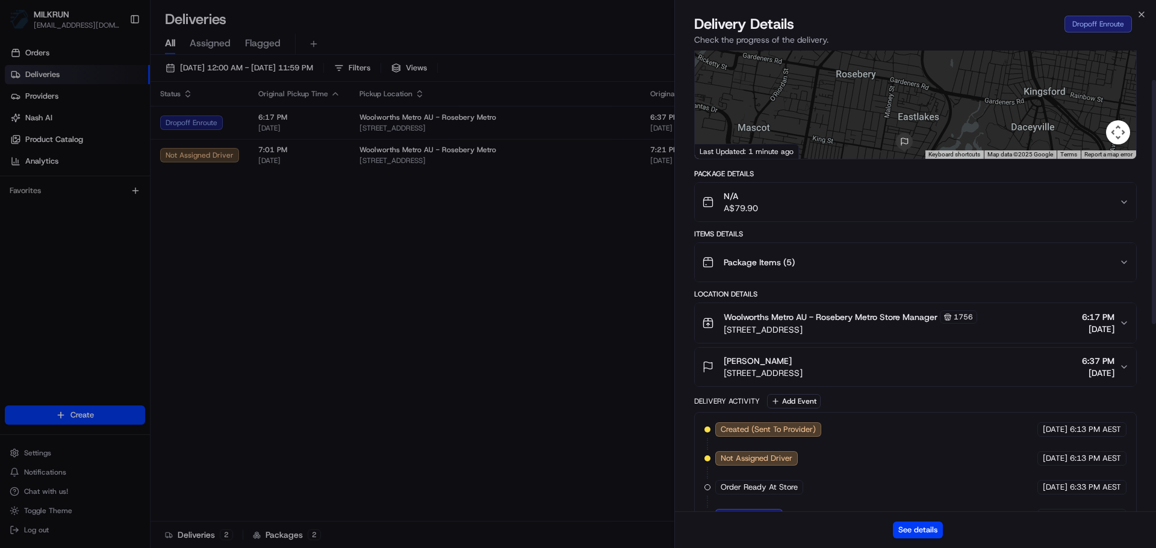
scroll to position [181, 0]
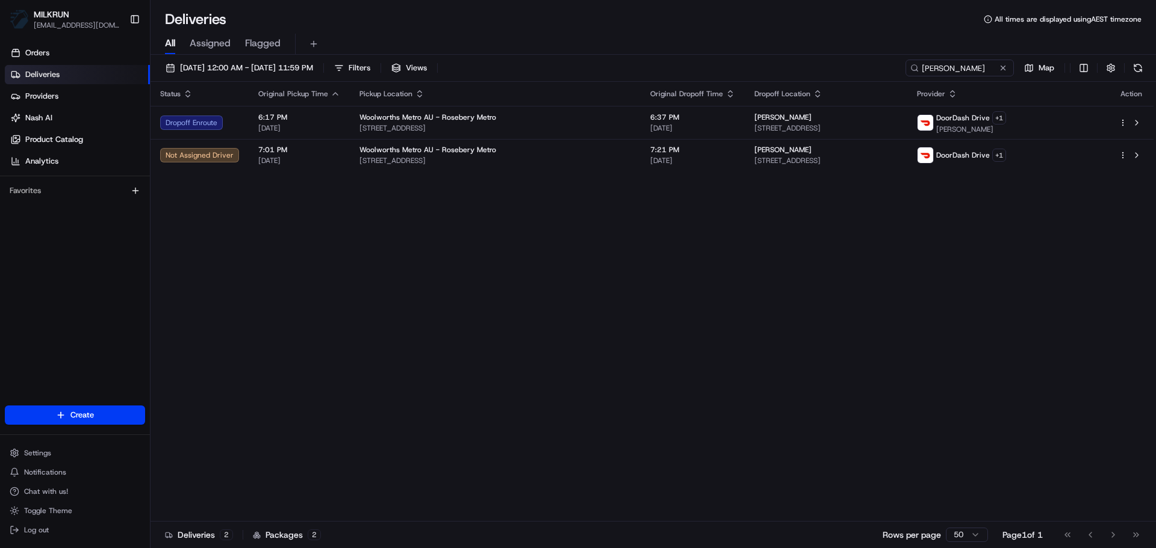
click at [794, 102] on th "Dropoff Location" at bounding box center [826, 94] width 163 height 24
click at [794, 104] on th "Dropoff Location" at bounding box center [826, 94] width 163 height 24
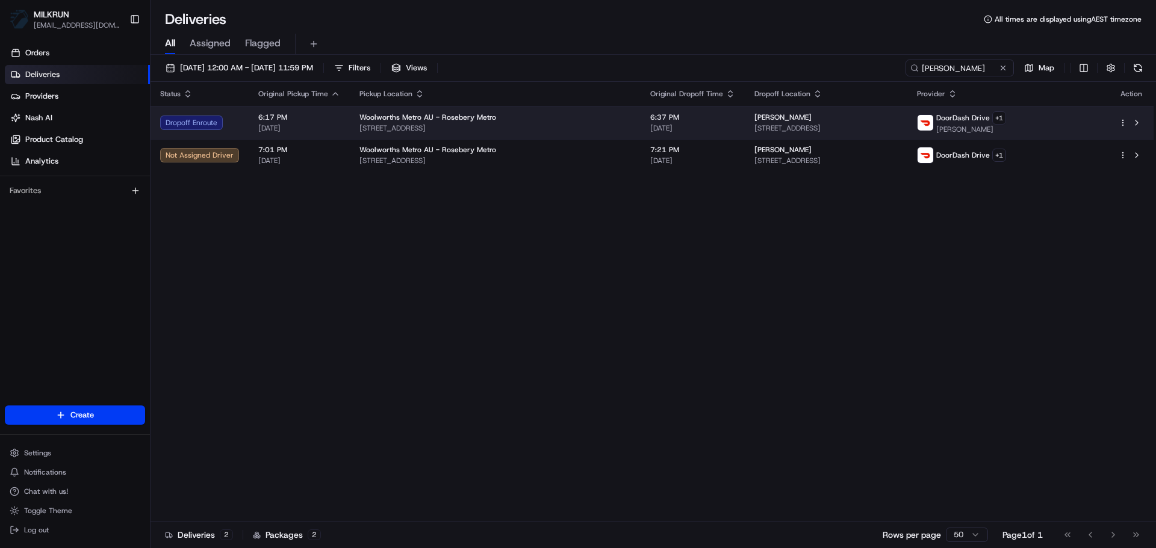
click at [816, 128] on span "33 King St, Eastlakes, NSW 2018, AU" at bounding box center [825, 128] width 143 height 10
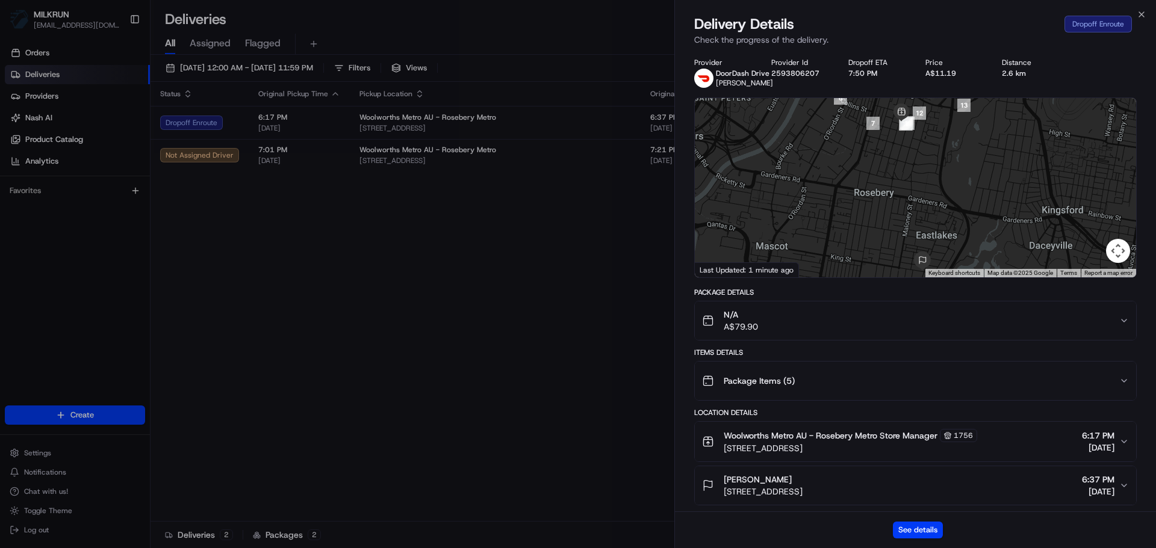
scroll to position [408, 0]
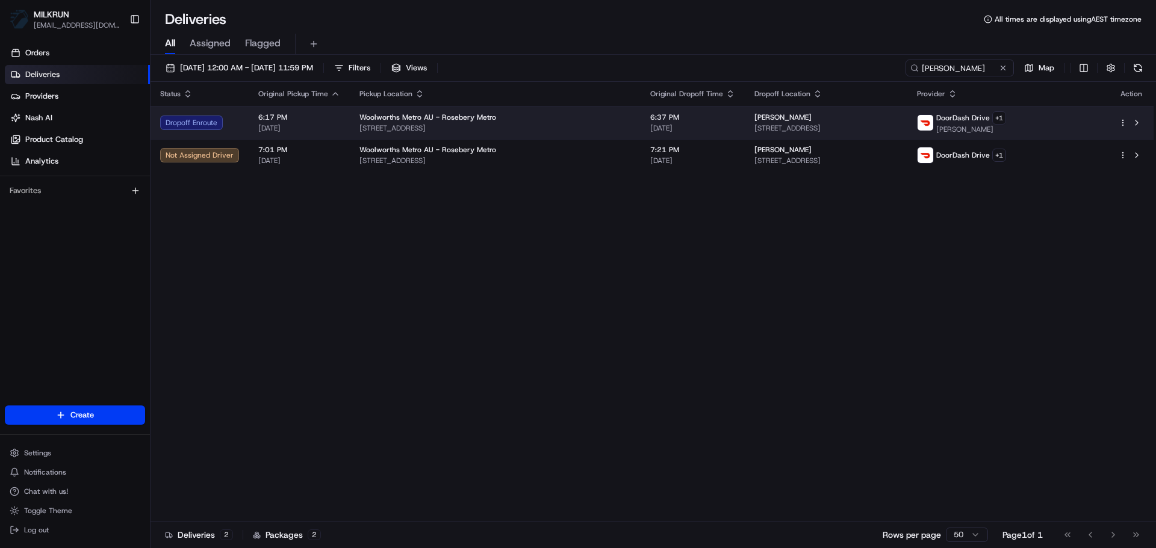
click at [290, 119] on span "6:17 PM" at bounding box center [299, 118] width 82 height 10
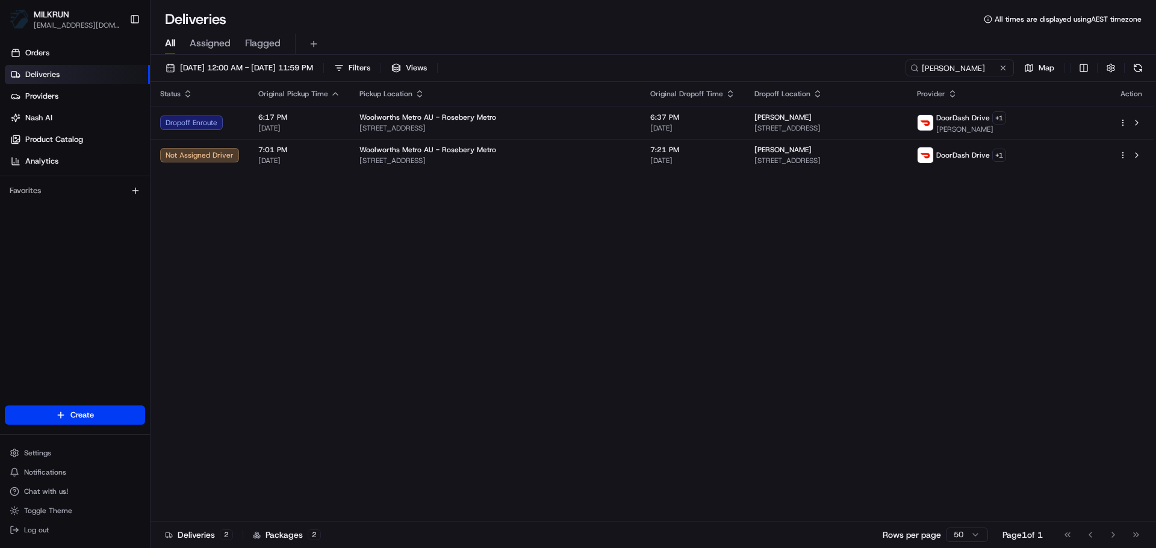
drag, startPoint x: 346, startPoint y: 275, endPoint x: 476, endPoint y: 269, distance: 129.5
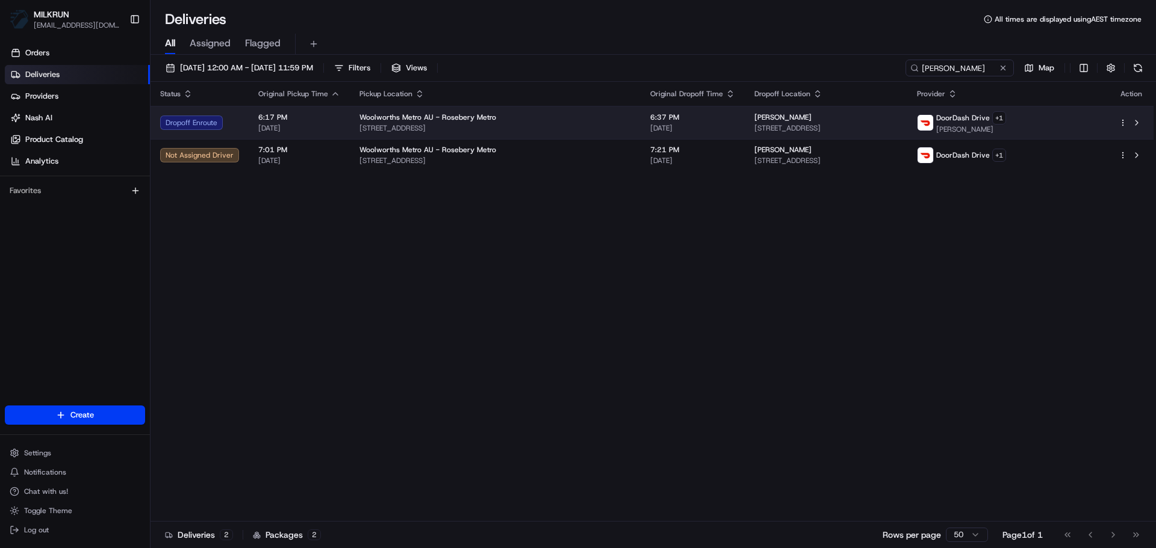
click at [658, 137] on td "6:37 PM 19/08/2025" at bounding box center [692, 122] width 104 height 33
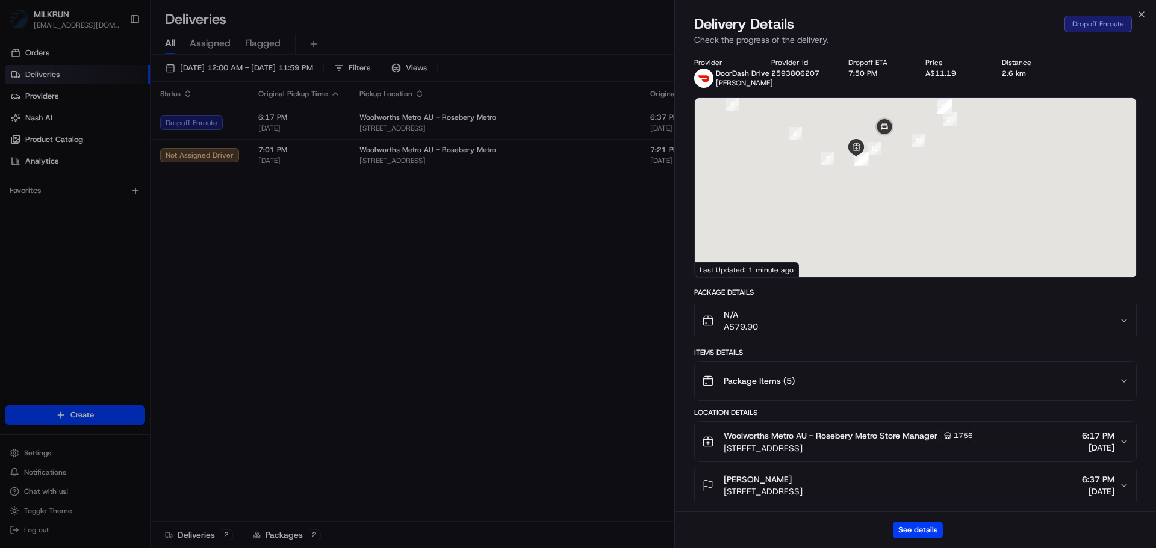
click at [969, 225] on div at bounding box center [915, 187] width 441 height 179
drag, startPoint x: 935, startPoint y: 157, endPoint x: 935, endPoint y: 194, distance: 37.3
click at [935, 194] on div at bounding box center [915, 187] width 441 height 179
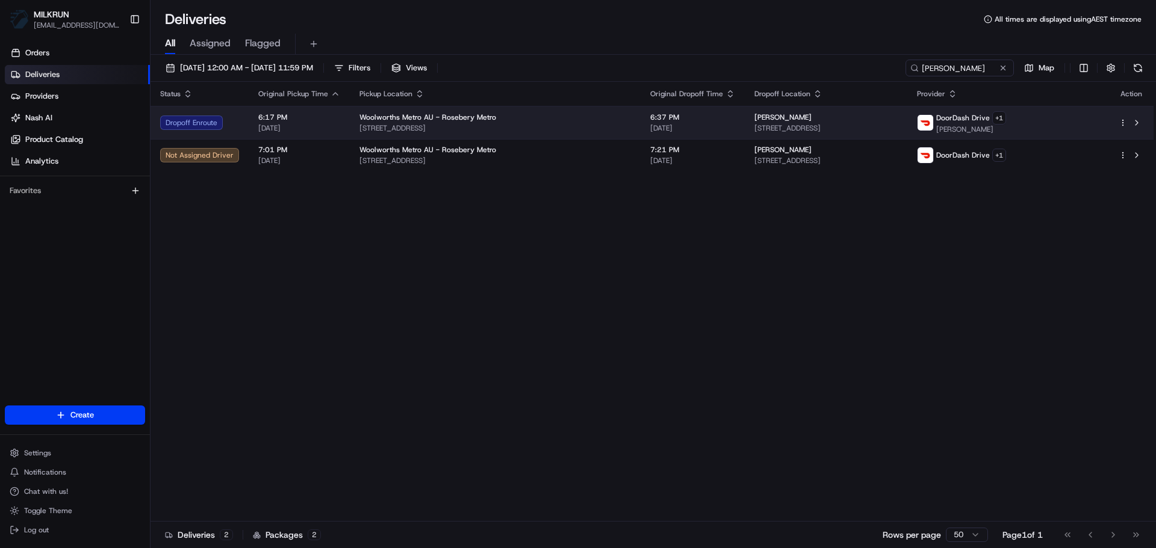
click at [535, 120] on div "Woolworths Metro AU - Rosebery Metro" at bounding box center [494, 118] width 271 height 10
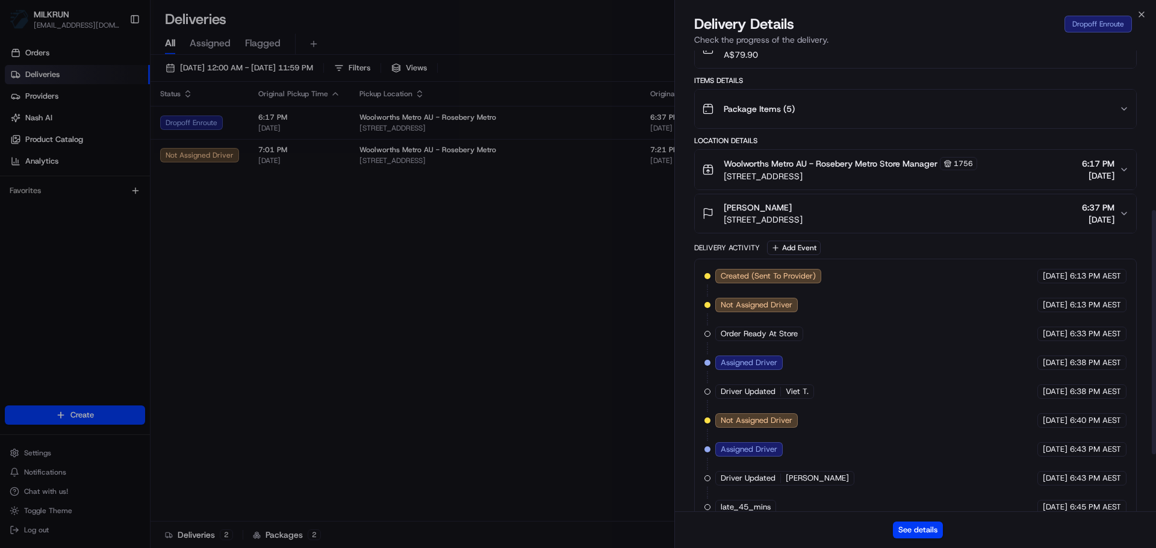
scroll to position [301, 0]
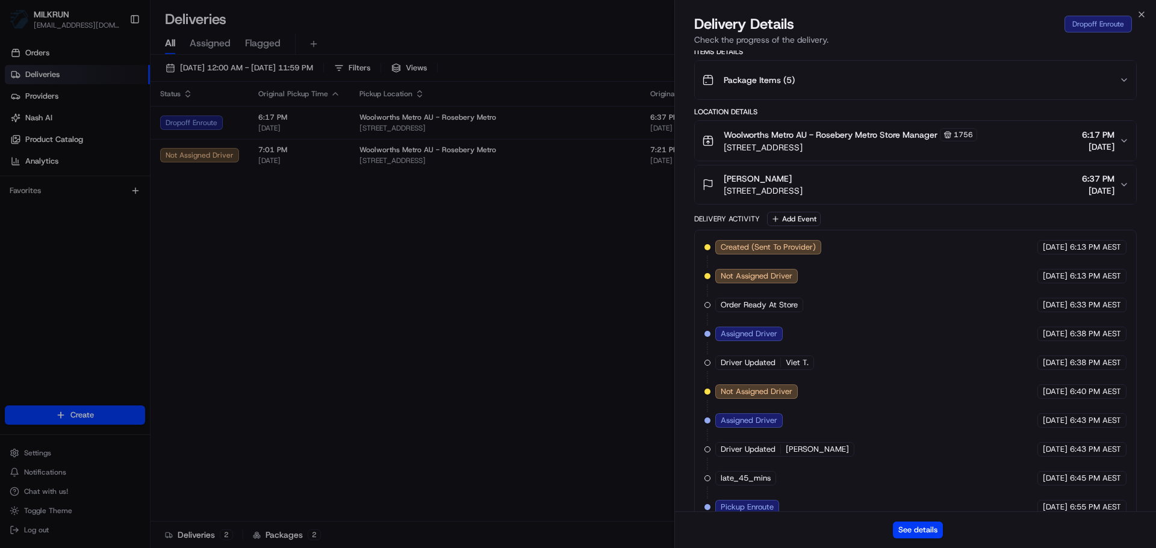
click at [806, 451] on span "Judy S." at bounding box center [816, 449] width 63 height 11
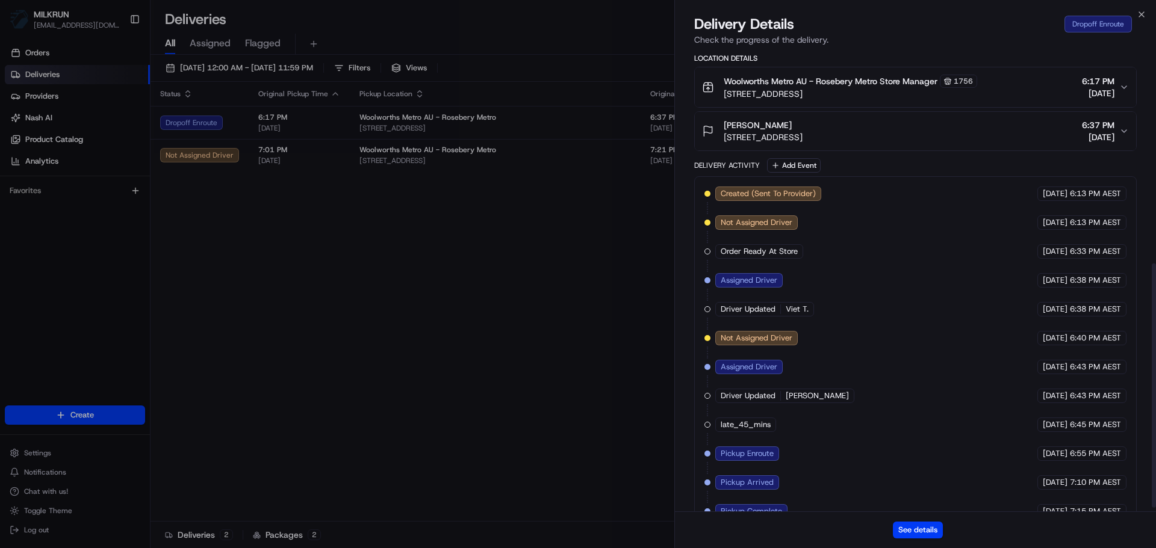
scroll to position [408, 0]
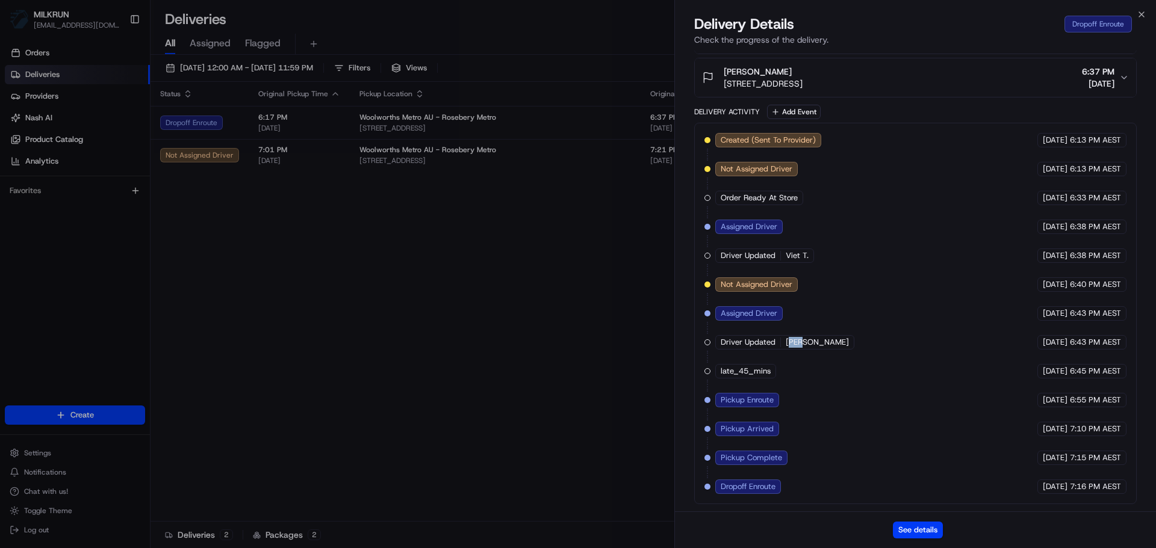
drag, startPoint x: 787, startPoint y: 341, endPoint x: 801, endPoint y: 342, distance: 14.5
click at [801, 342] on span "Judy S." at bounding box center [816, 342] width 63 height 11
click at [808, 344] on span "Judy S." at bounding box center [816, 342] width 63 height 11
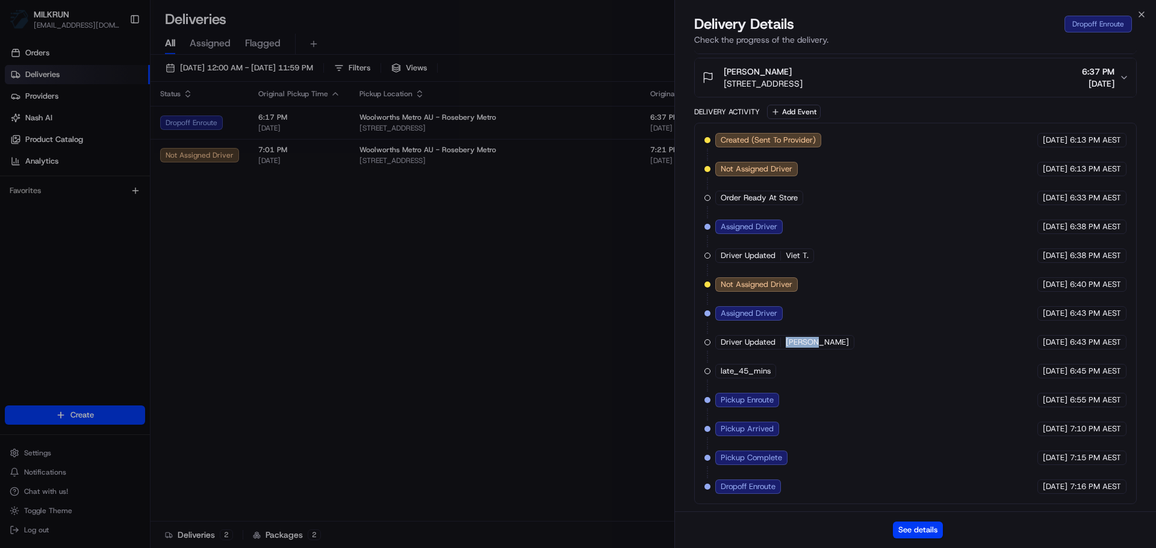
drag, startPoint x: 808, startPoint y: 344, endPoint x: 794, endPoint y: 345, distance: 14.6
click at [794, 345] on span "Judy S." at bounding box center [816, 342] width 63 height 11
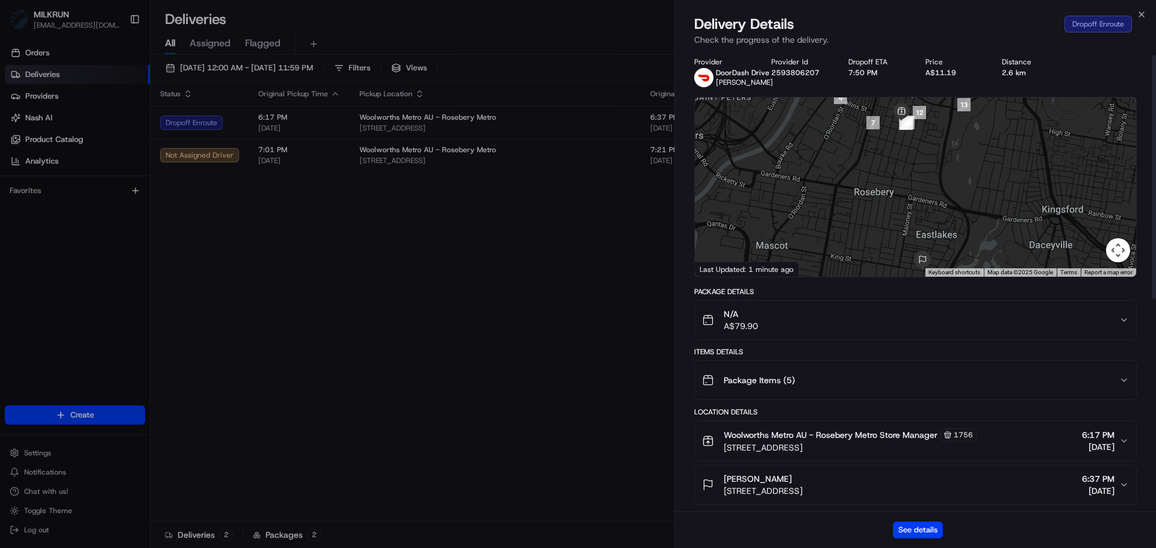
scroll to position [0, 0]
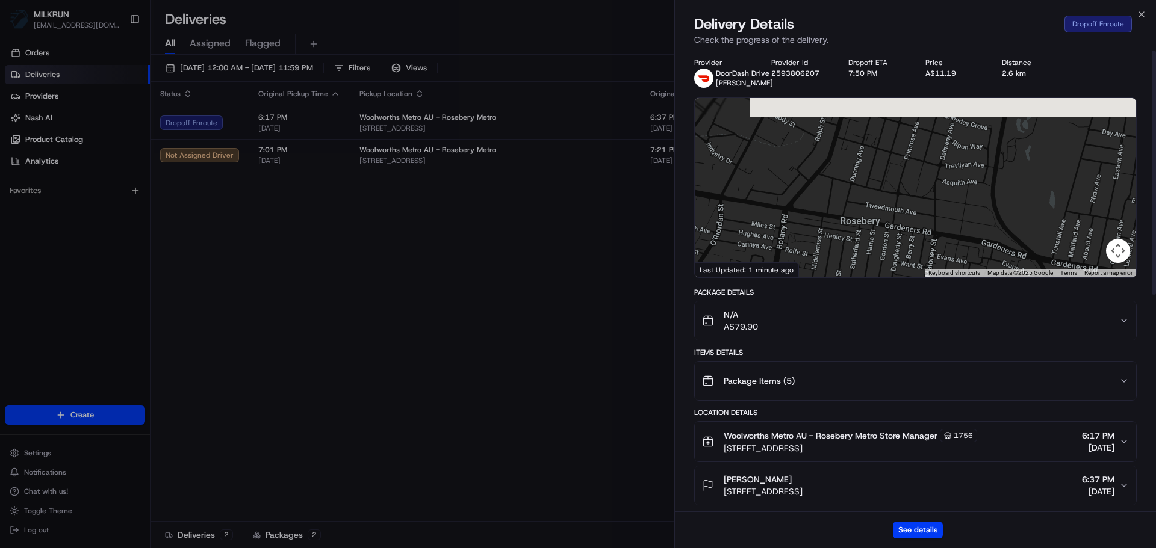
drag, startPoint x: 894, startPoint y: 193, endPoint x: 845, endPoint y: 262, distance: 84.5
click at [825, 288] on div "Provider DoorDash Drive Judy S. Provider Id 2593806207 Dropoff ETA 7:50 PM Pric…" at bounding box center [915, 485] width 442 height 855
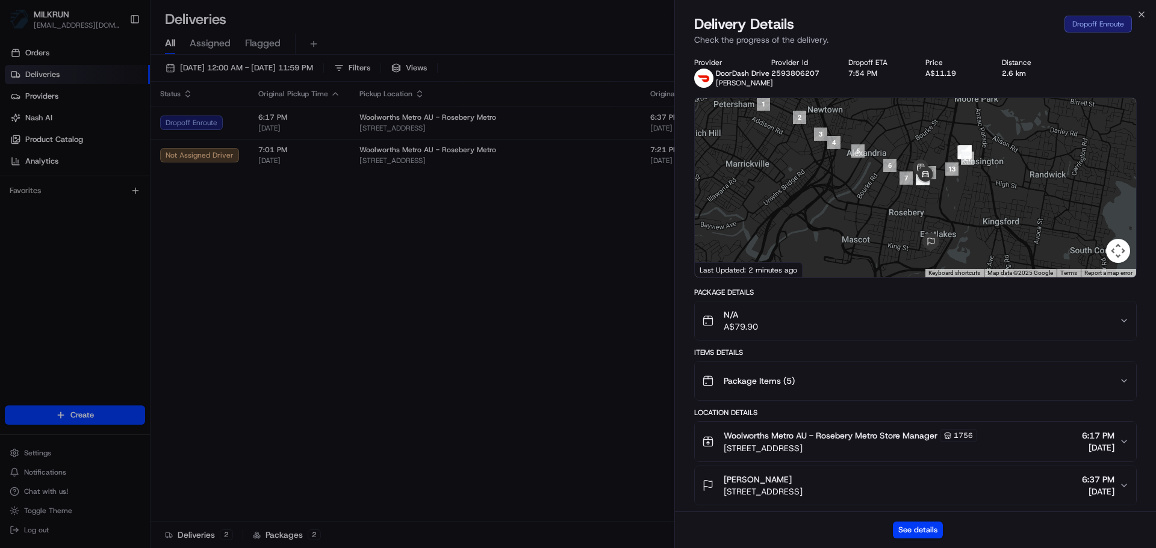
drag, startPoint x: 466, startPoint y: 254, endPoint x: 660, endPoint y: 286, distance: 196.4
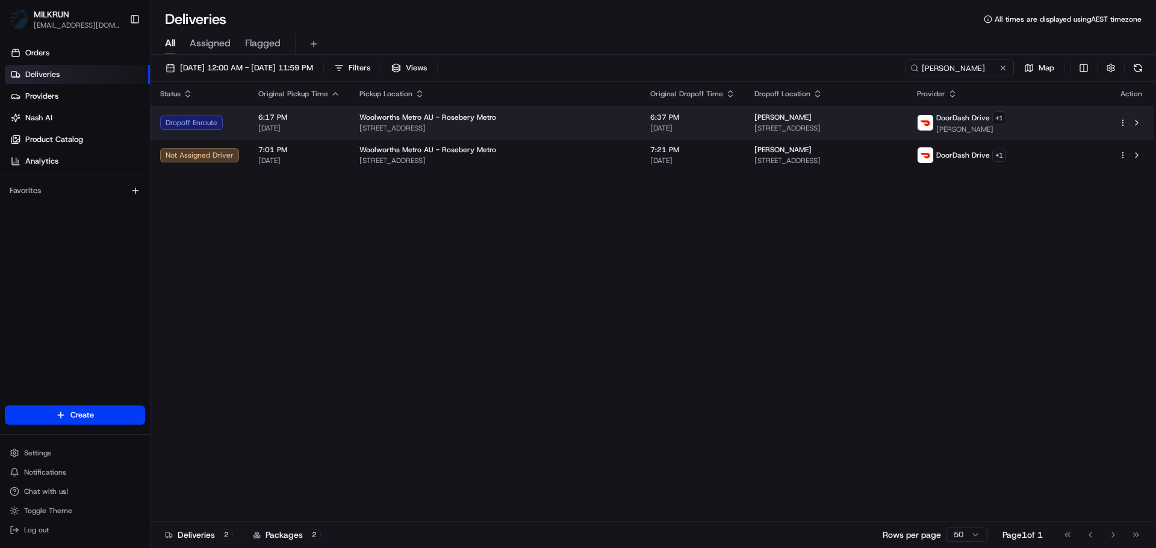
click at [822, 123] on span "33 King St, Eastlakes, NSW 2018, AU" at bounding box center [825, 128] width 143 height 10
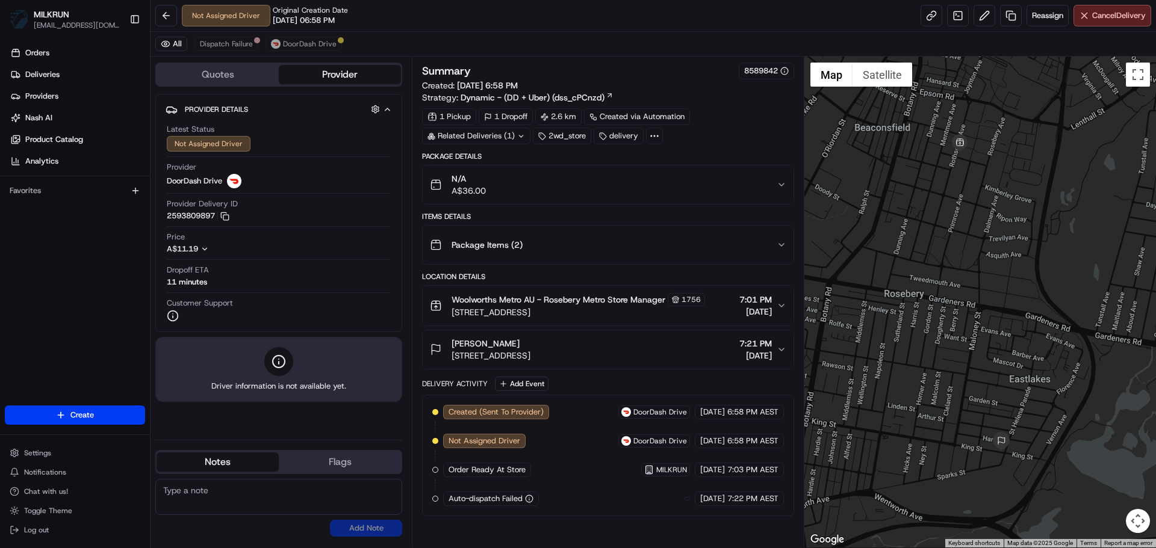
drag, startPoint x: 989, startPoint y: 322, endPoint x: 978, endPoint y: 330, distance: 13.7
click at [978, 330] on div at bounding box center [980, 302] width 352 height 491
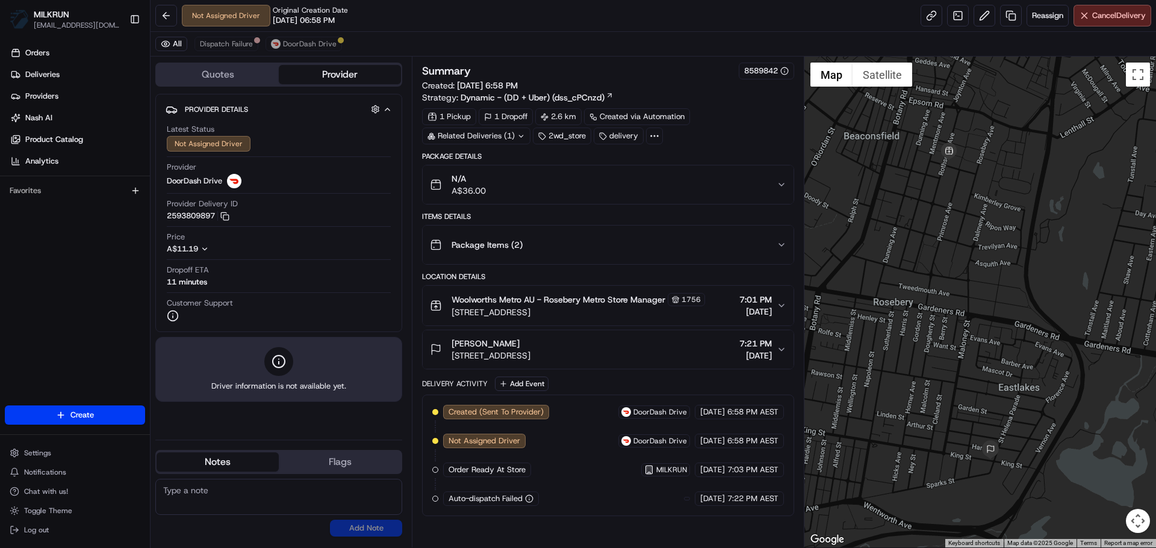
click at [295, 33] on div "All Dispatch Failure DoorDash Drive" at bounding box center [652, 44] width 1005 height 25
click at [295, 39] on span "DoorDash Drive" at bounding box center [310, 44] width 54 height 10
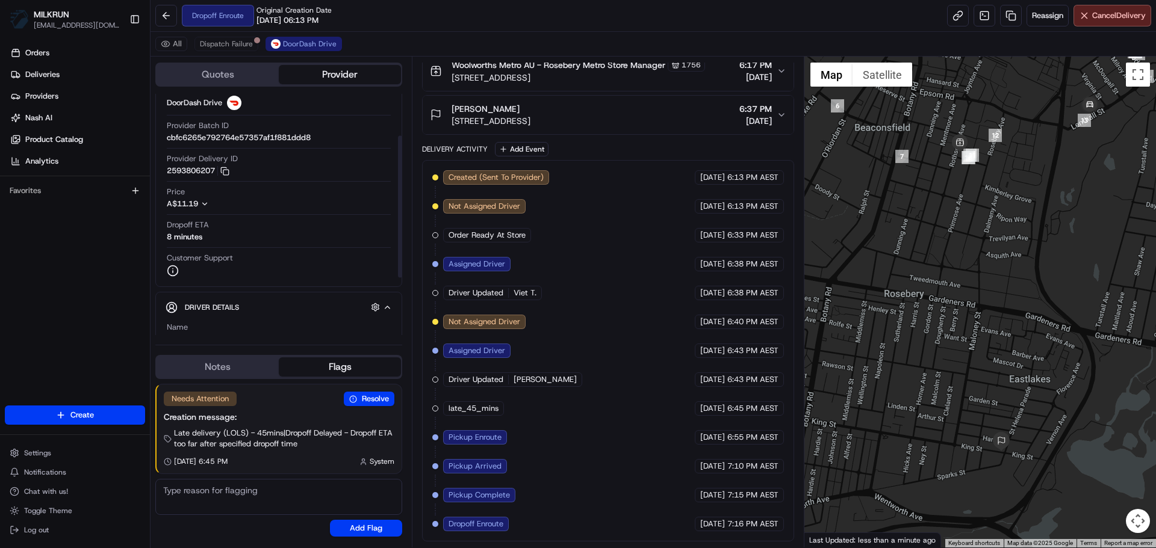
scroll to position [60, 0]
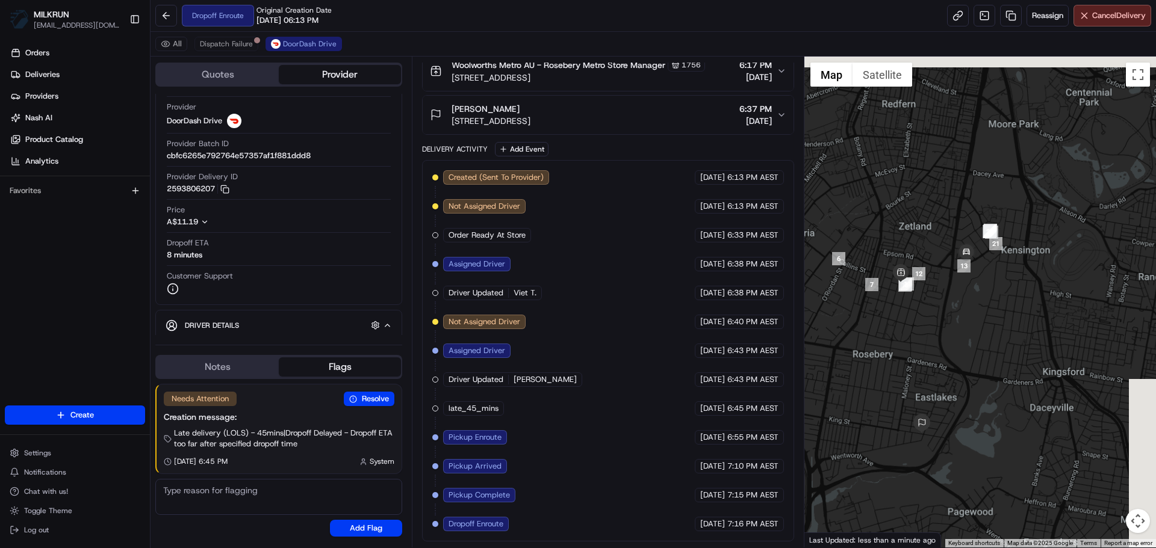
drag, startPoint x: 1015, startPoint y: 224, endPoint x: 922, endPoint y: 348, distance: 155.3
click at [922, 348] on div at bounding box center [980, 302] width 352 height 491
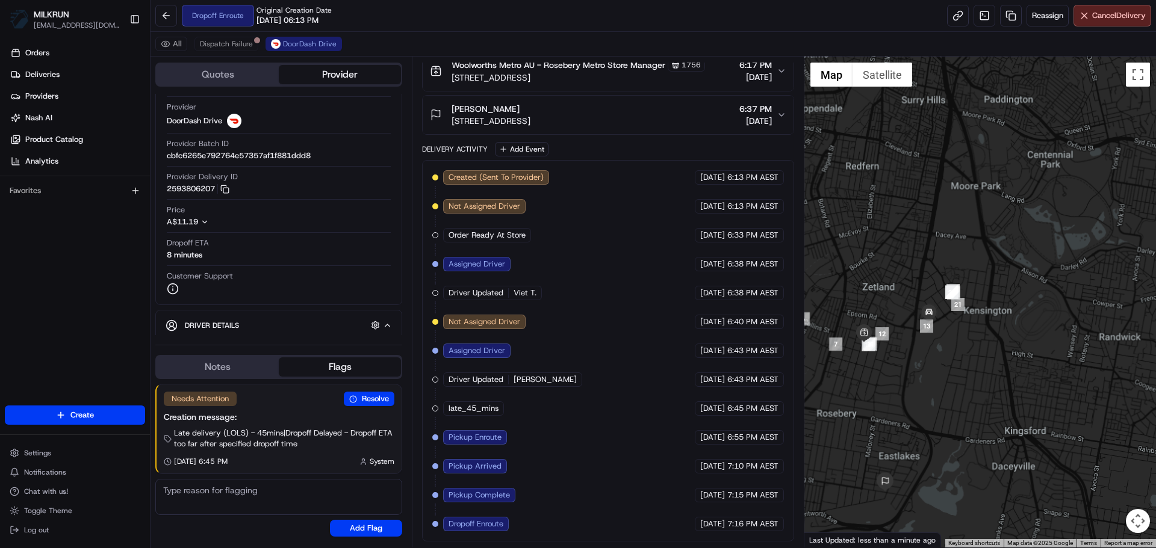
drag, startPoint x: 987, startPoint y: 280, endPoint x: 943, endPoint y: 326, distance: 63.0
click at [967, 309] on div at bounding box center [980, 302] width 352 height 491
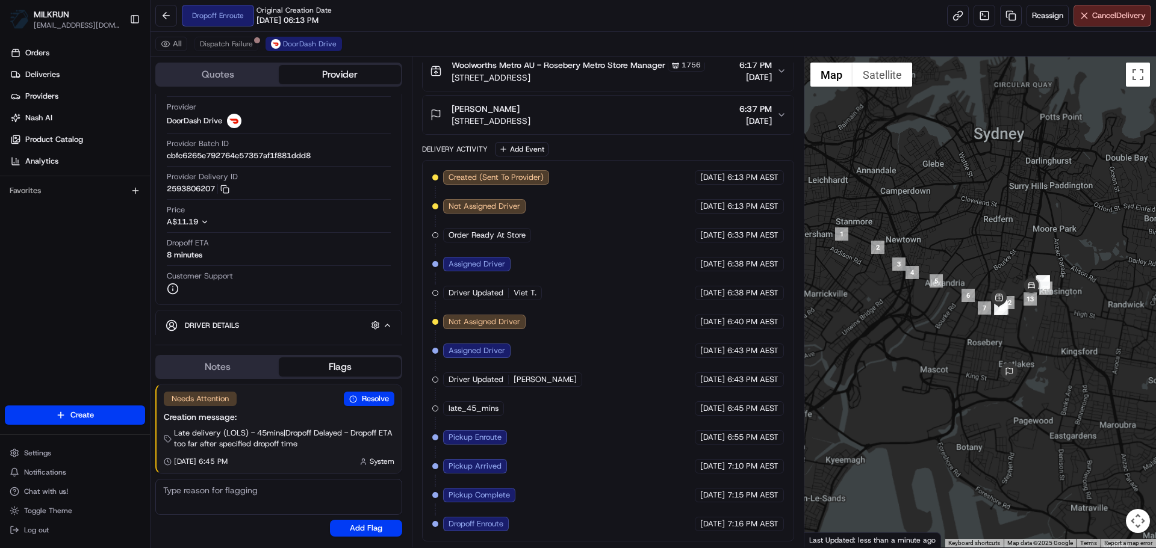
drag, startPoint x: 881, startPoint y: 289, endPoint x: 929, endPoint y: 294, distance: 48.4
click at [929, 294] on div at bounding box center [980, 302] width 352 height 491
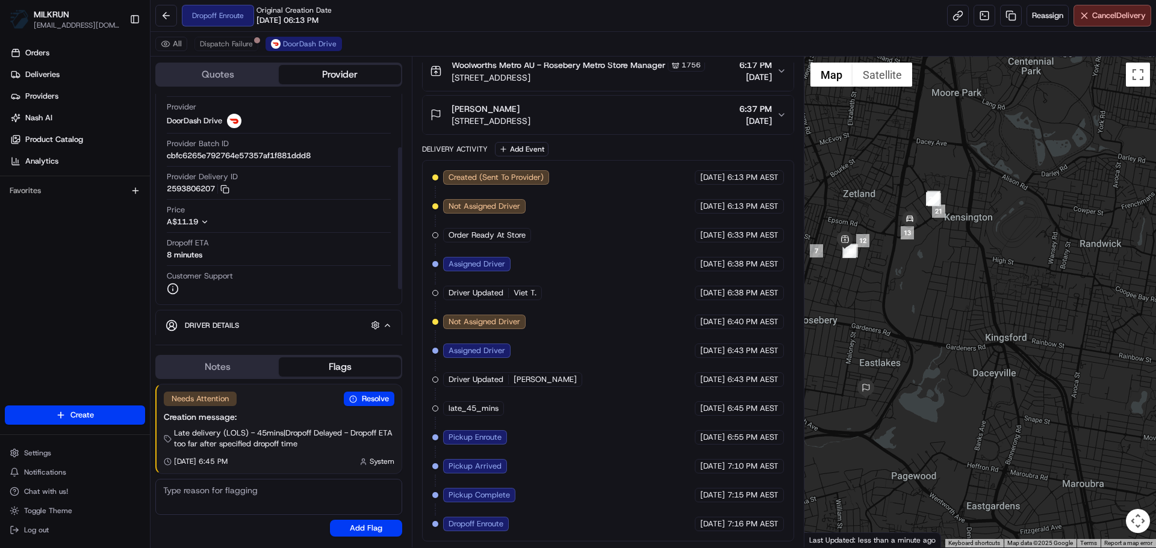
scroll to position [169, 0]
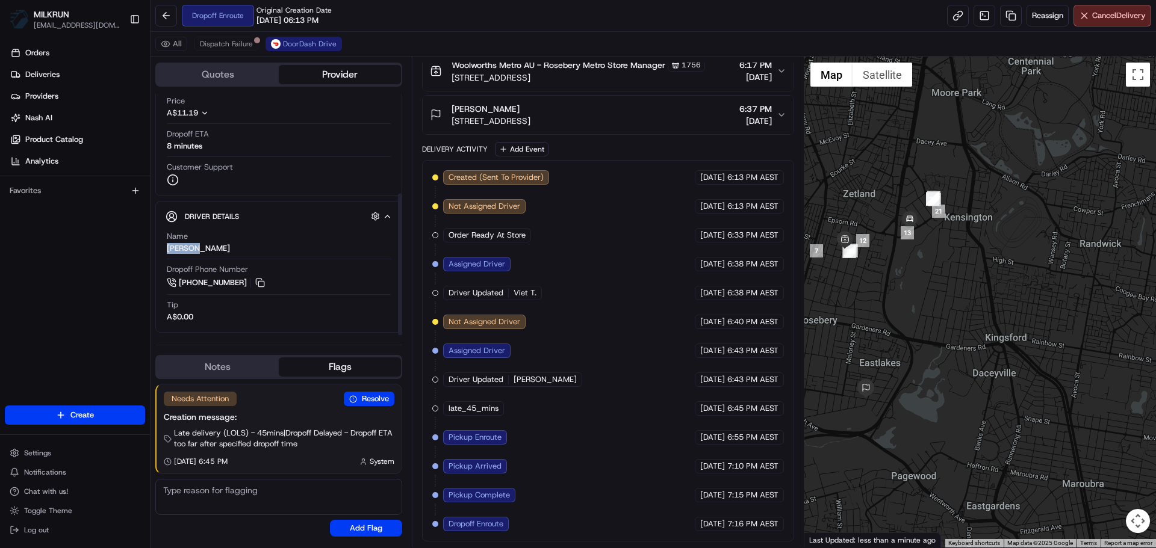
drag, startPoint x: 187, startPoint y: 247, endPoint x: 167, endPoint y: 248, distance: 20.5
click at [167, 248] on div "Name Judy S." at bounding box center [279, 242] width 224 height 23
click at [114, 73] on link "Deliveries" at bounding box center [77, 74] width 145 height 19
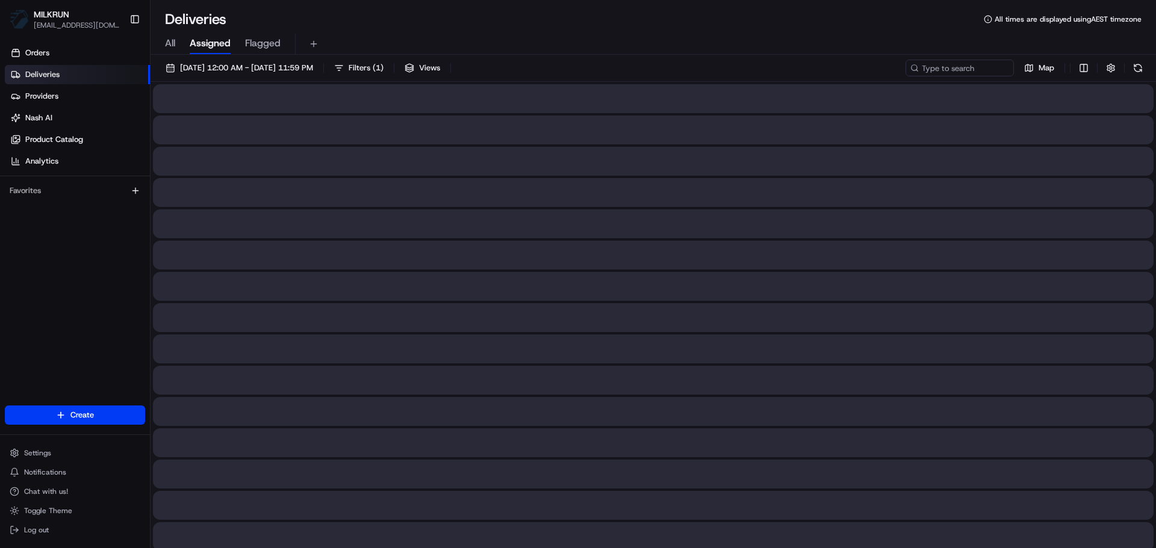
click at [176, 46] on div "All Assigned Flagged" at bounding box center [652, 44] width 1005 height 21
click at [167, 46] on span "All" at bounding box center [170, 43] width 10 height 14
click at [934, 50] on div "All Assigned Flagged" at bounding box center [652, 44] width 1005 height 21
click at [934, 57] on div "Deliveries All times are displayed using AEST timezone All Assigned Flagged 19/…" at bounding box center [652, 274] width 1005 height 548
click at [929, 66] on input at bounding box center [941, 68] width 144 height 17
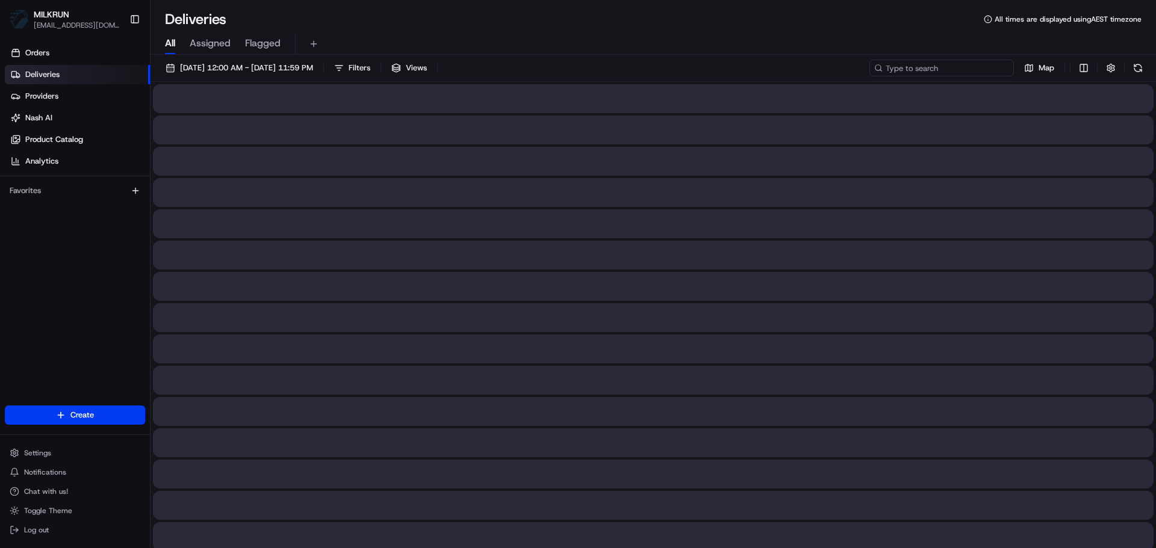
paste input "Judy S."
type input "Judy S."
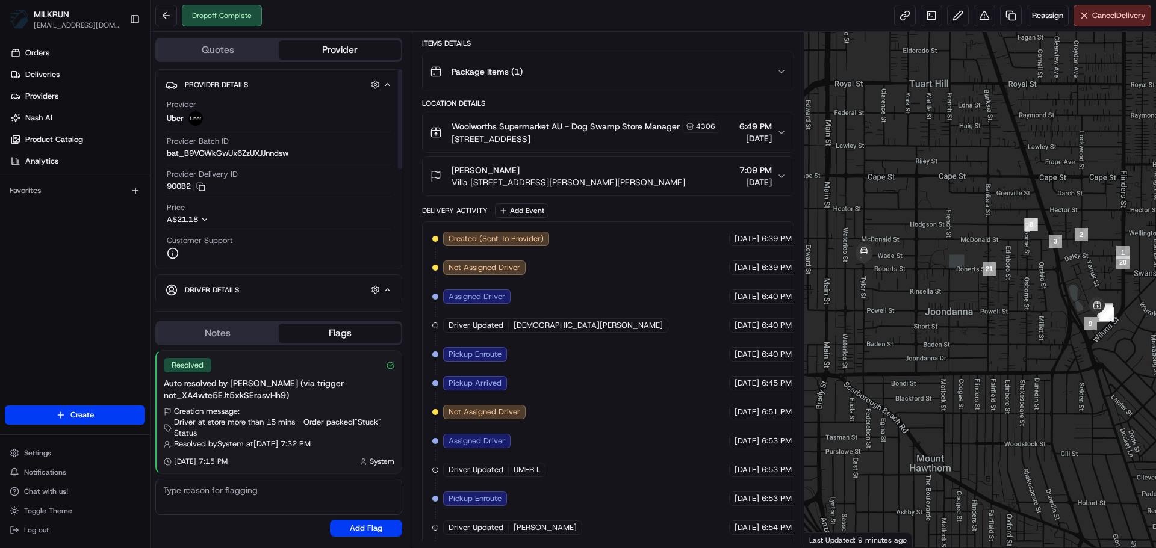
scroll to position [336, 0]
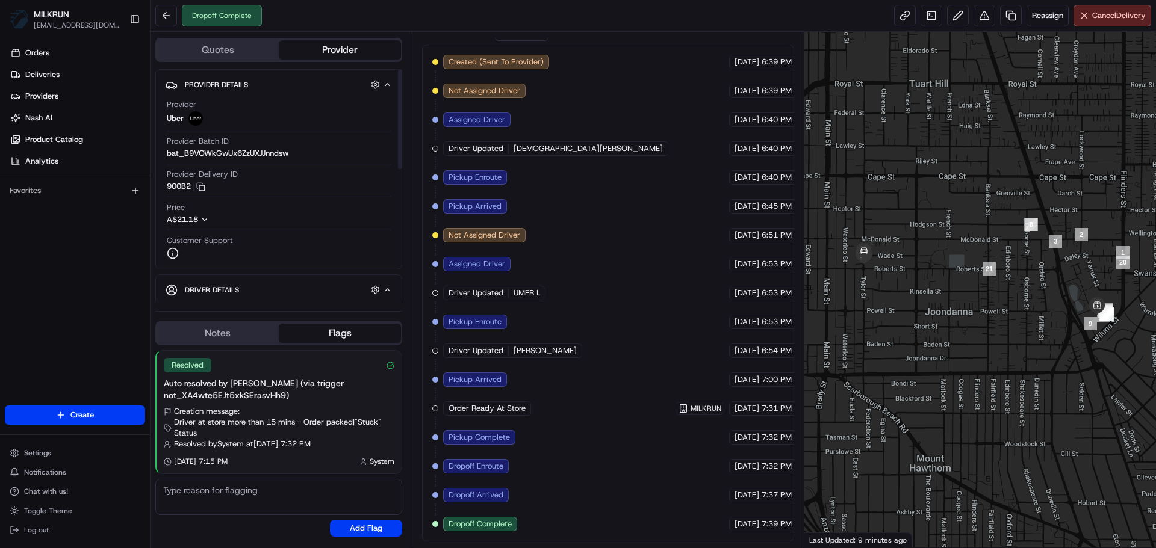
drag, startPoint x: 477, startPoint y: 378, endPoint x: 488, endPoint y: 518, distance: 140.1
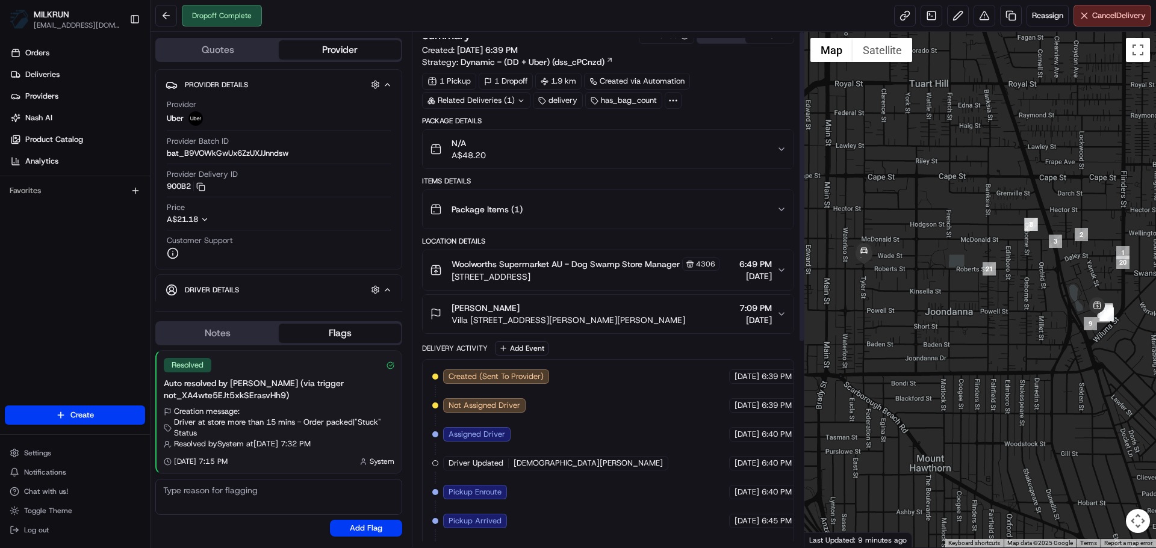
scroll to position [0, 0]
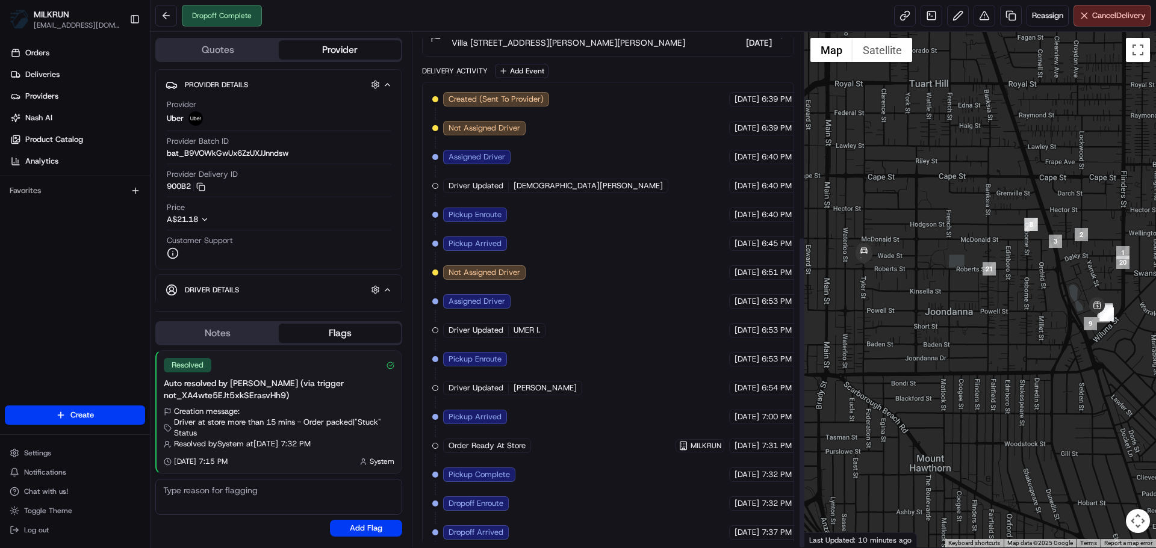
scroll to position [336, 0]
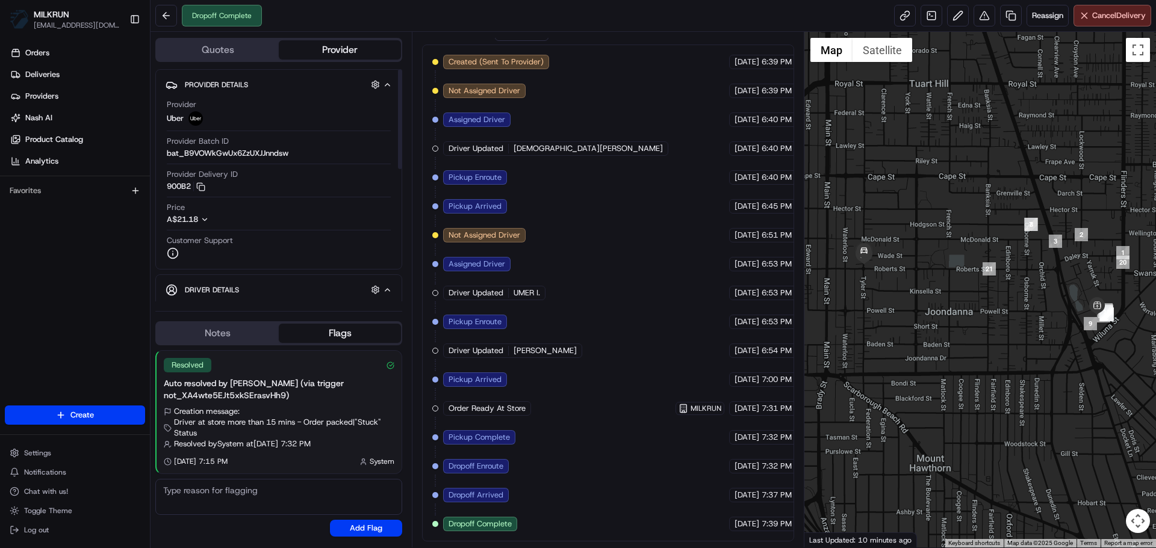
click at [194, 220] on span "A$21.18" at bounding box center [182, 219] width 31 height 10
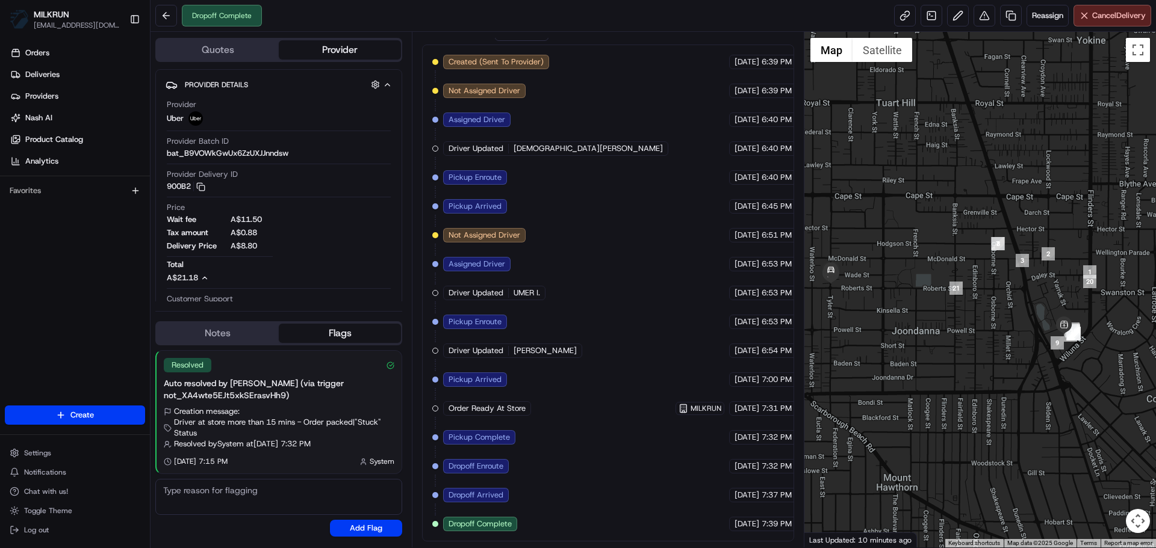
drag, startPoint x: 980, startPoint y: 286, endPoint x: 940, endPoint y: 311, distance: 48.1
click at [940, 311] on div at bounding box center [980, 290] width 352 height 516
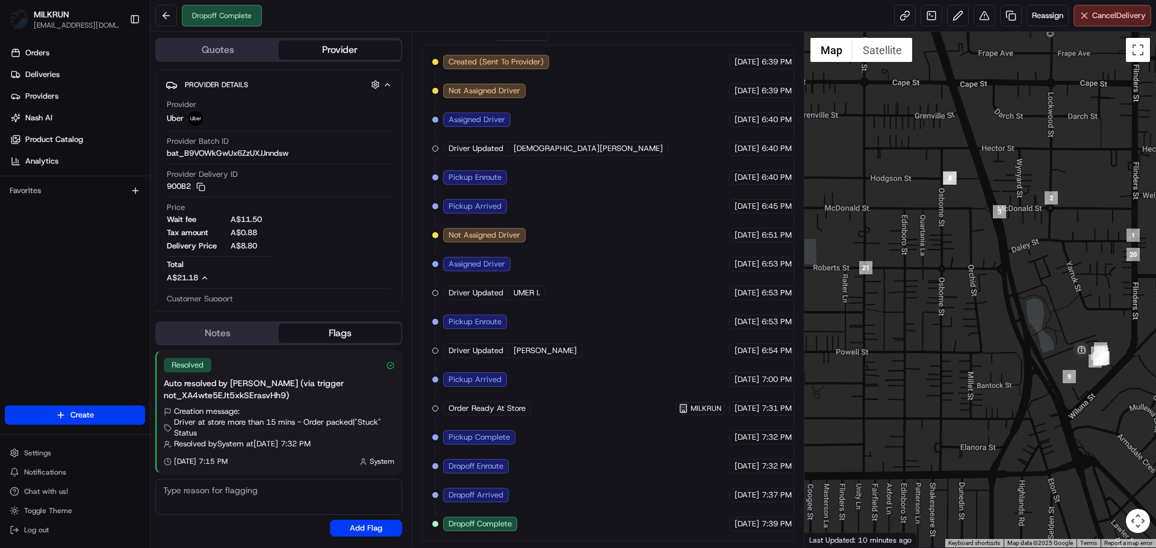
drag, startPoint x: 1057, startPoint y: 308, endPoint x: 1012, endPoint y: 323, distance: 47.2
click at [1012, 323] on div at bounding box center [980, 290] width 352 height 516
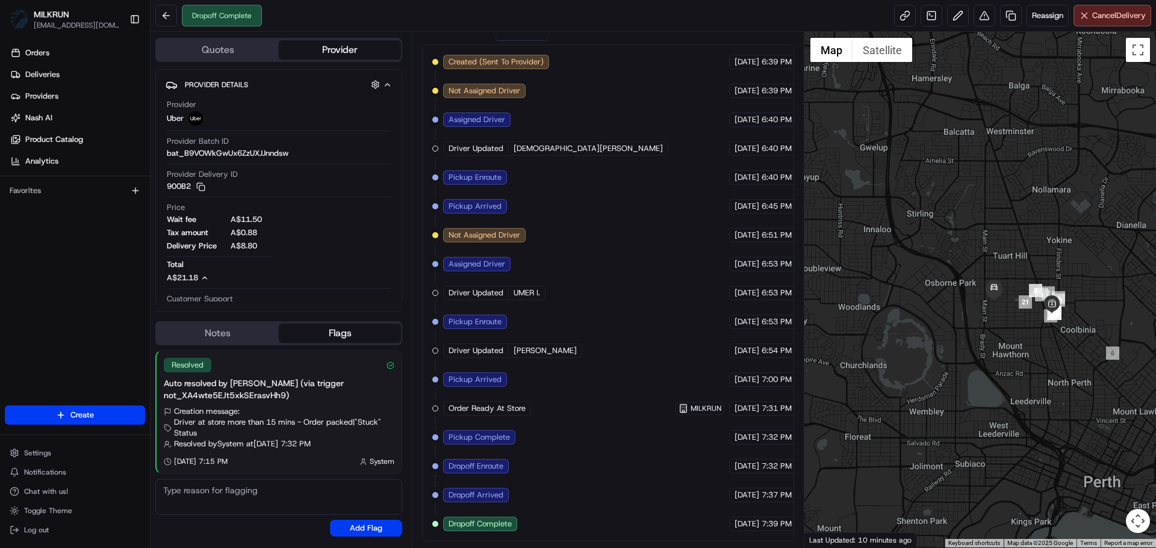
drag, startPoint x: 971, startPoint y: 315, endPoint x: 967, endPoint y: 302, distance: 14.1
click at [967, 302] on div at bounding box center [980, 290] width 352 height 516
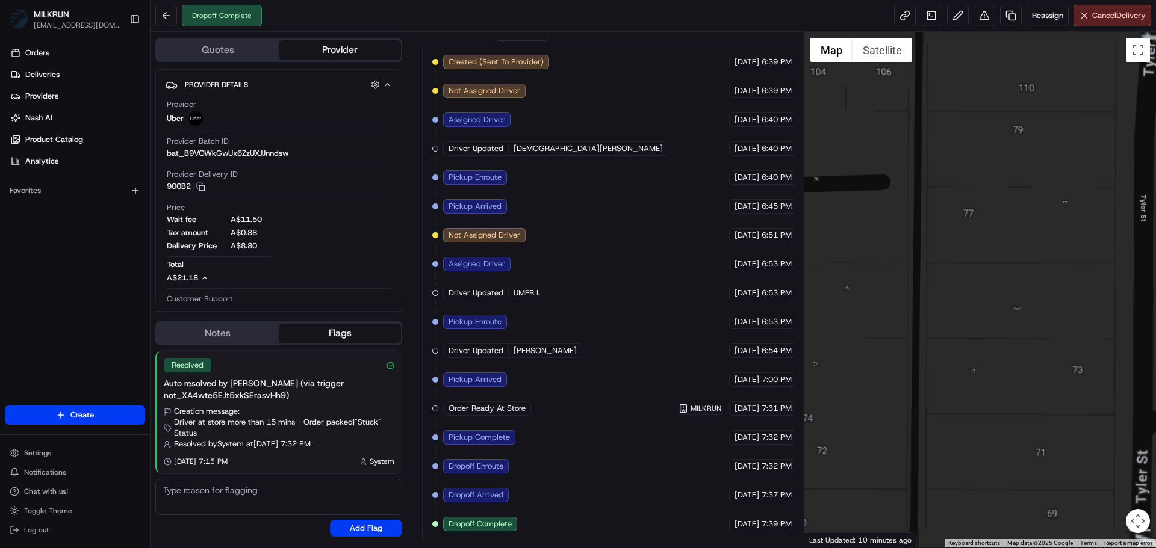
click at [976, 197] on div at bounding box center [980, 290] width 352 height 516
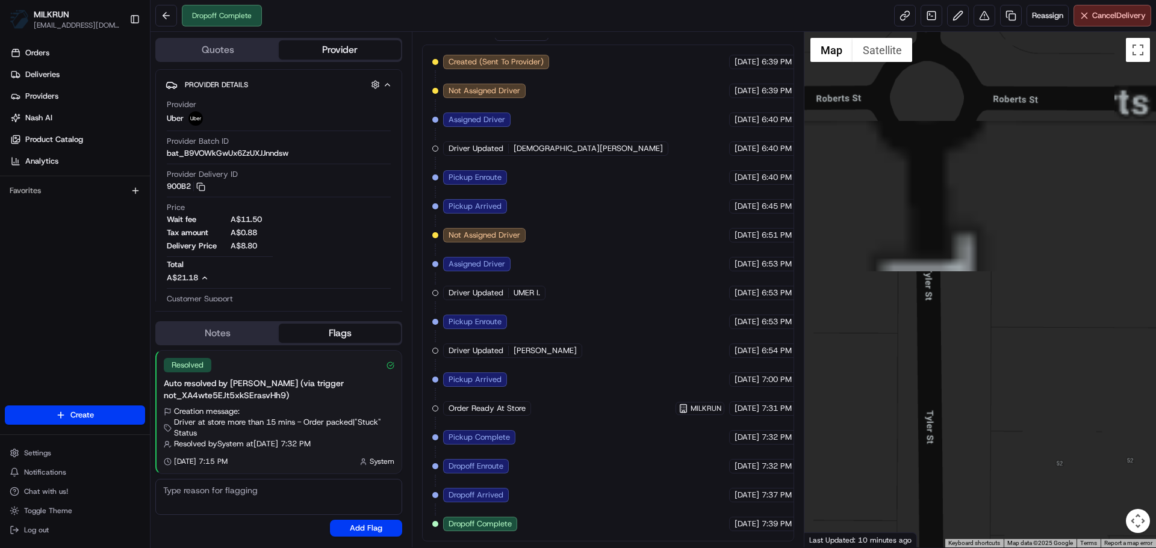
drag, startPoint x: 992, startPoint y: 247, endPoint x: 989, endPoint y: 352, distance: 104.8
click at [989, 352] on div at bounding box center [980, 290] width 352 height 516
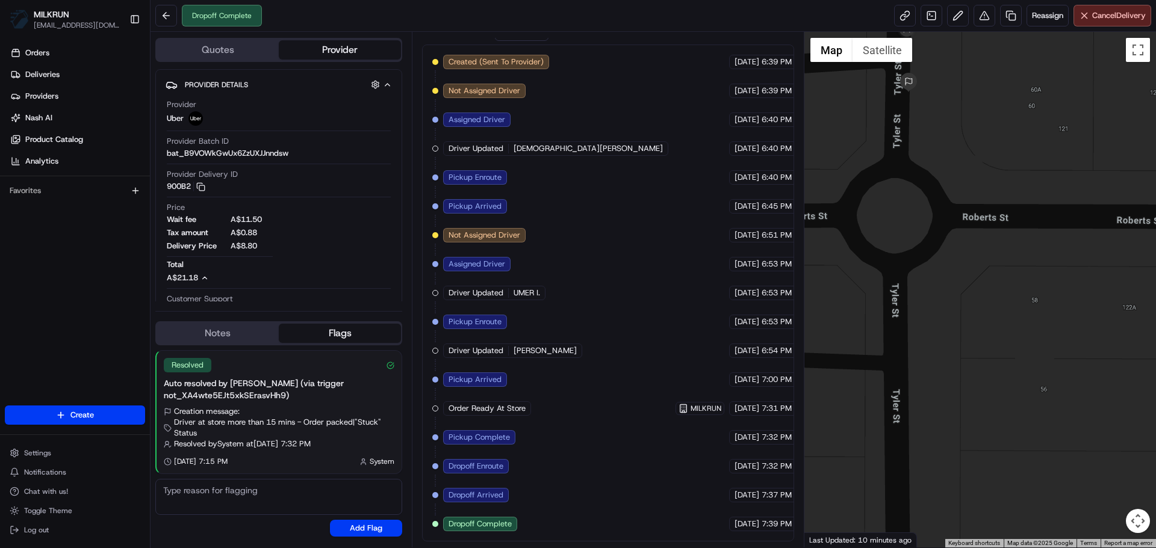
drag, startPoint x: 924, startPoint y: 218, endPoint x: 930, endPoint y: 274, distance: 56.3
click at [925, 301] on div at bounding box center [980, 290] width 352 height 516
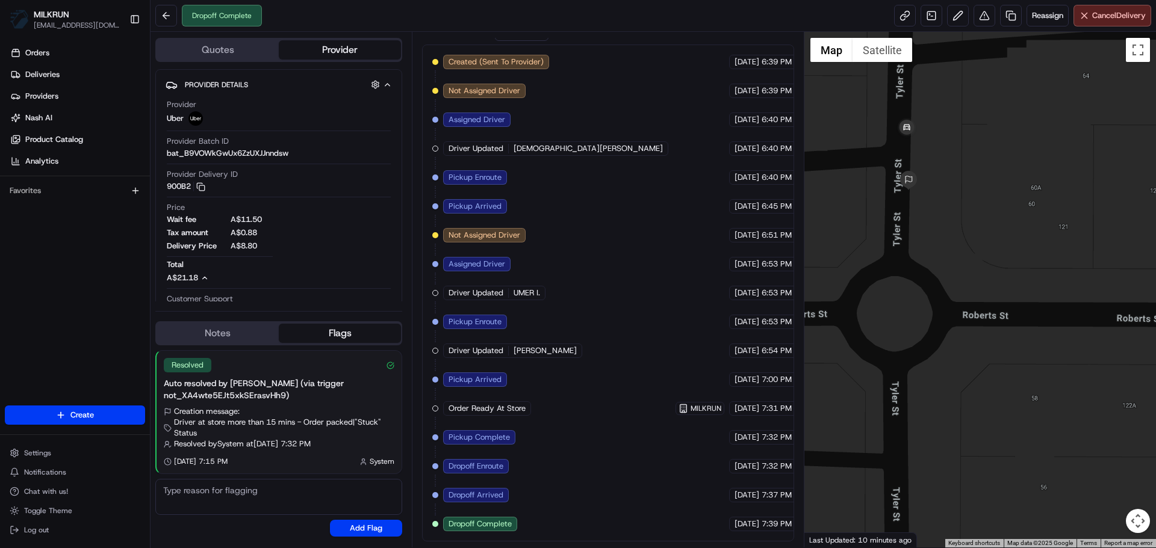
drag, startPoint x: 940, startPoint y: 241, endPoint x: 948, endPoint y: 292, distance: 51.9
click at [948, 291] on div at bounding box center [980, 290] width 352 height 516
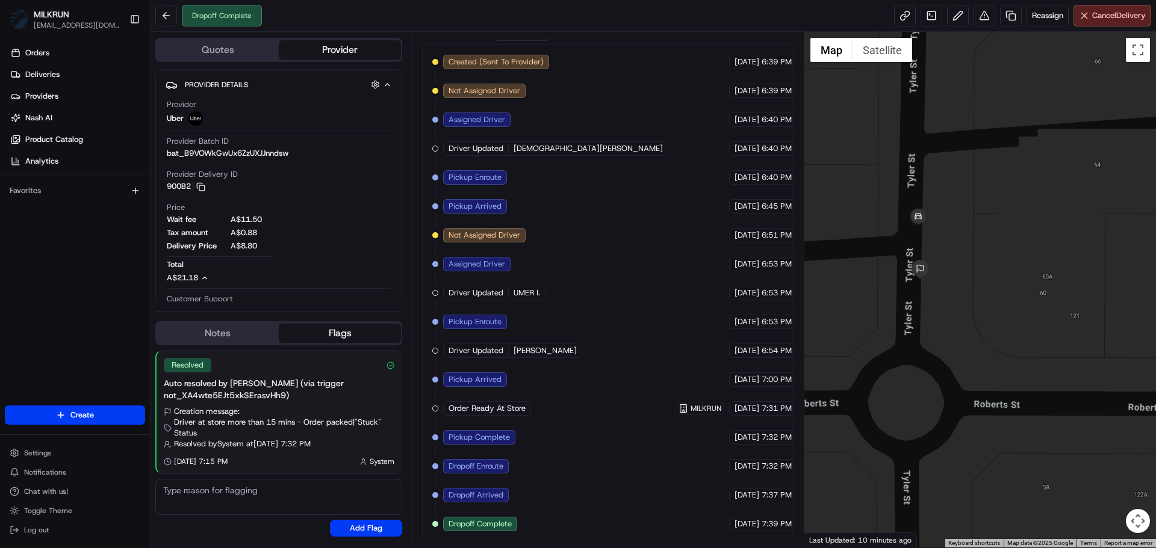
drag, startPoint x: 928, startPoint y: 214, endPoint x: 928, endPoint y: 249, distance: 34.9
click at [928, 249] on div at bounding box center [980, 290] width 352 height 516
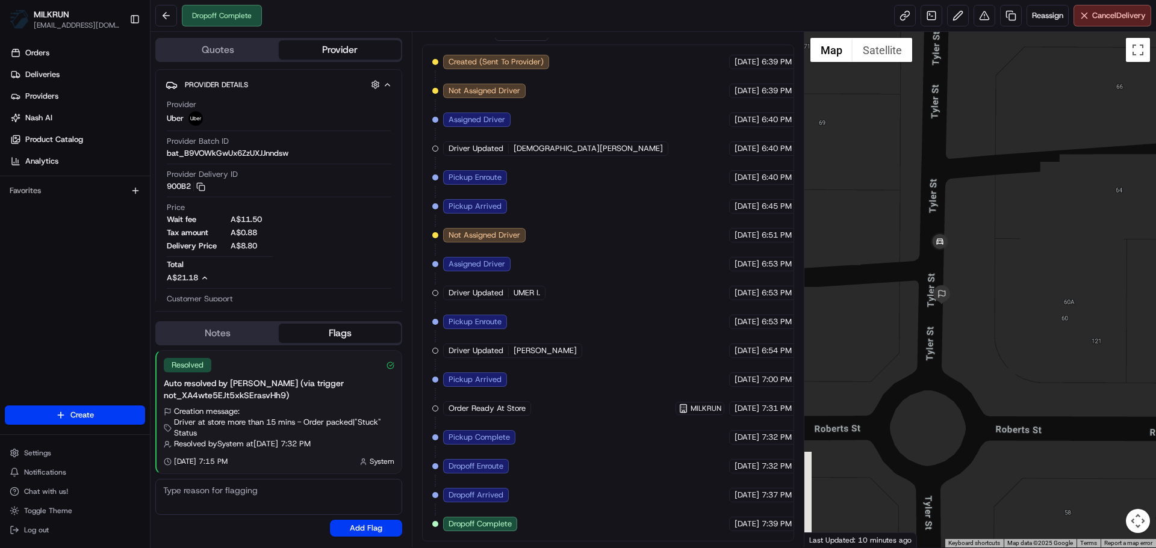
drag, startPoint x: 947, startPoint y: 276, endPoint x: 965, endPoint y: 288, distance: 21.4
click at [965, 288] on div at bounding box center [980, 290] width 352 height 516
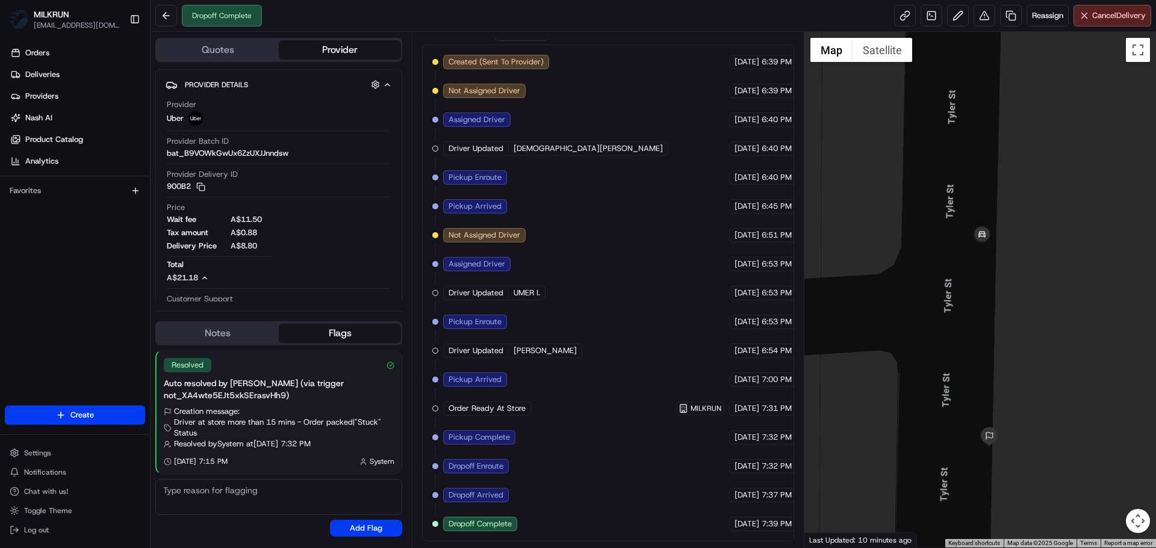
drag, startPoint x: 962, startPoint y: 263, endPoint x: 949, endPoint y: 263, distance: 13.8
click at [949, 263] on div at bounding box center [980, 290] width 352 height 516
click at [572, 230] on div "Created (Sent To Provider) Uber 19/08/2025 6:39 PM AEST Not Assigned Driver Ube…" at bounding box center [607, 293] width 351 height 477
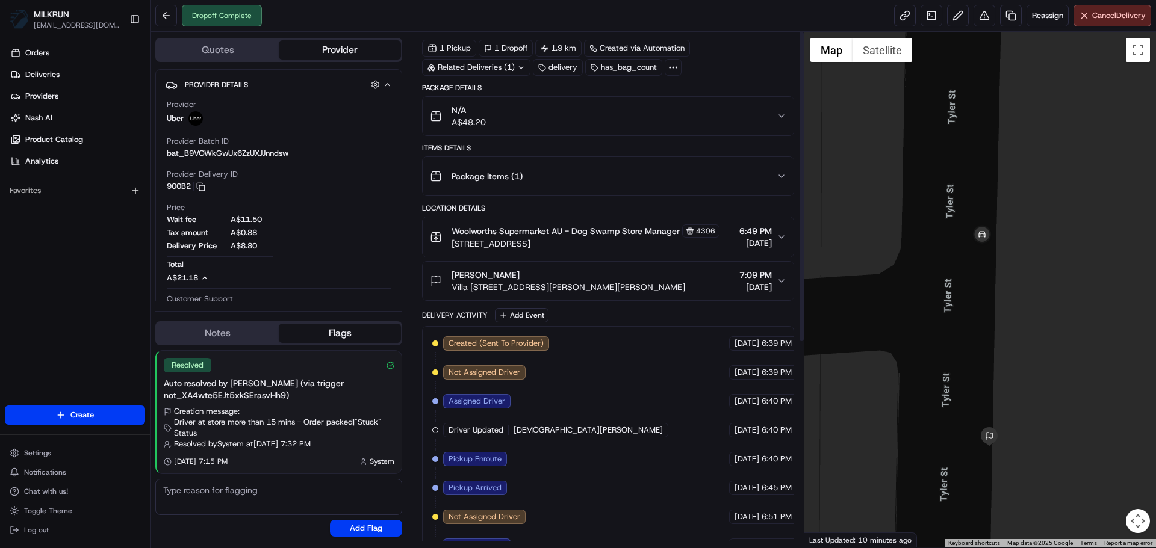
scroll to position [0, 0]
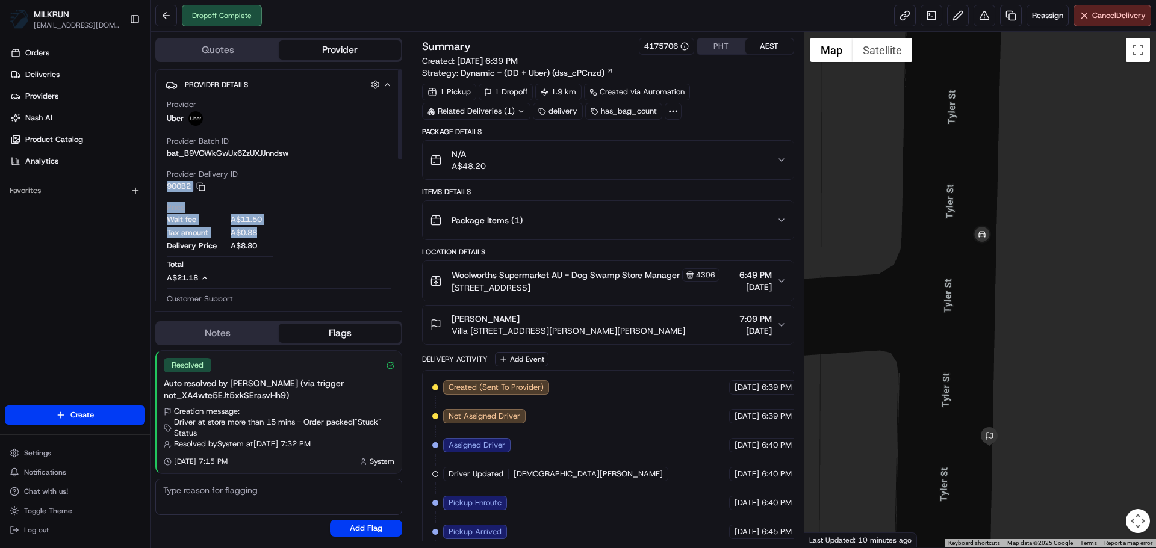
drag, startPoint x: 246, startPoint y: 190, endPoint x: 362, endPoint y: 232, distance: 123.8
click at [362, 232] on div "Provider Uber Provider Batch ID bat_B9VOWkGwUx6ZzUXJJnndsw Provider Delivery ID…" at bounding box center [279, 208] width 226 height 228
click at [221, 225] on div "Wait fee A$11.50 Tax amount A$0.88 Delivery Price A$8.80" at bounding box center [220, 236] width 106 height 45
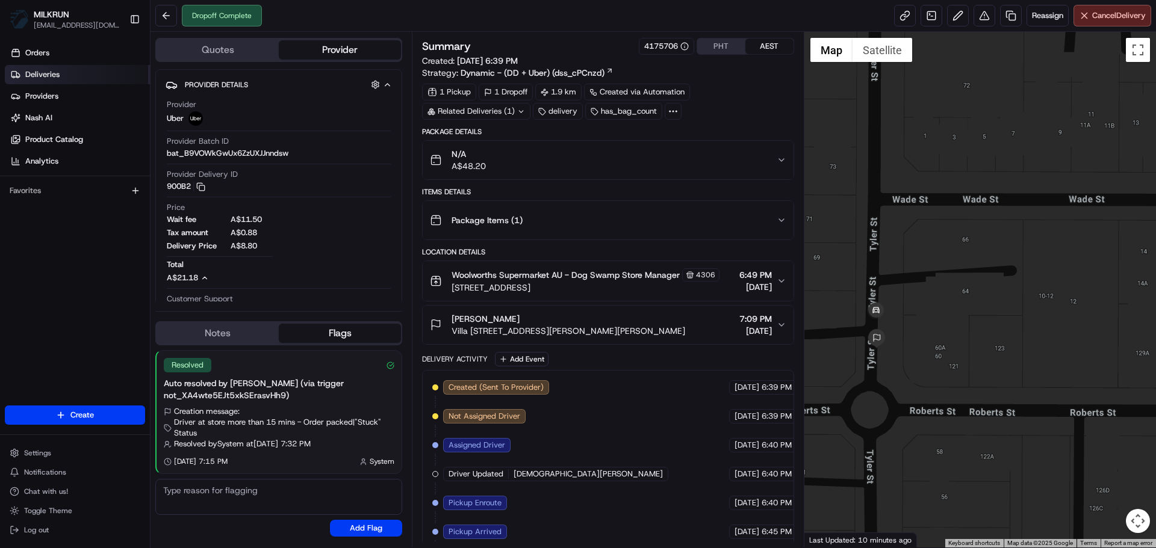
click at [84, 79] on link "Deliveries" at bounding box center [77, 74] width 145 height 19
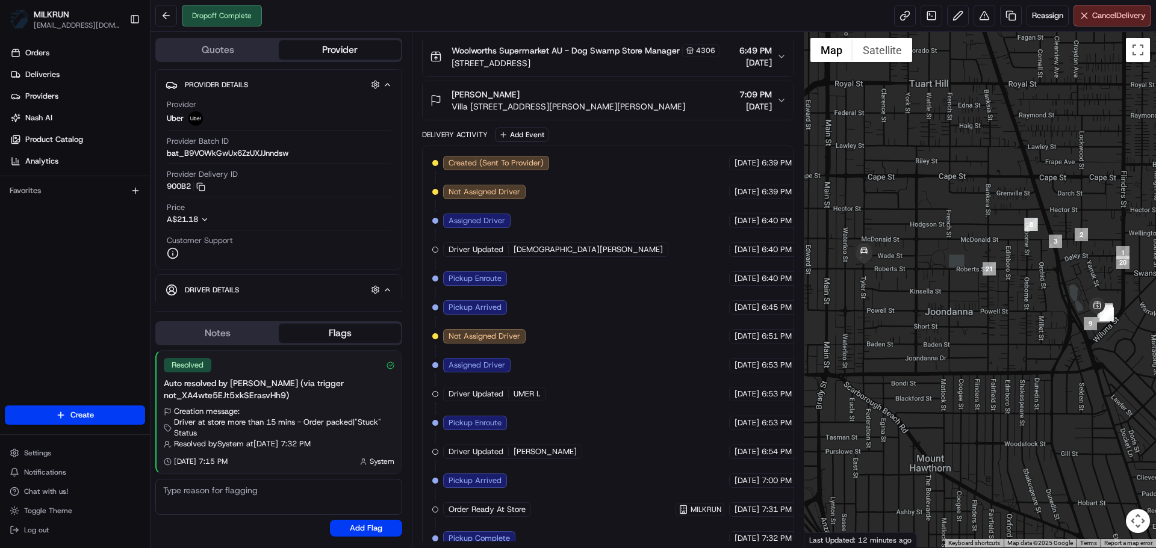
drag, startPoint x: 599, startPoint y: 252, endPoint x: 619, endPoint y: 321, distance: 71.4
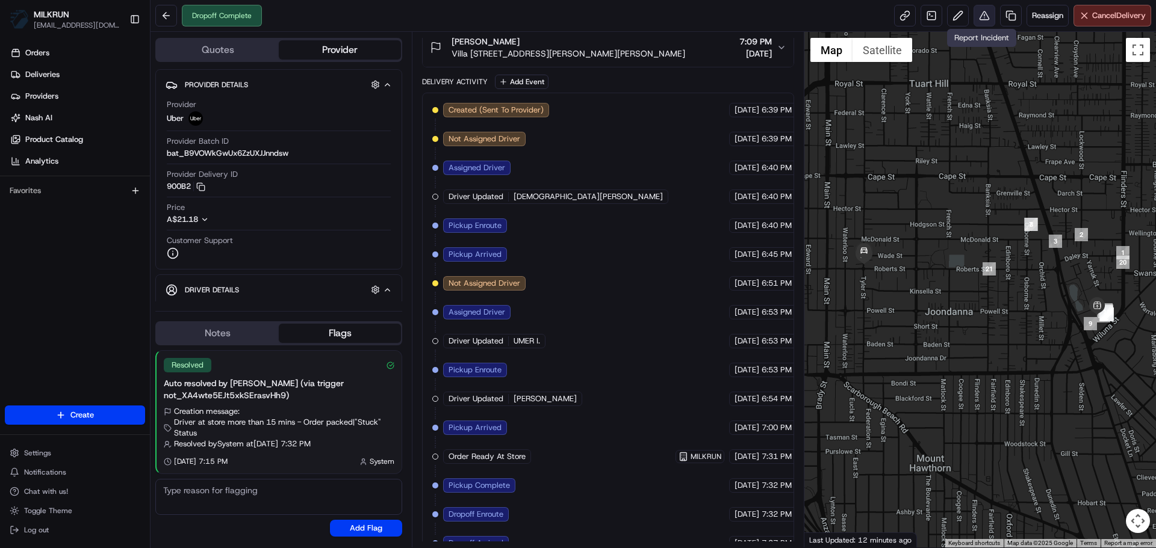
click at [984, 16] on button at bounding box center [984, 16] width 22 height 22
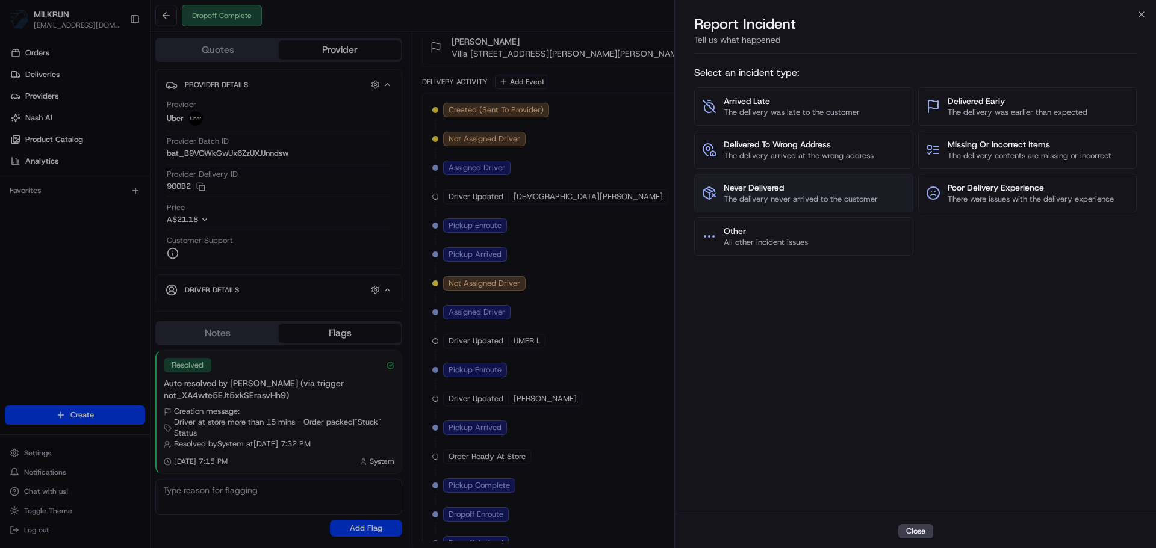
click at [826, 184] on span "Never Delivered" at bounding box center [800, 188] width 154 height 12
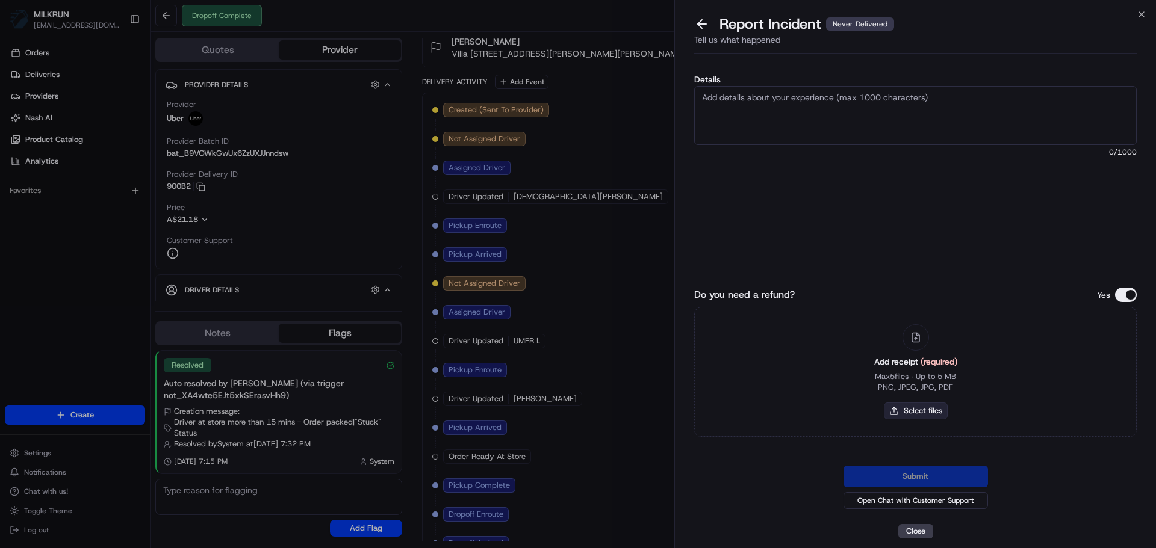
click at [935, 404] on button "Select files" at bounding box center [916, 411] width 64 height 17
type input "C:\fakepath\Screenshot [DATE] 195122.png"
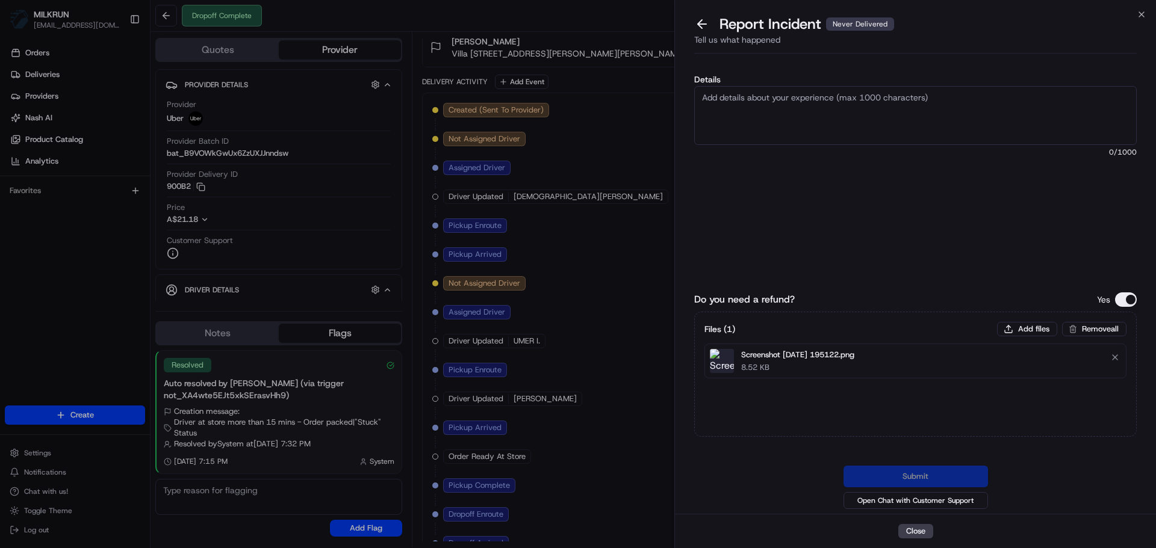
click at [790, 123] on textarea "Details" at bounding box center [915, 115] width 442 height 59
paste textarea "Customer didn't receive order - uber support advised eligible to request billin…"
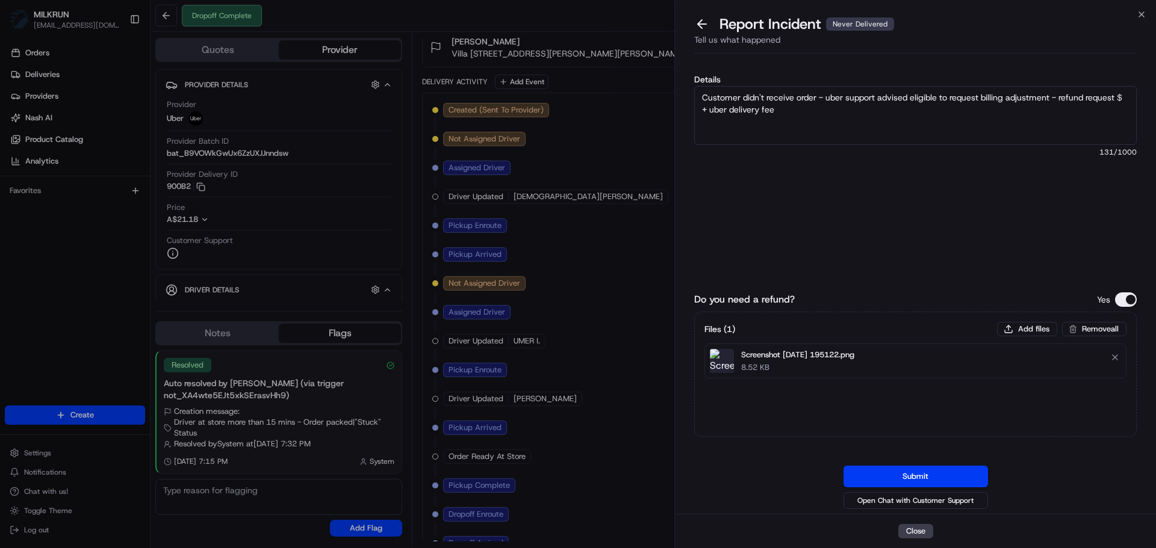
click at [1116, 98] on textarea "Customer didn't receive order - uber support advised eligible to request billin…" at bounding box center [915, 115] width 442 height 59
click at [1121, 96] on textarea "Customer didn't receive order - uber support advised eligible to request billin…" at bounding box center [915, 115] width 442 height 59
type textarea "Customer didn't receive order - uber support advised eligible to request billin…"
click at [782, 133] on textarea "Customer didn't receive order - uber support advised eligible to request billin…" at bounding box center [915, 115] width 442 height 59
click at [1109, 354] on button "Remove file" at bounding box center [1114, 357] width 17 height 17
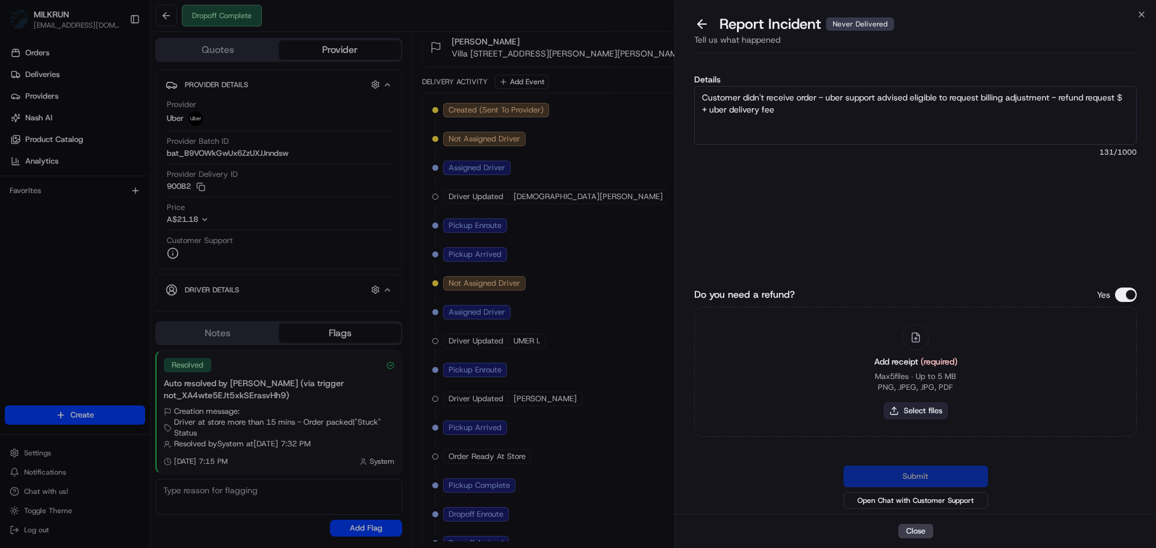
click at [903, 410] on button "Select files" at bounding box center [916, 411] width 64 height 17
type input "C:\fakepath\Screenshot [DATE] 195122.png"
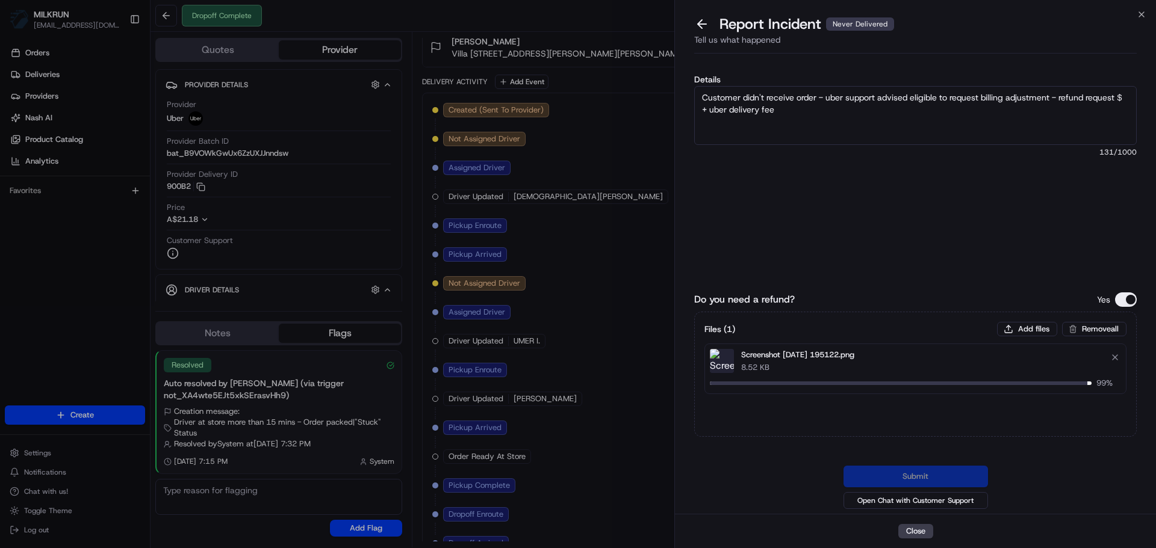
click at [1120, 100] on textarea "Customer didn't receive order - uber support advised eligible to request billin…" at bounding box center [915, 115] width 442 height 59
click at [1123, 98] on textarea "Customer didn't receive order - uber support advised eligible to request billin…" at bounding box center [915, 115] width 442 height 59
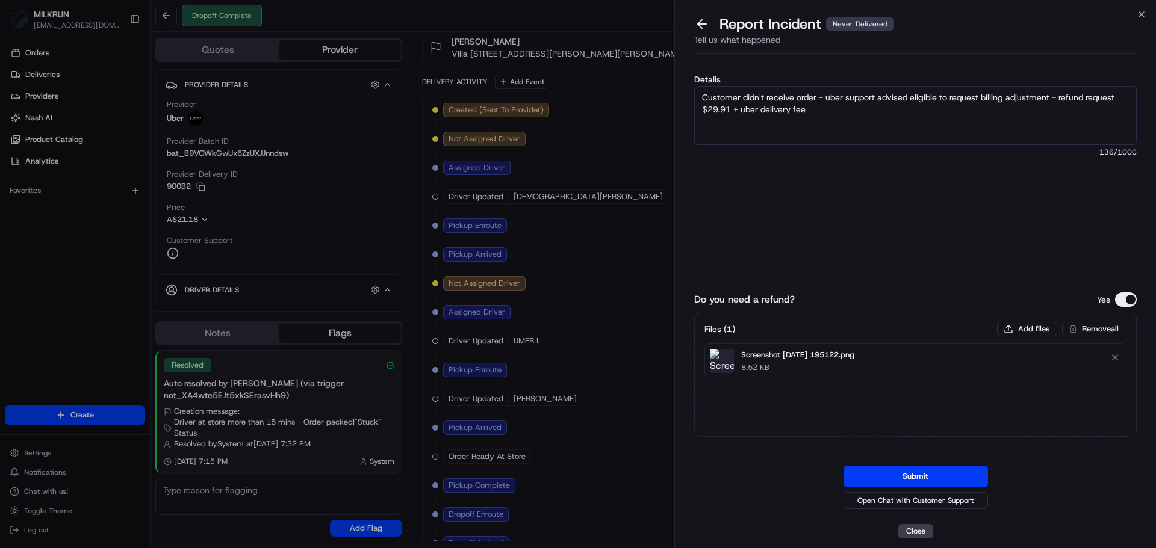
type textarea "Customer didn't receive order - uber support advised eligible to request billin…"
click at [850, 102] on textarea "Customer didn't receive order - uber support advised eligible to request billin…" at bounding box center [915, 115] width 442 height 59
click at [866, 475] on button "Submit" at bounding box center [915, 477] width 144 height 22
